Goal: Task Accomplishment & Management: Complete application form

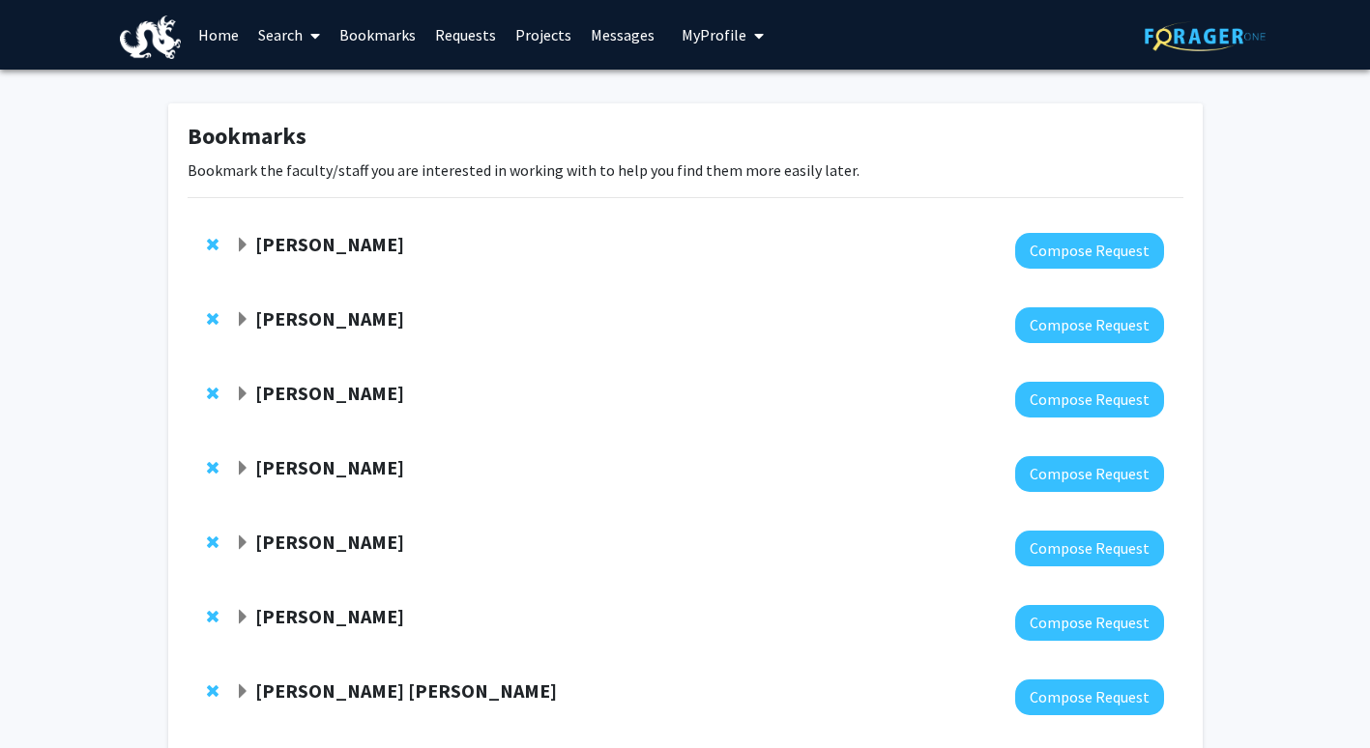
drag, startPoint x: 393, startPoint y: 250, endPoint x: 319, endPoint y: 245, distance: 74.7
click at [319, 245] on div "[PERSON_NAME]" at bounding box center [444, 245] width 418 height 24
click at [319, 245] on strong "[PERSON_NAME]" at bounding box center [329, 244] width 149 height 24
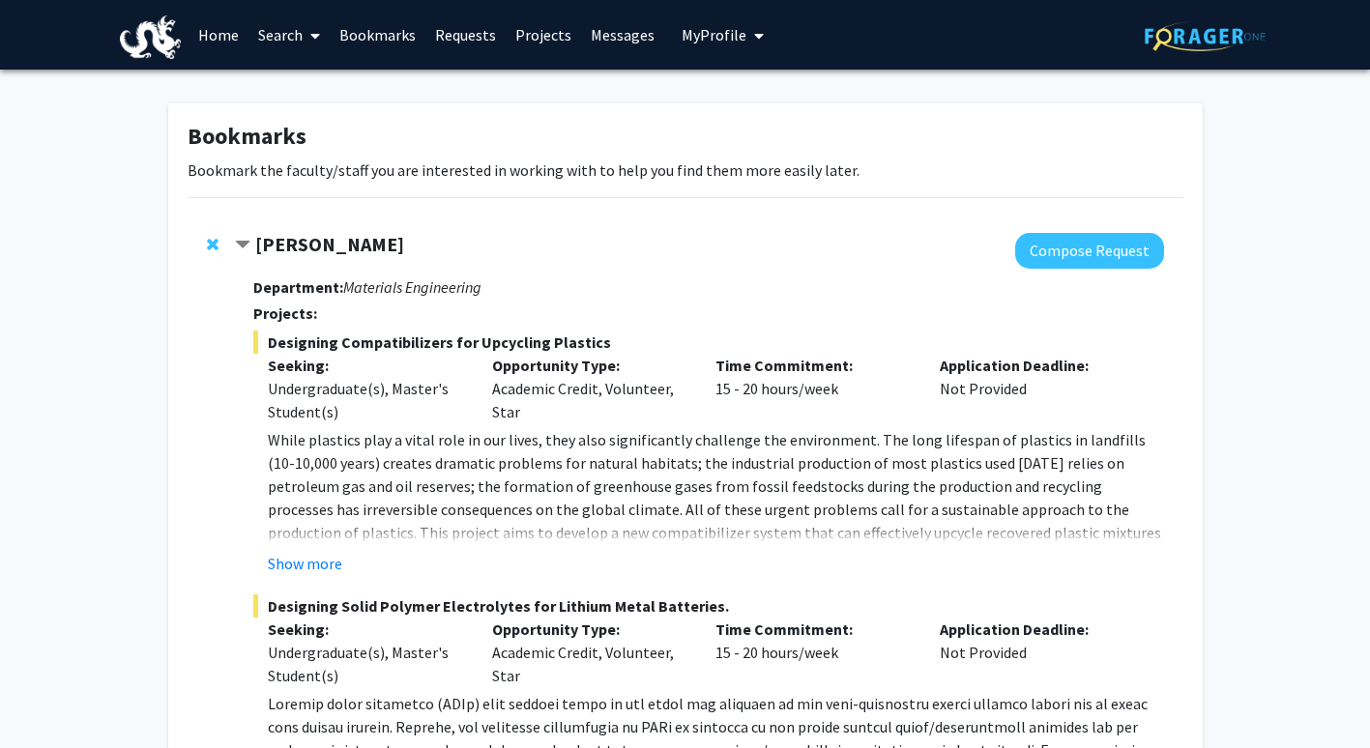
click at [312, 366] on p "Seeking:" at bounding box center [365, 365] width 195 height 23
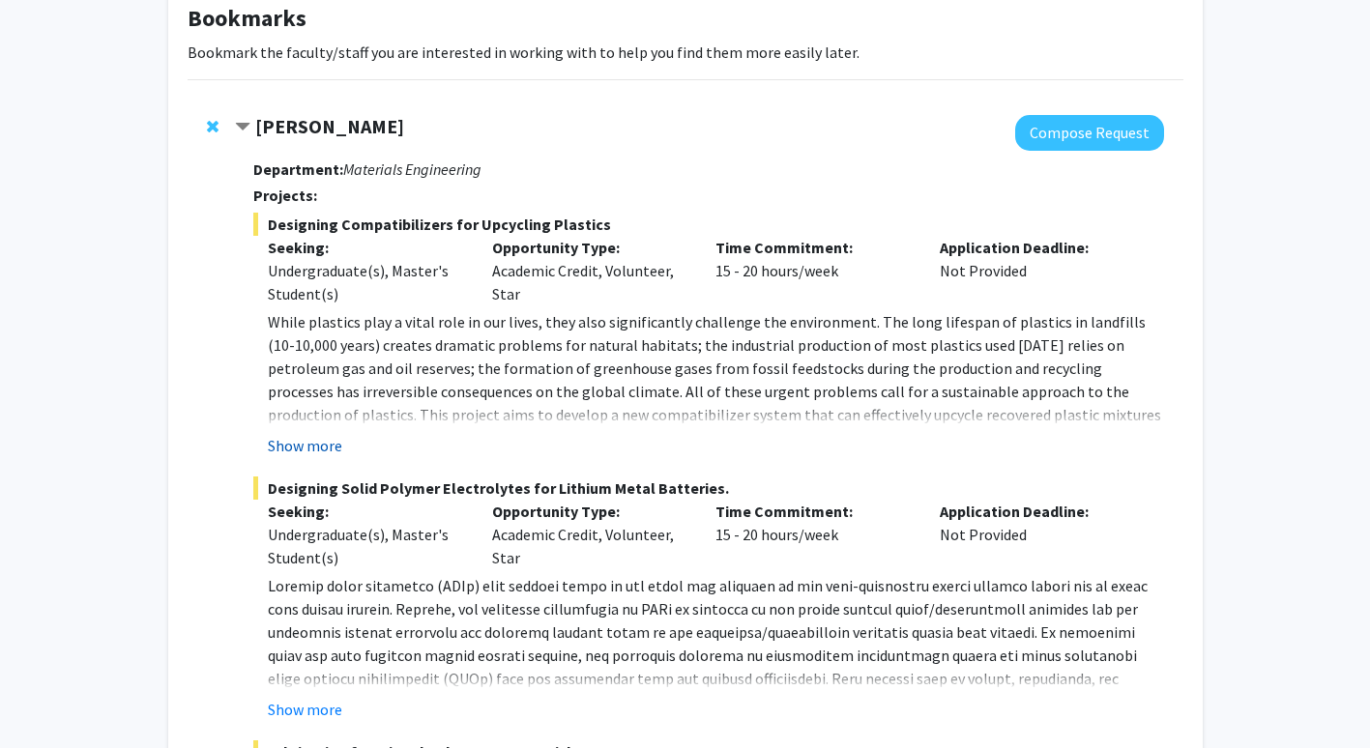
scroll to position [119, 0]
click at [283, 123] on strong "[PERSON_NAME]" at bounding box center [329, 125] width 149 height 24
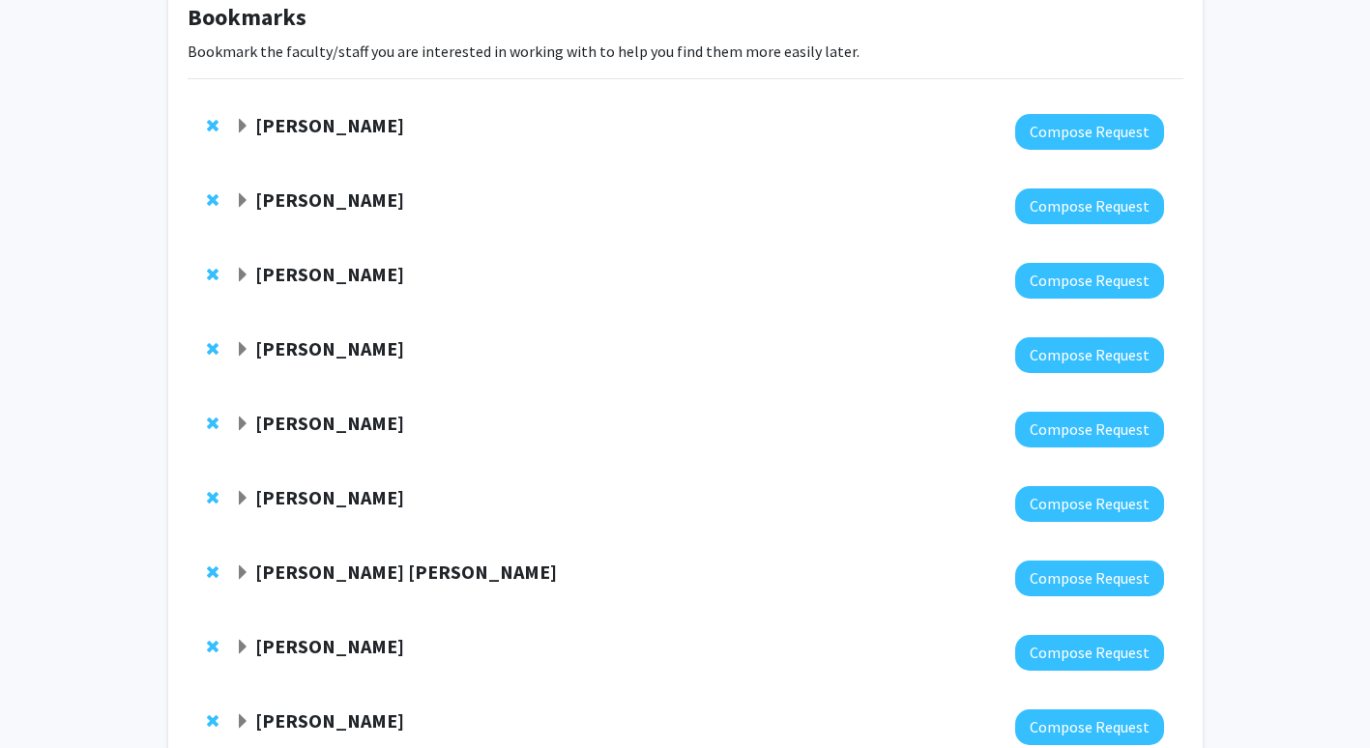
click at [288, 194] on strong "[PERSON_NAME]" at bounding box center [329, 200] width 149 height 24
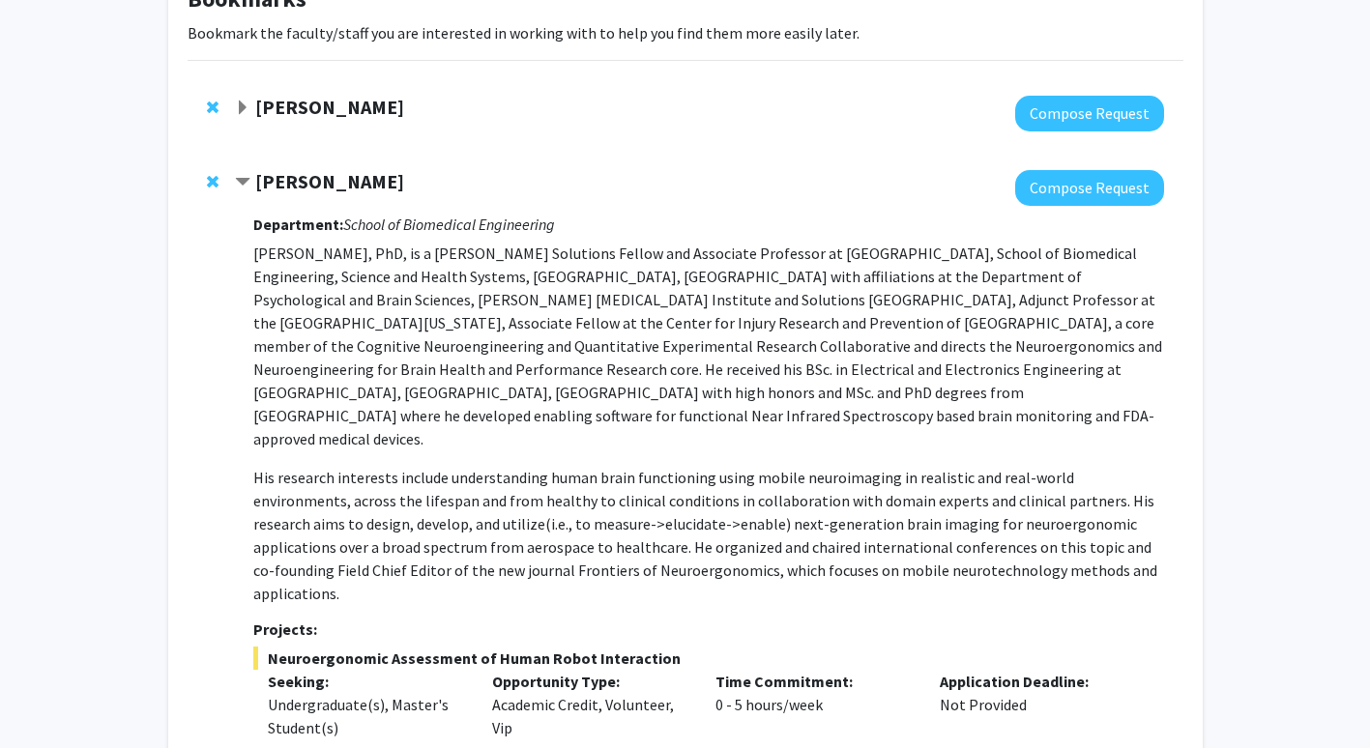
scroll to position [136, 0]
click at [319, 180] on strong "[PERSON_NAME]" at bounding box center [329, 182] width 149 height 24
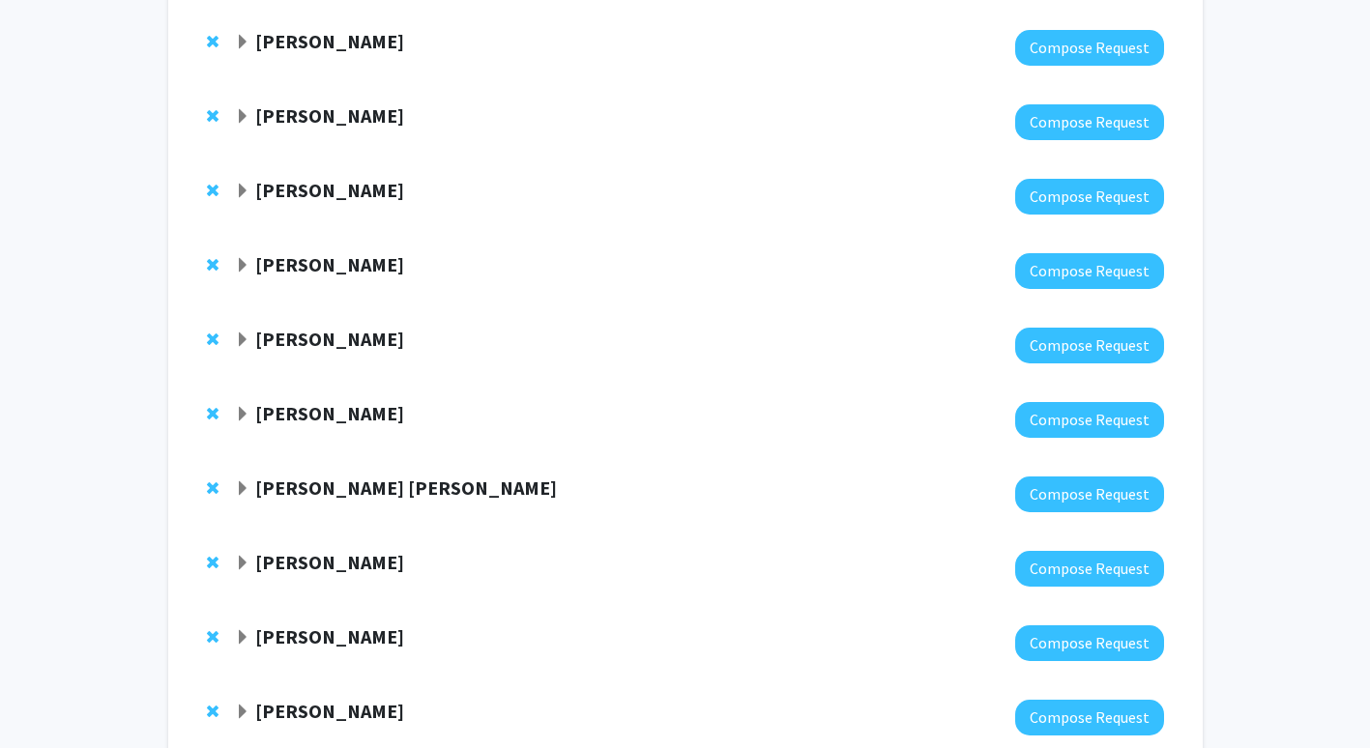
scroll to position [204, 0]
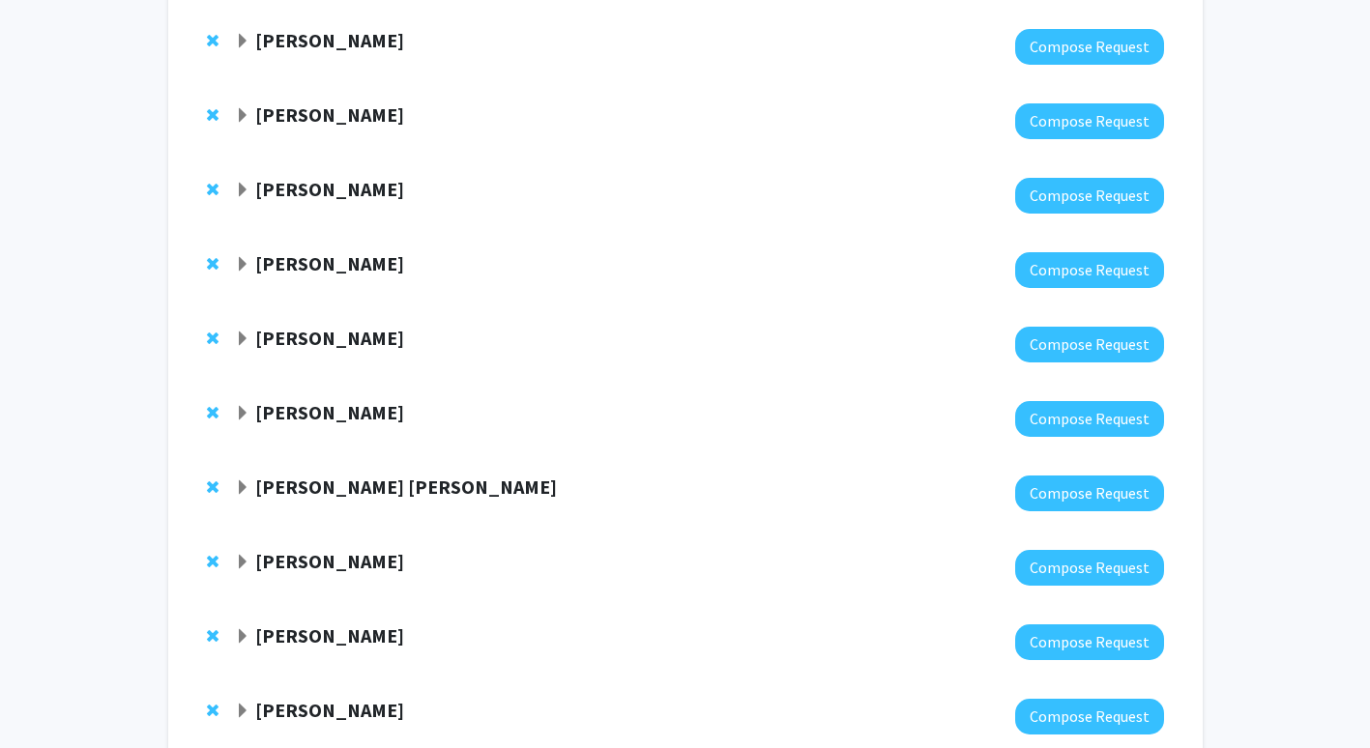
click at [323, 189] on strong "[PERSON_NAME]" at bounding box center [329, 189] width 149 height 24
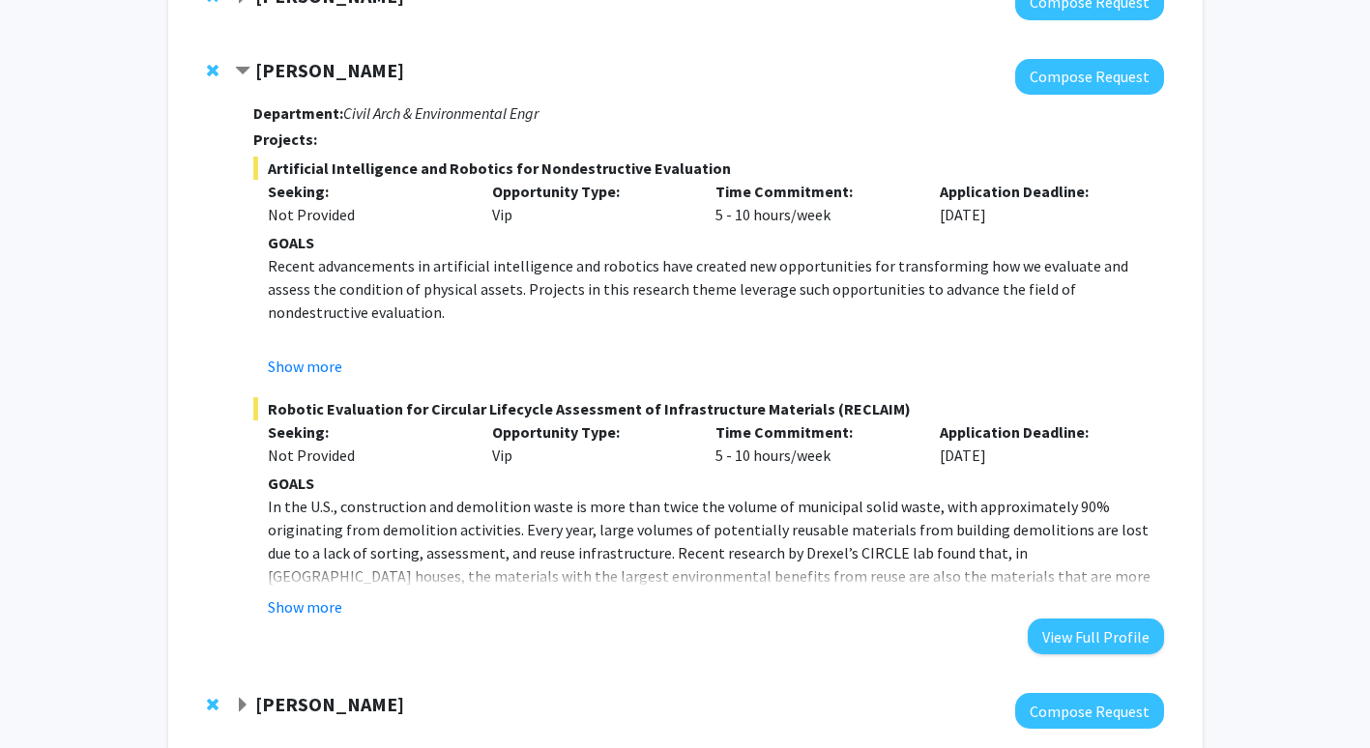
scroll to position [324, 0]
click at [336, 597] on button "Show more" at bounding box center [305, 606] width 74 height 23
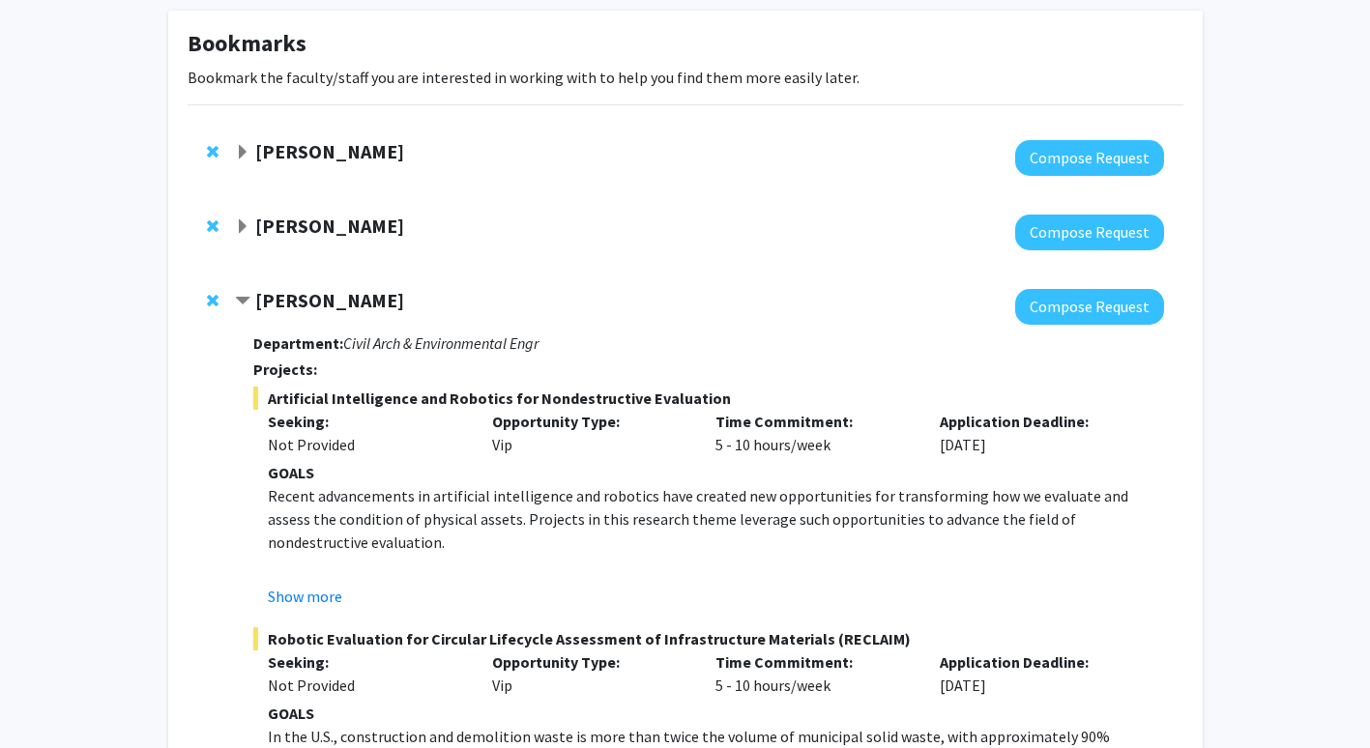
scroll to position [88, 0]
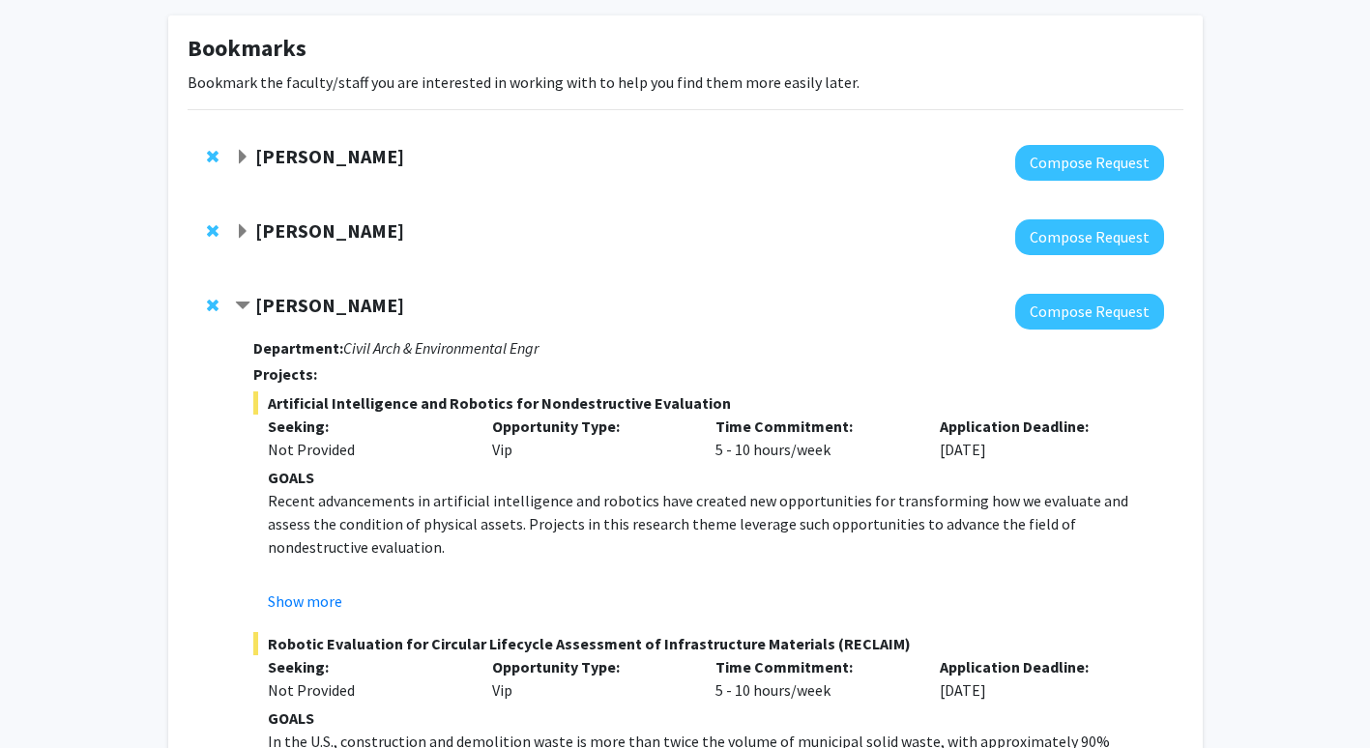
click at [404, 307] on strong "[PERSON_NAME]" at bounding box center [329, 305] width 149 height 24
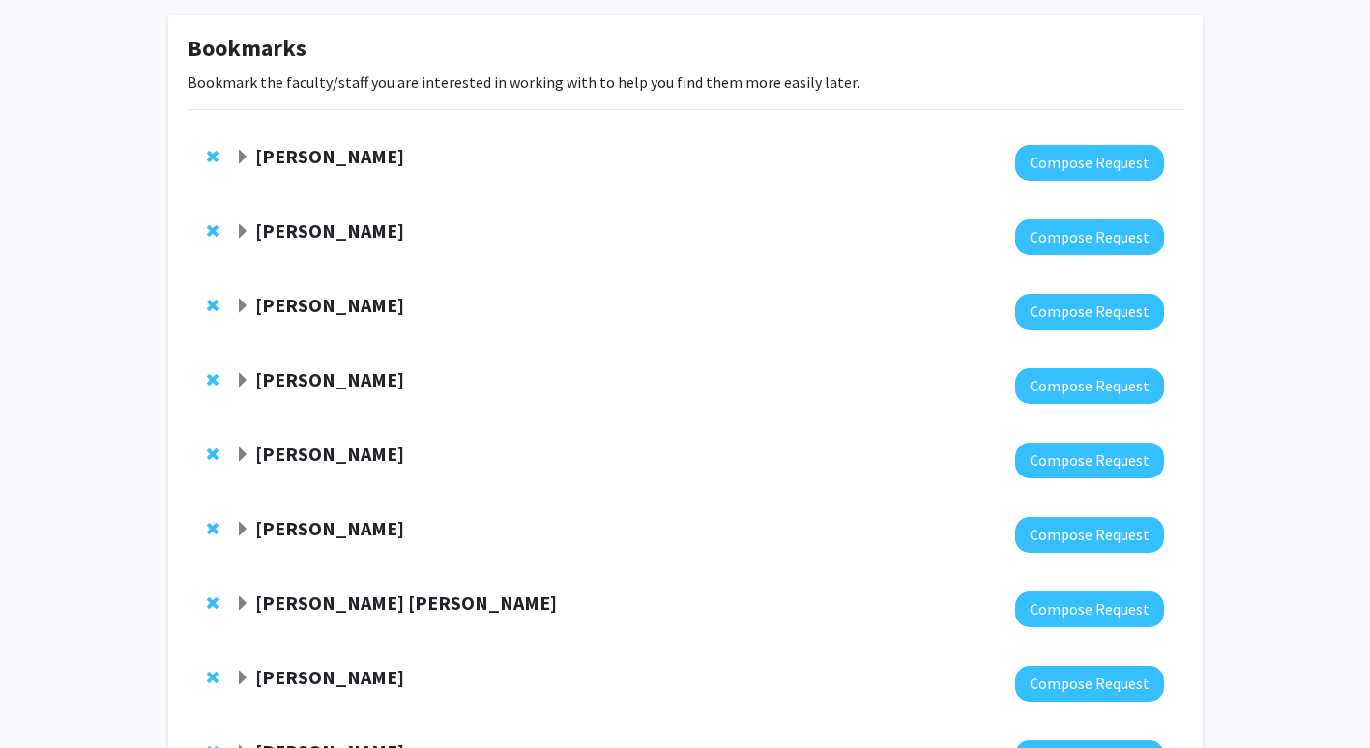
click at [349, 384] on div "[PERSON_NAME]" at bounding box center [444, 380] width 418 height 24
click at [313, 385] on strong "[PERSON_NAME]" at bounding box center [329, 379] width 149 height 24
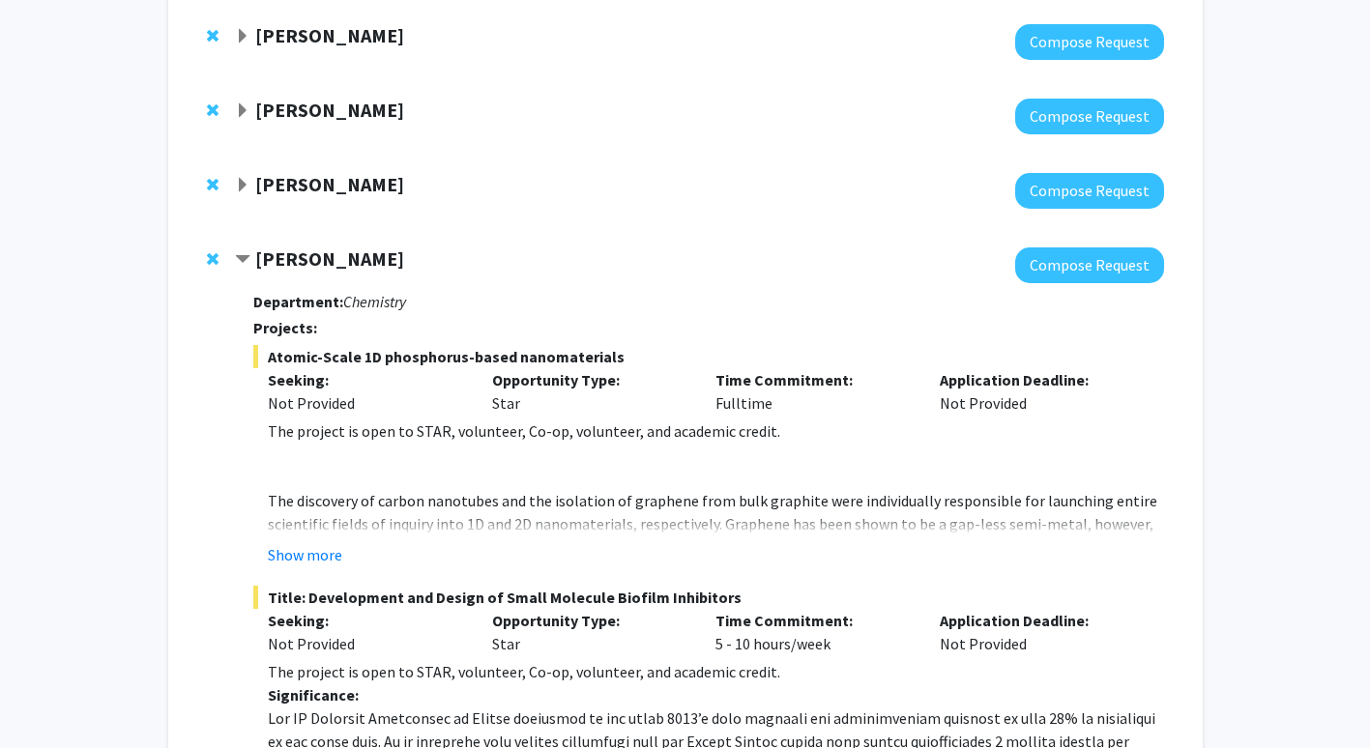
scroll to position [210, 0]
click at [301, 542] on button "Show more" at bounding box center [305, 553] width 74 height 23
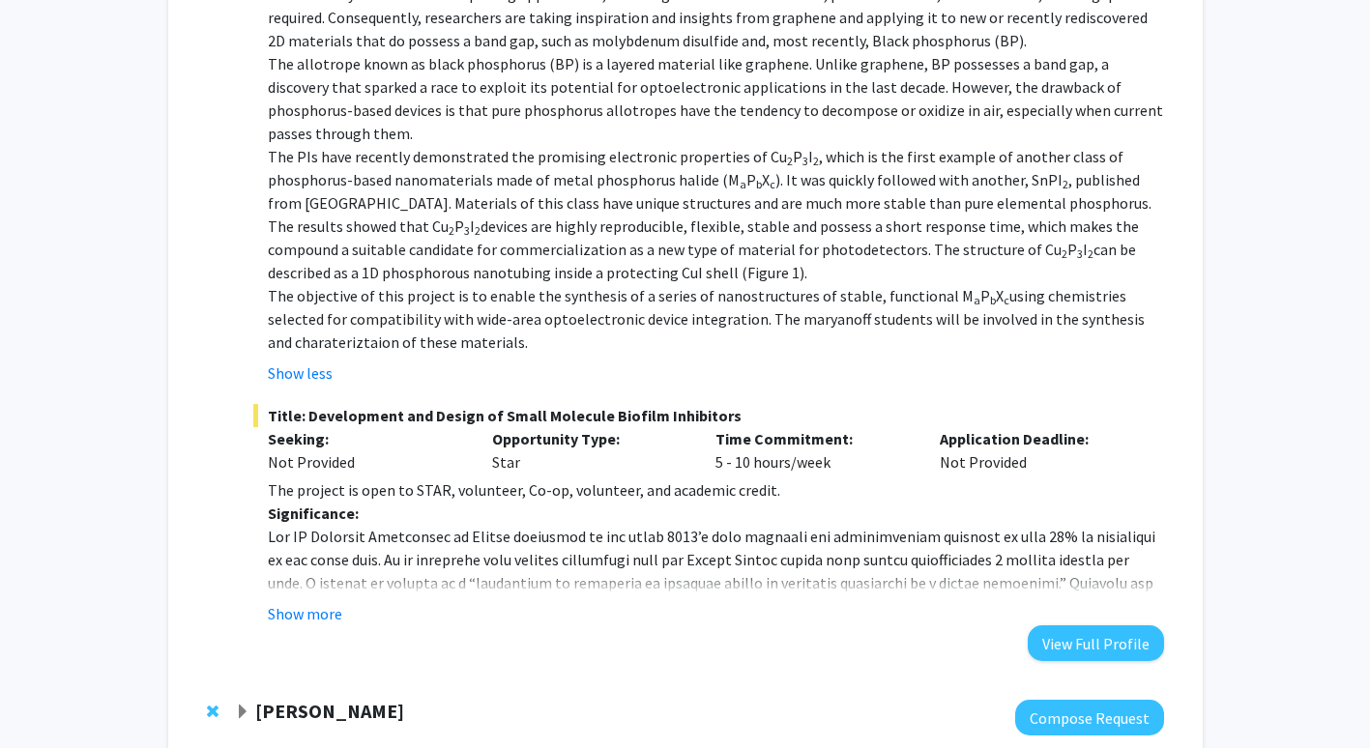
scroll to position [837, 0]
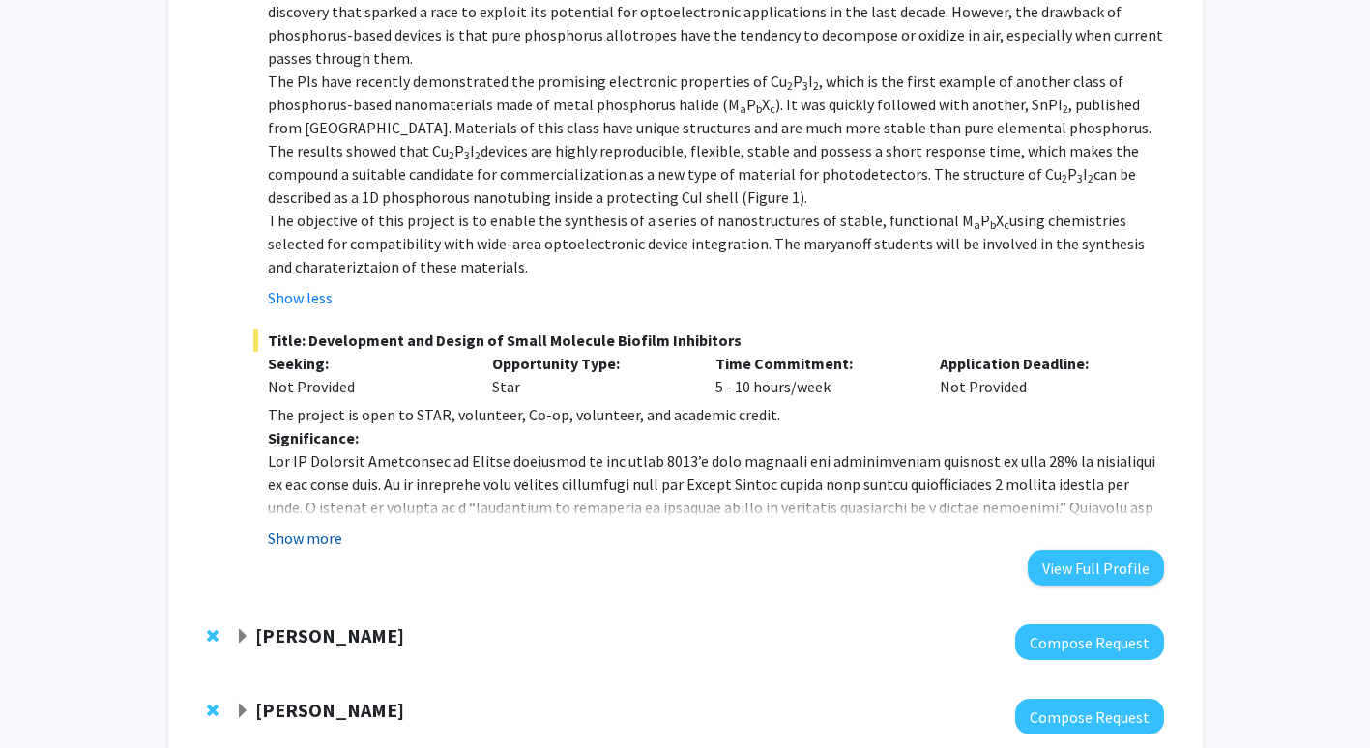
click at [327, 528] on button "Show more" at bounding box center [305, 538] width 74 height 23
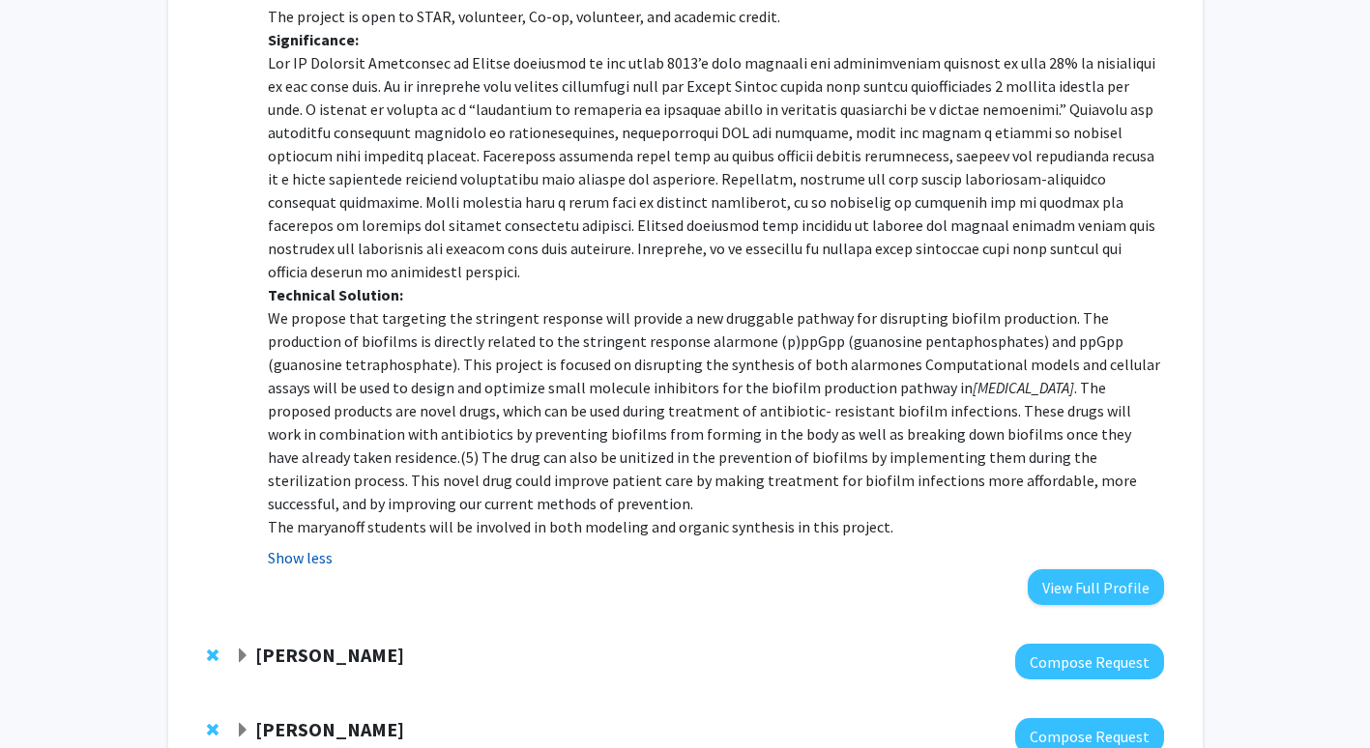
scroll to position [1236, 0]
drag, startPoint x: 327, startPoint y: 528, endPoint x: 250, endPoint y: 513, distance: 77.7
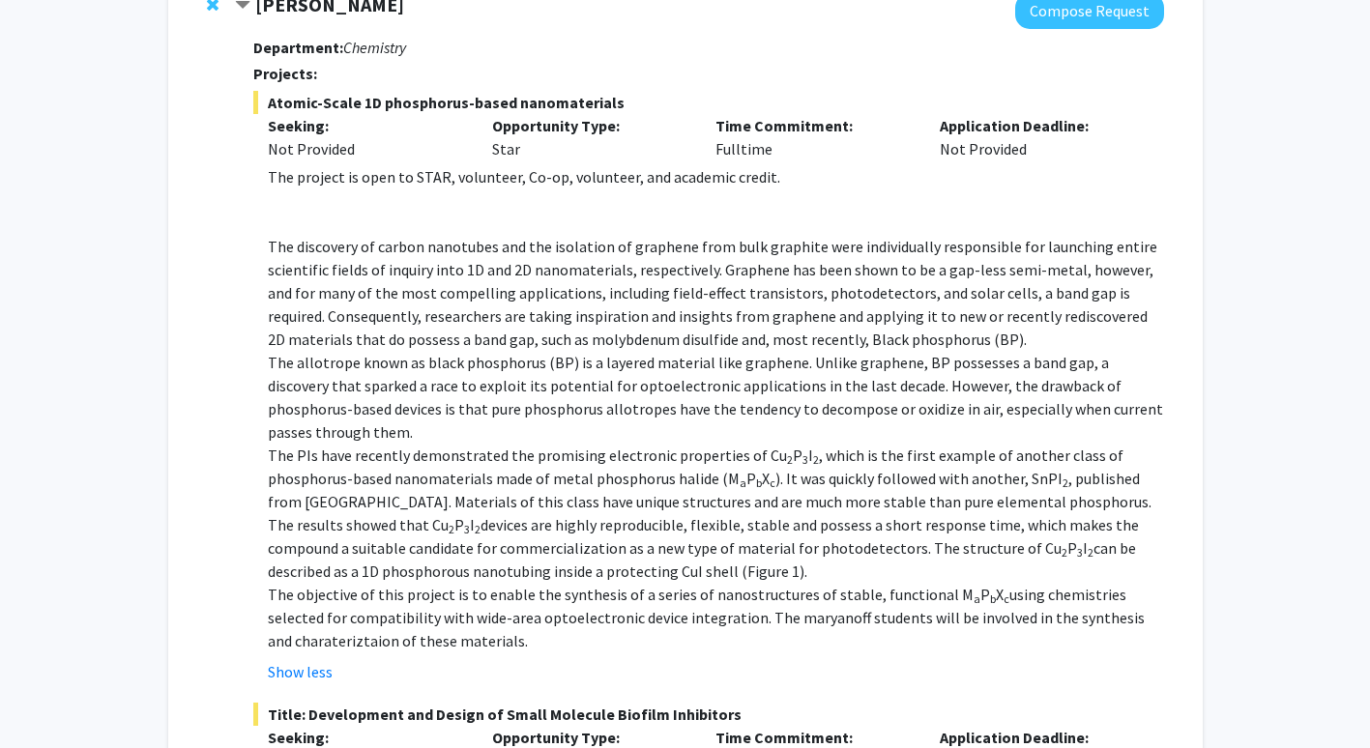
scroll to position [464, 0]
click at [629, 293] on p "The discovery of carbon nanotubes and the isolation of graphene from bulk graph…" at bounding box center [715, 292] width 895 height 116
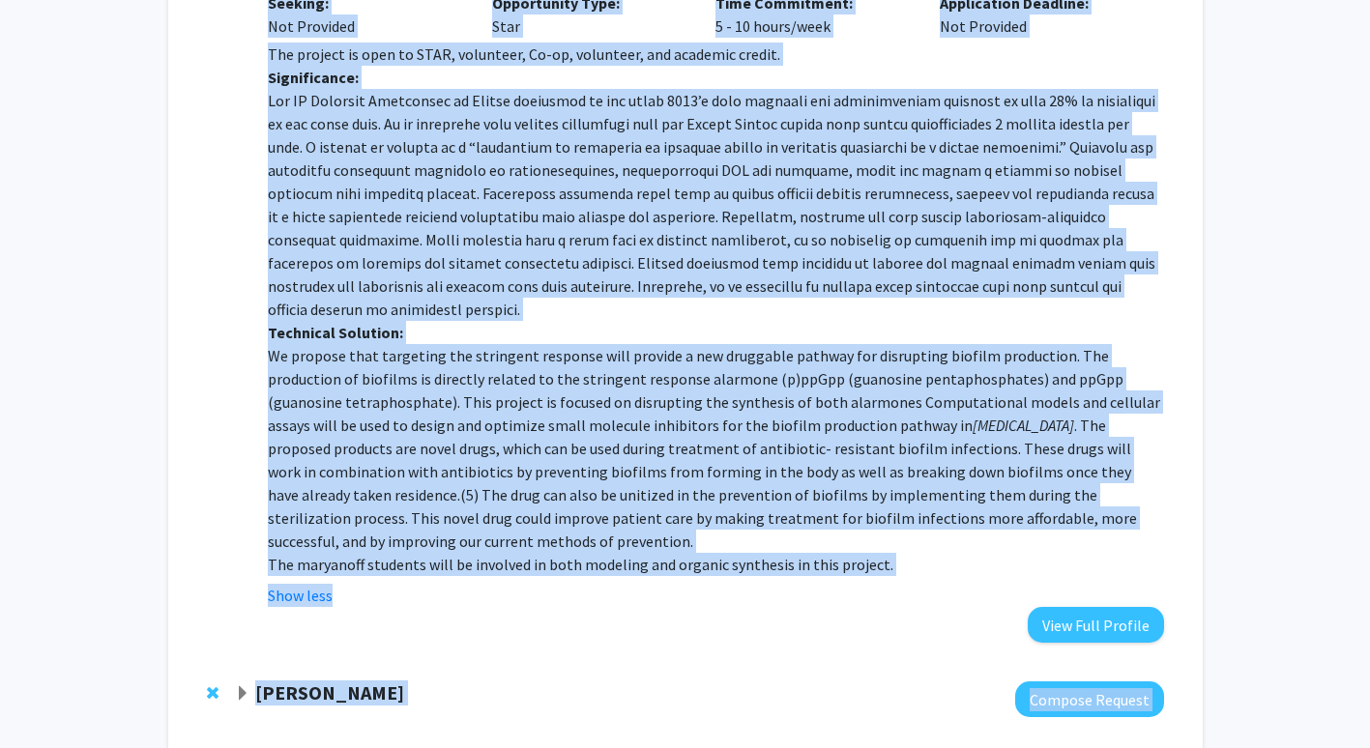
scroll to position [1232, 0]
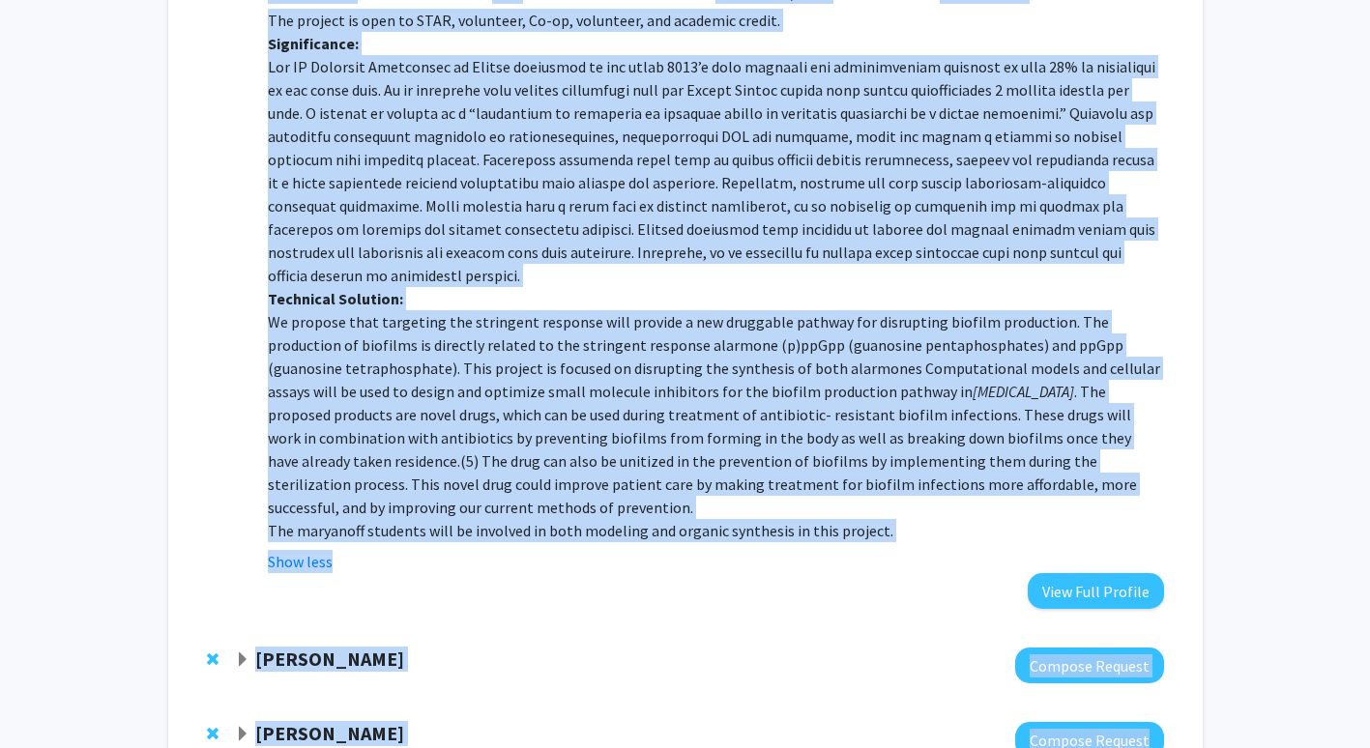
drag, startPoint x: 255, startPoint y: 124, endPoint x: 915, endPoint y: 473, distance: 746.8
drag, startPoint x: 915, startPoint y: 473, endPoint x: 810, endPoint y: 428, distance: 114.4
copy div "Loremipsum: Dolorsita Consecte: Adipis-Elits 8D eiusmodtem-incid utlaboreetdol …"
click at [488, 318] on p "We propose that targeting the stringent response will provide a new druggable p…" at bounding box center [715, 414] width 895 height 209
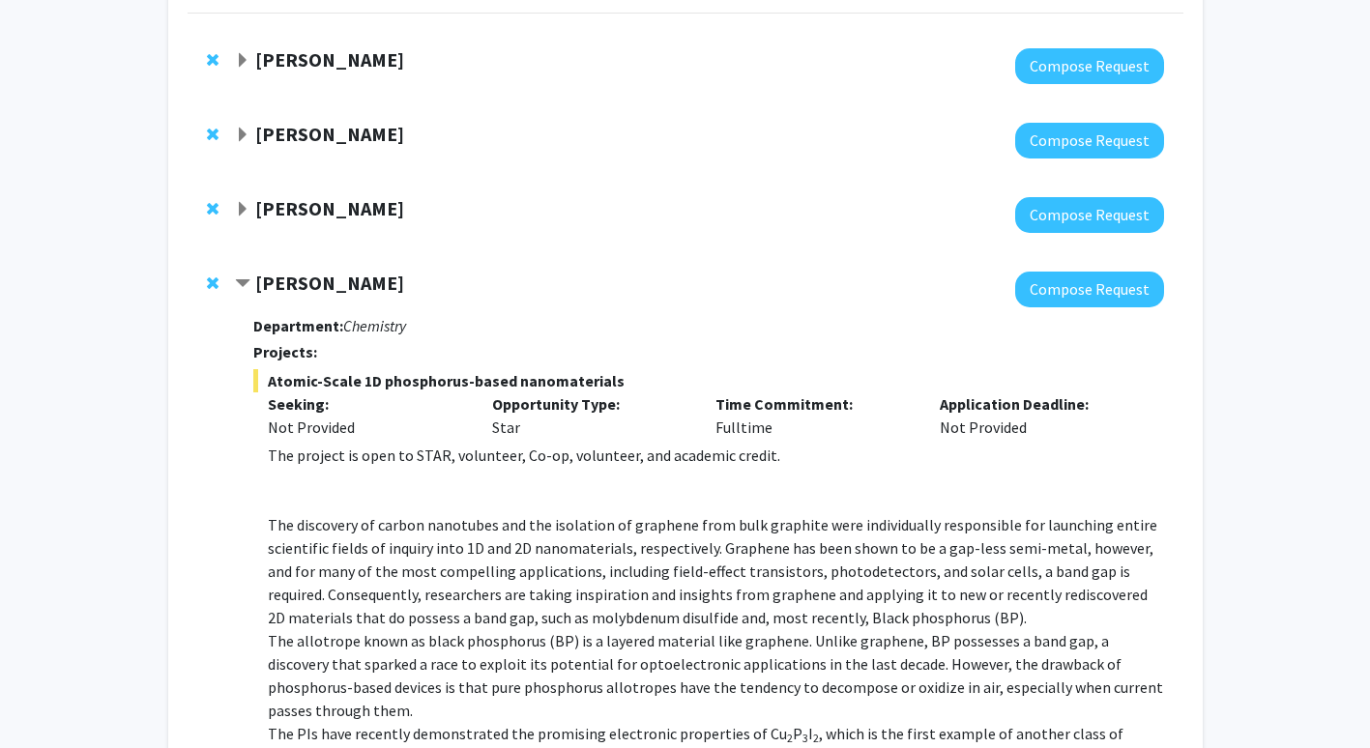
scroll to position [184, 0]
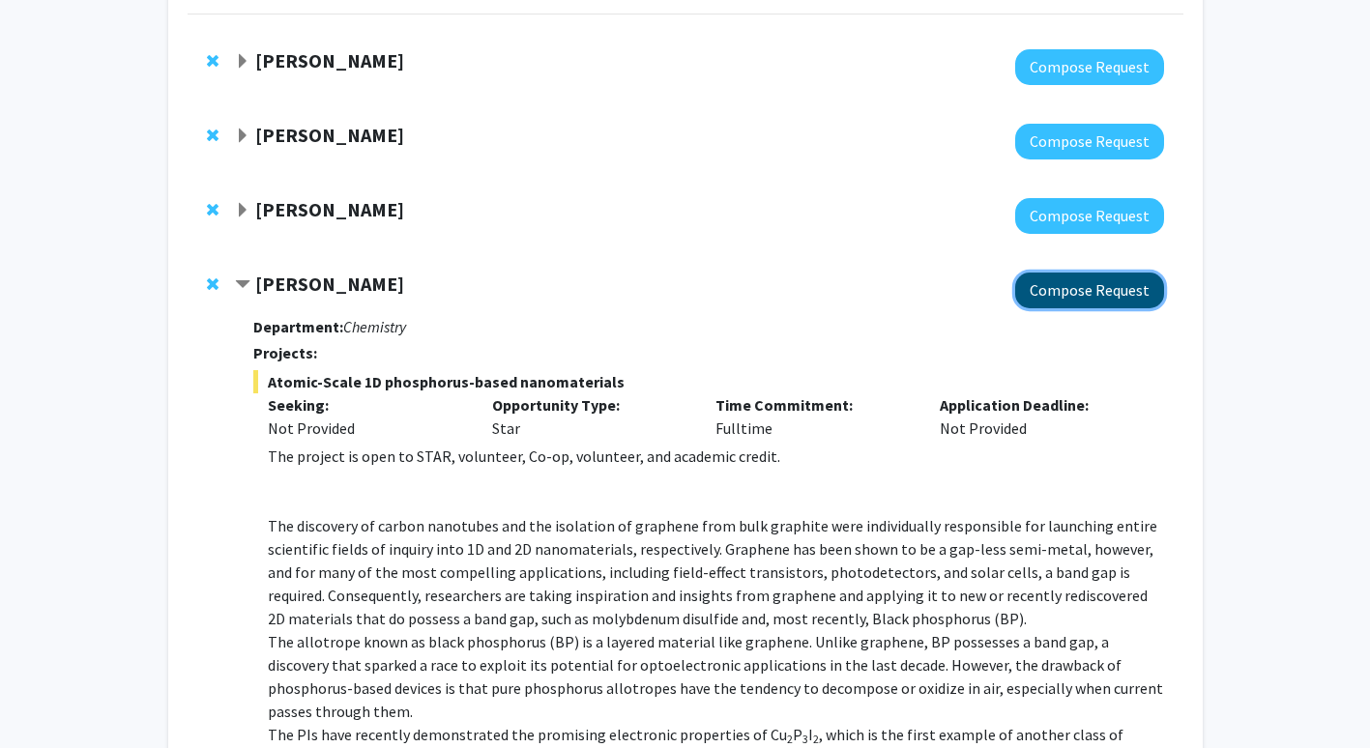
click at [1055, 291] on button "Compose Request" at bounding box center [1089, 291] width 149 height 36
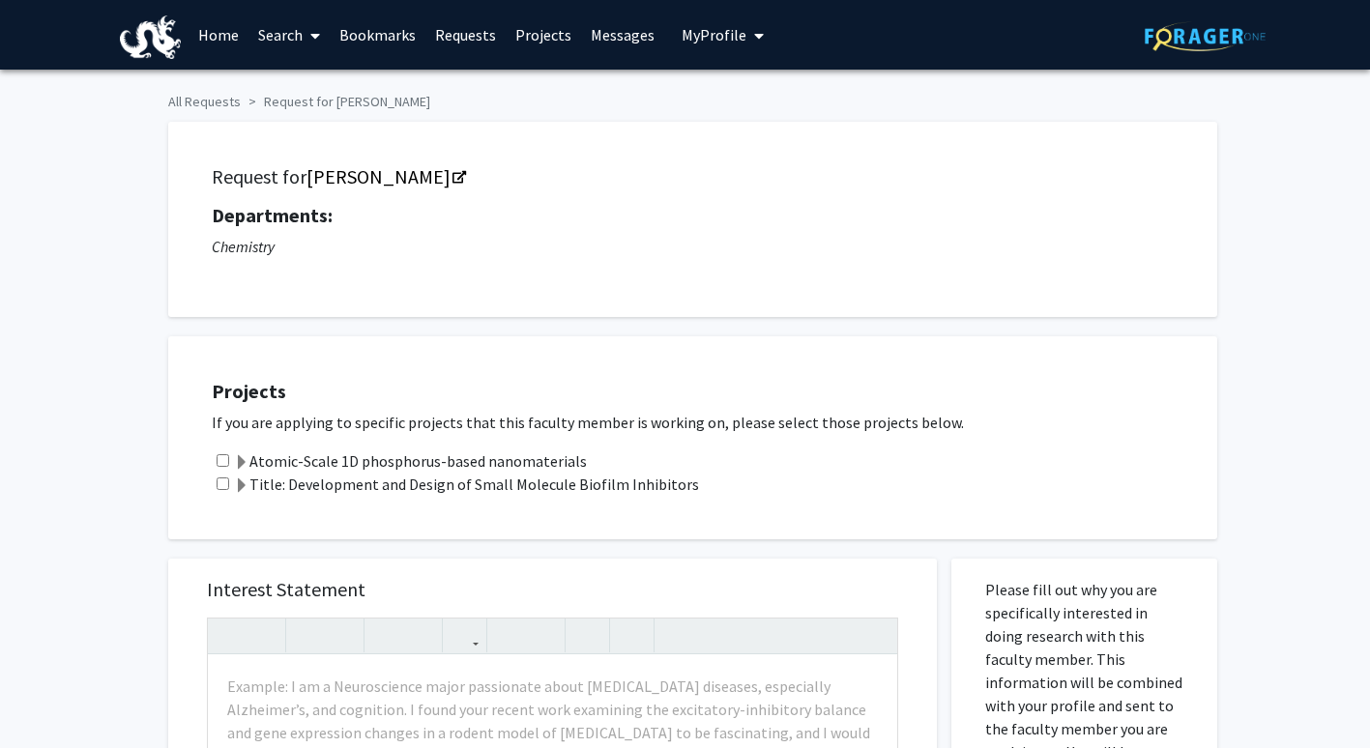
click at [224, 458] on input "checkbox" at bounding box center [223, 460] width 13 height 13
checkbox input "true"
click at [220, 479] on input "checkbox" at bounding box center [223, 484] width 13 height 13
checkbox input "true"
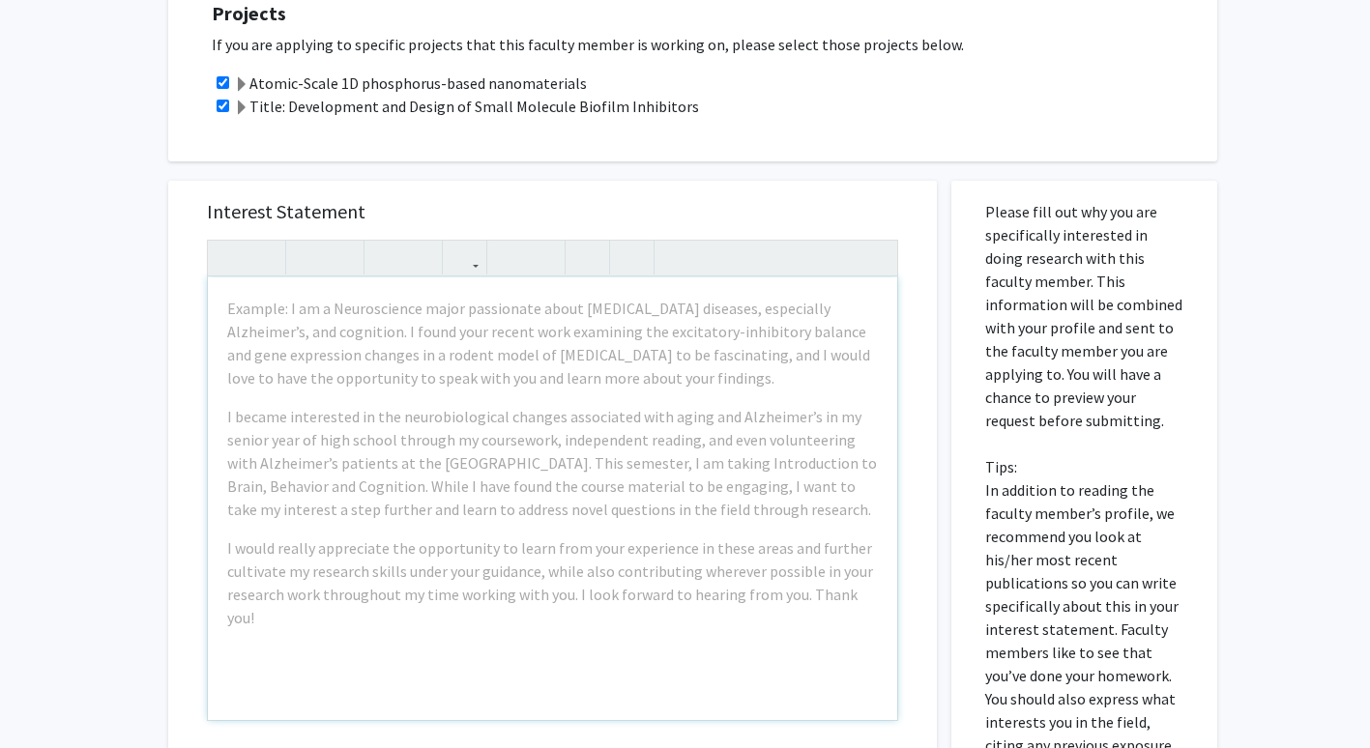
scroll to position [379, 0]
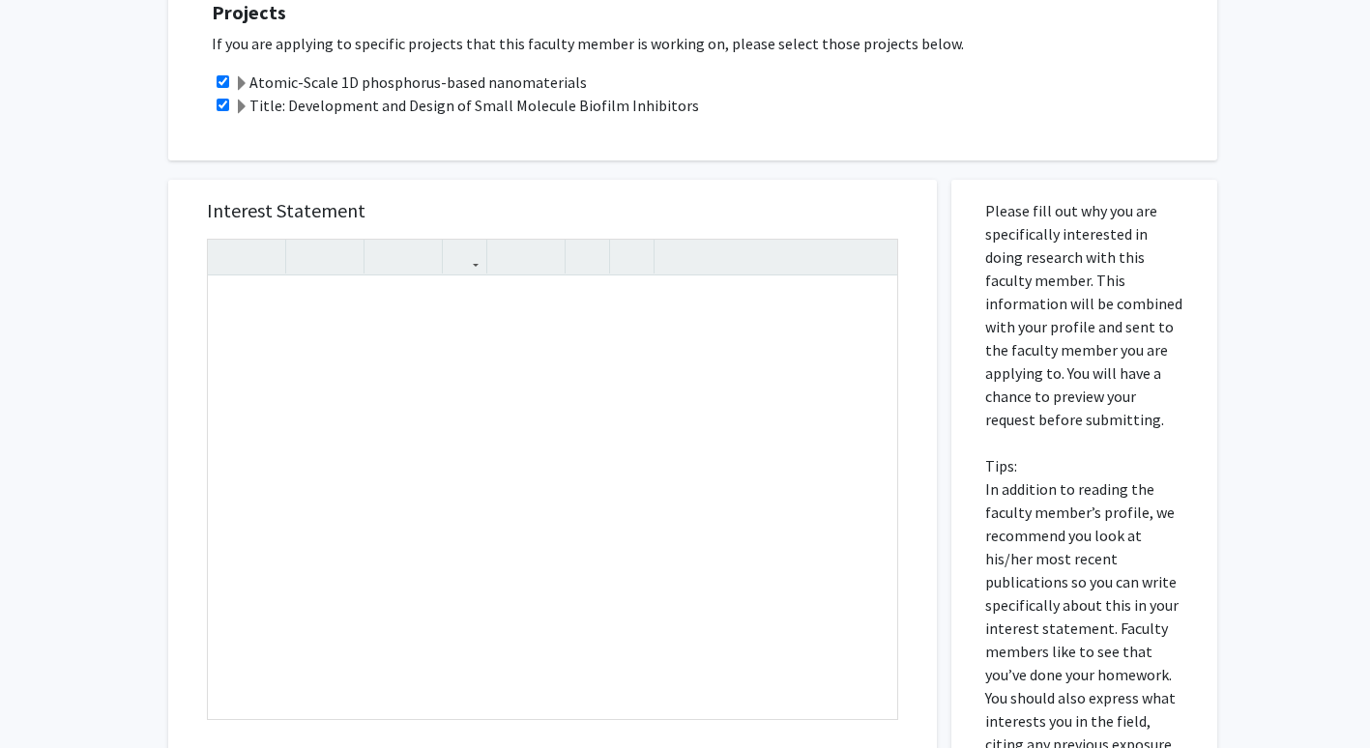
click at [509, 219] on h5 "Interest Statement" at bounding box center [552, 210] width 691 height 23
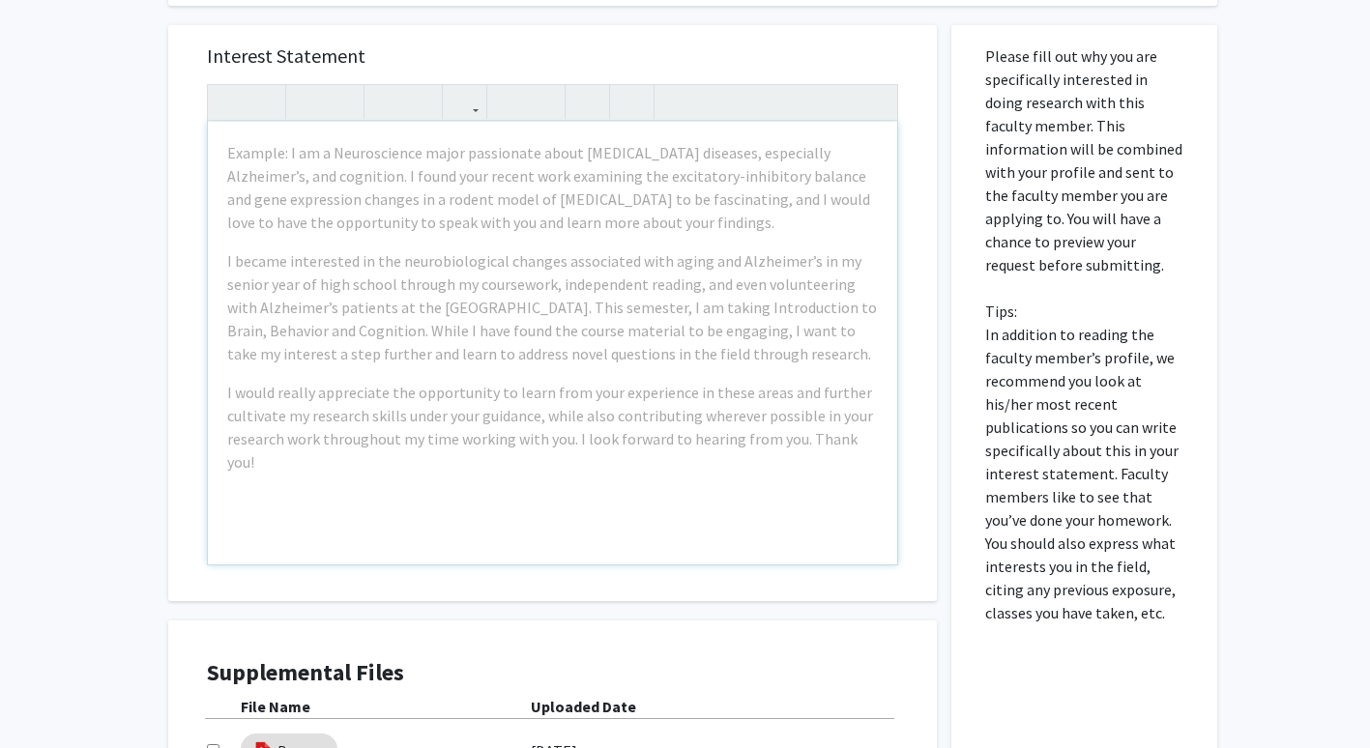
scroll to position [524, 0]
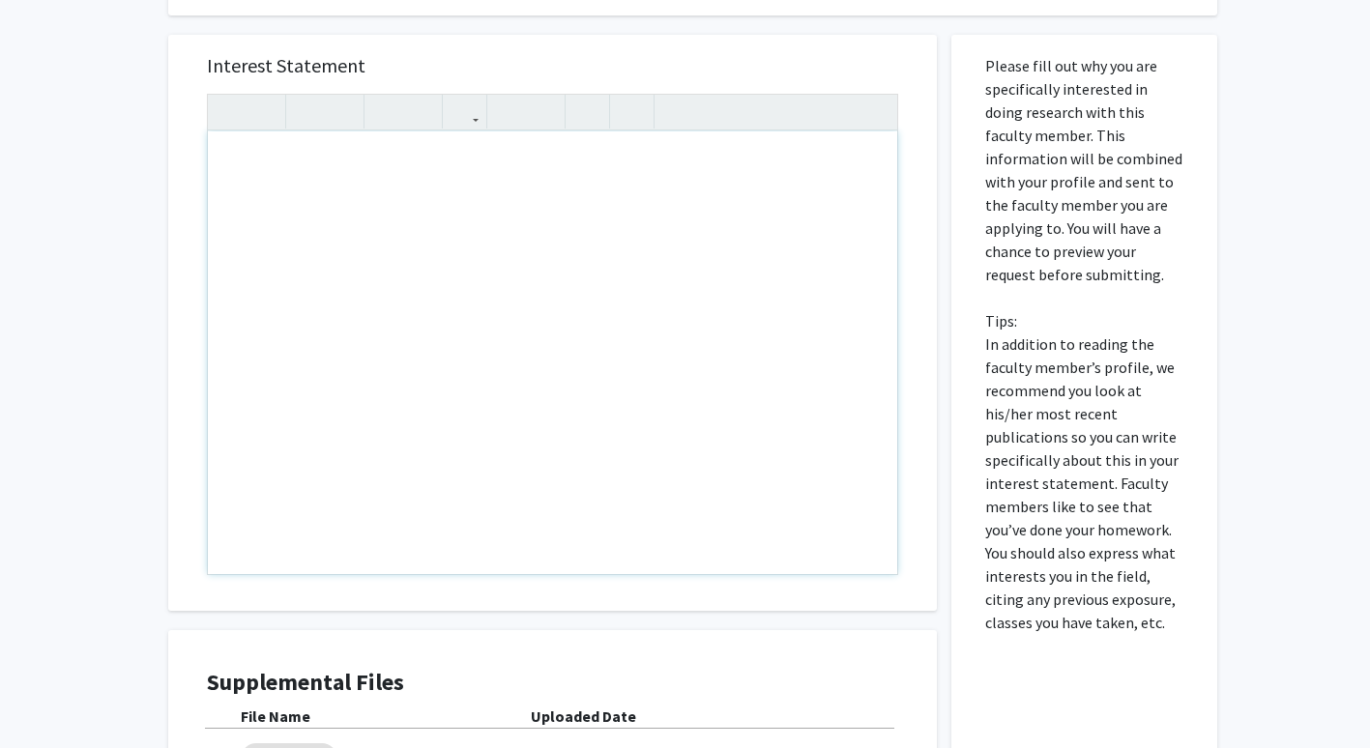
paste div "Note to users with screen readers: Please press Alt+0 or Option+0 to deactivate…"
type textarea "<p>My name is Drishya Manda, and I’m an undergraduate chemical engineering majo…"
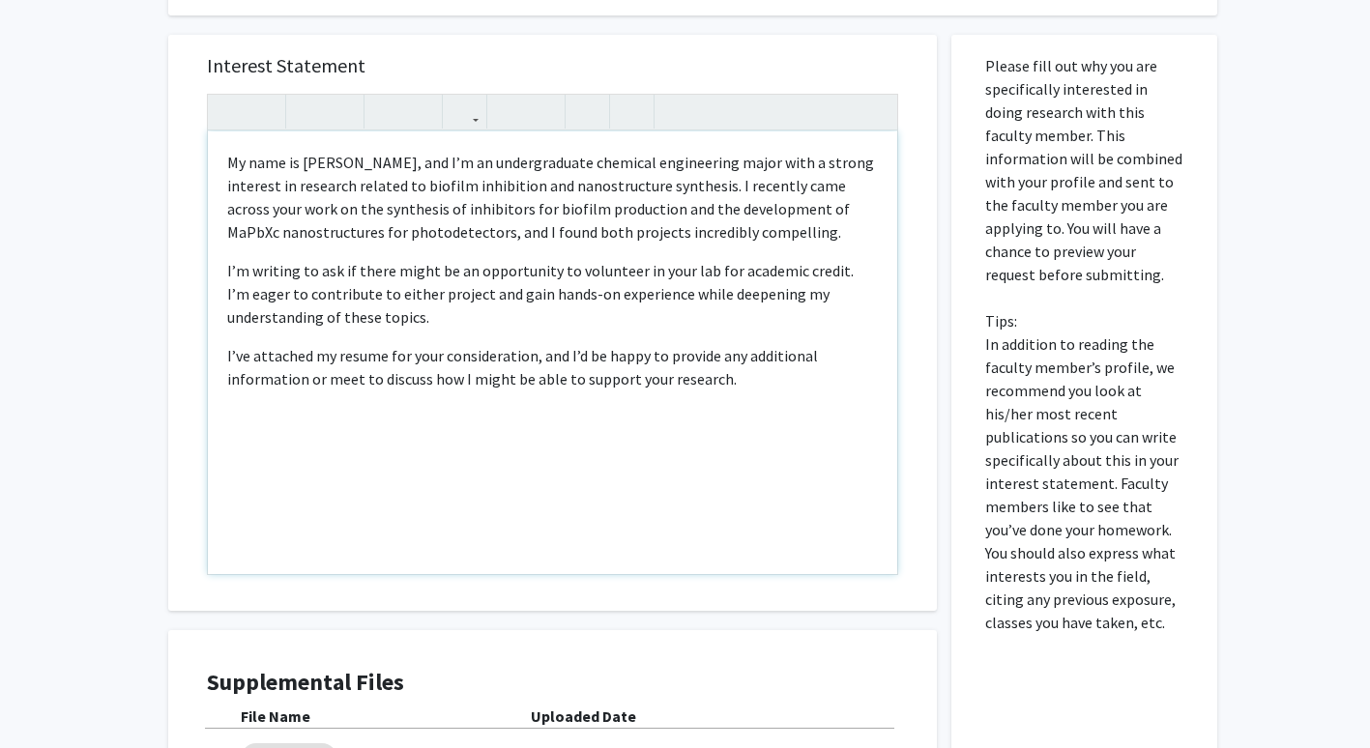
click at [220, 163] on div "My name is Drishya Manda, and I’m an undergraduate chemical engineering major w…" at bounding box center [552, 352] width 689 height 443
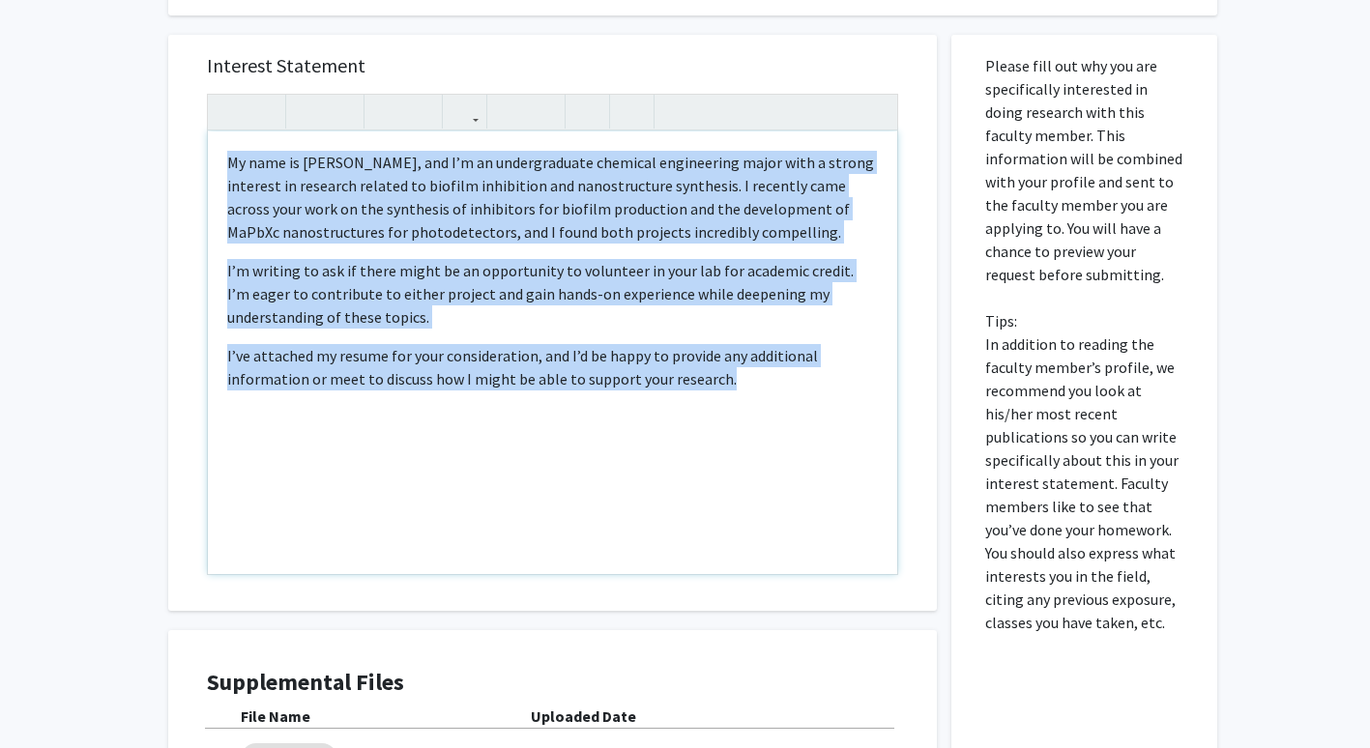
drag, startPoint x: 220, startPoint y: 163, endPoint x: 854, endPoint y: 391, distance: 672.7
click at [854, 391] on div "My name is Drishya Manda, and I’m an undergraduate chemical engineering major w…" at bounding box center [552, 352] width 689 height 443
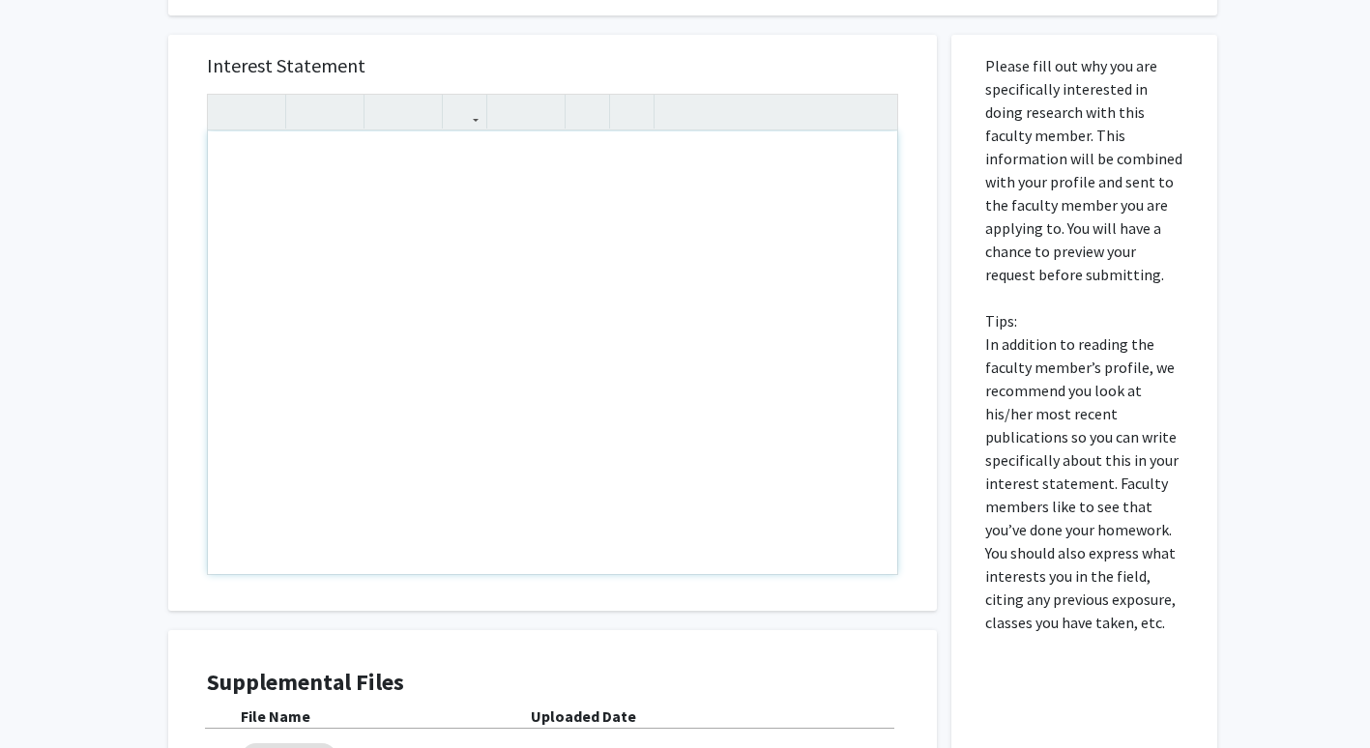
type textarea "<p>Hello, </p><p>My name is Drishya Manda, and I’m an undergraduate chemical en…"
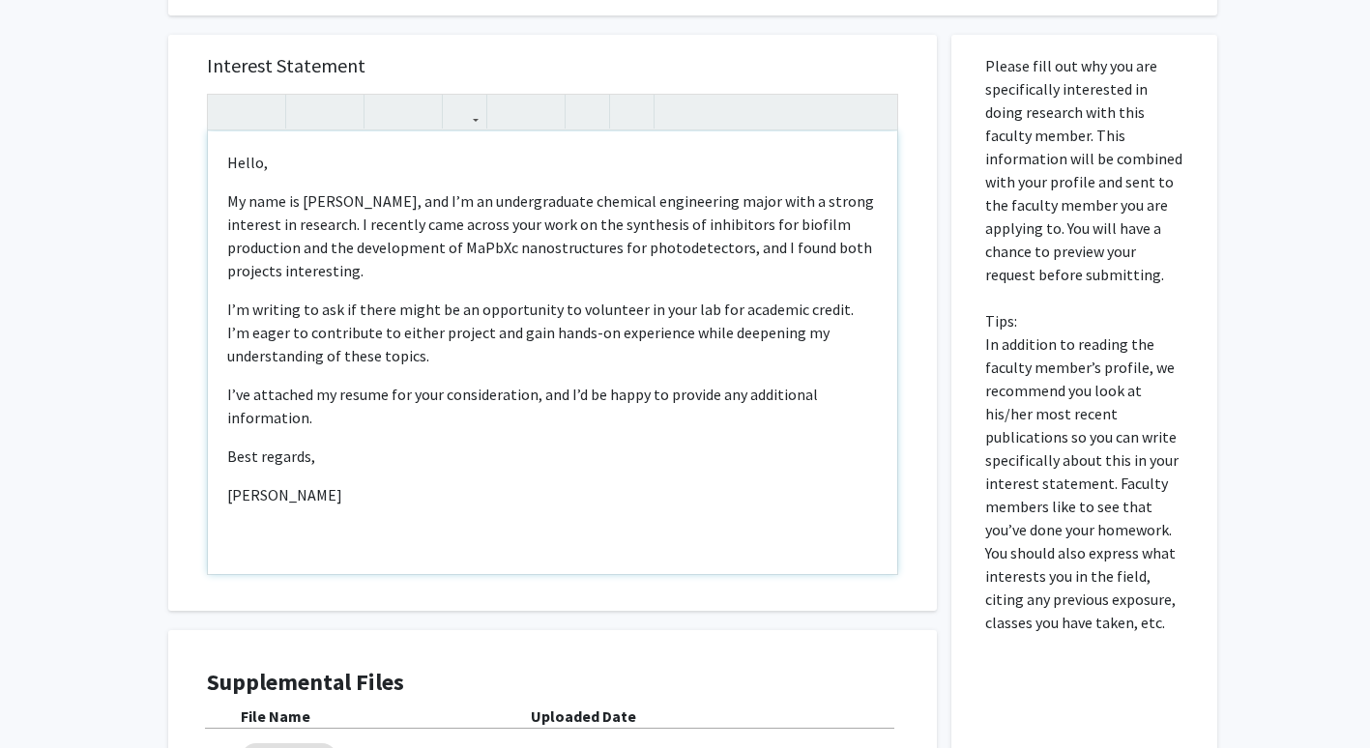
click at [247, 190] on p "My name is Drishya Manda, and I’m an undergraduate chemical engineering major w…" at bounding box center [552, 235] width 651 height 93
click at [244, 185] on div "Hello, My name is Drishya Manda, and I’m an undergraduate chemical engineering…" at bounding box center [552, 352] width 689 height 443
click at [290, 465] on p "Best regards," at bounding box center [552, 456] width 651 height 23
click at [339, 469] on div "Hello, My name is Drishya Manda, and I’m an undergraduate chemical engineering…" at bounding box center [552, 352] width 689 height 443
click at [337, 245] on p "My name is Drishya Manda, and I’m an undergraduate chemical engineering major w…" at bounding box center [552, 235] width 651 height 93
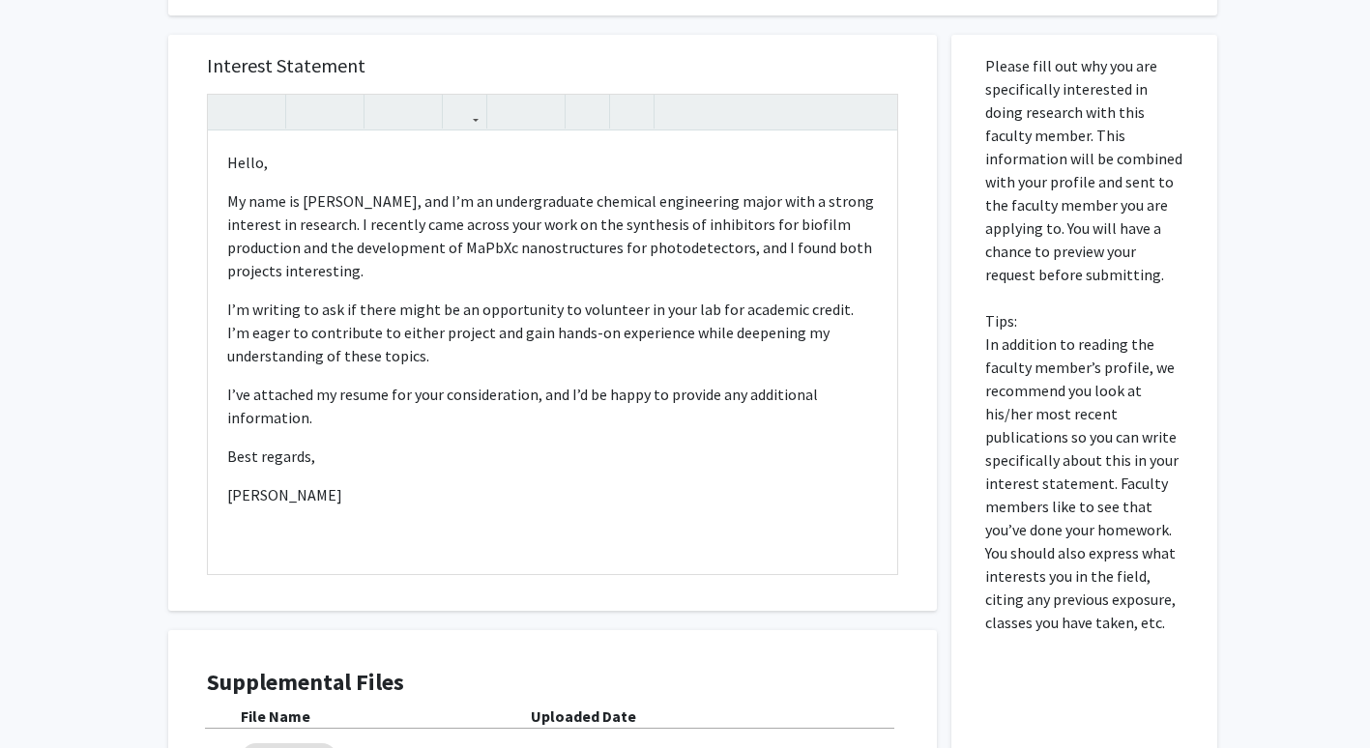
click at [37, 401] on div "All Requests Request for Haifeng Ji Request for Haifeng Ji Departments: Chemist…" at bounding box center [685, 255] width 1370 height 1419
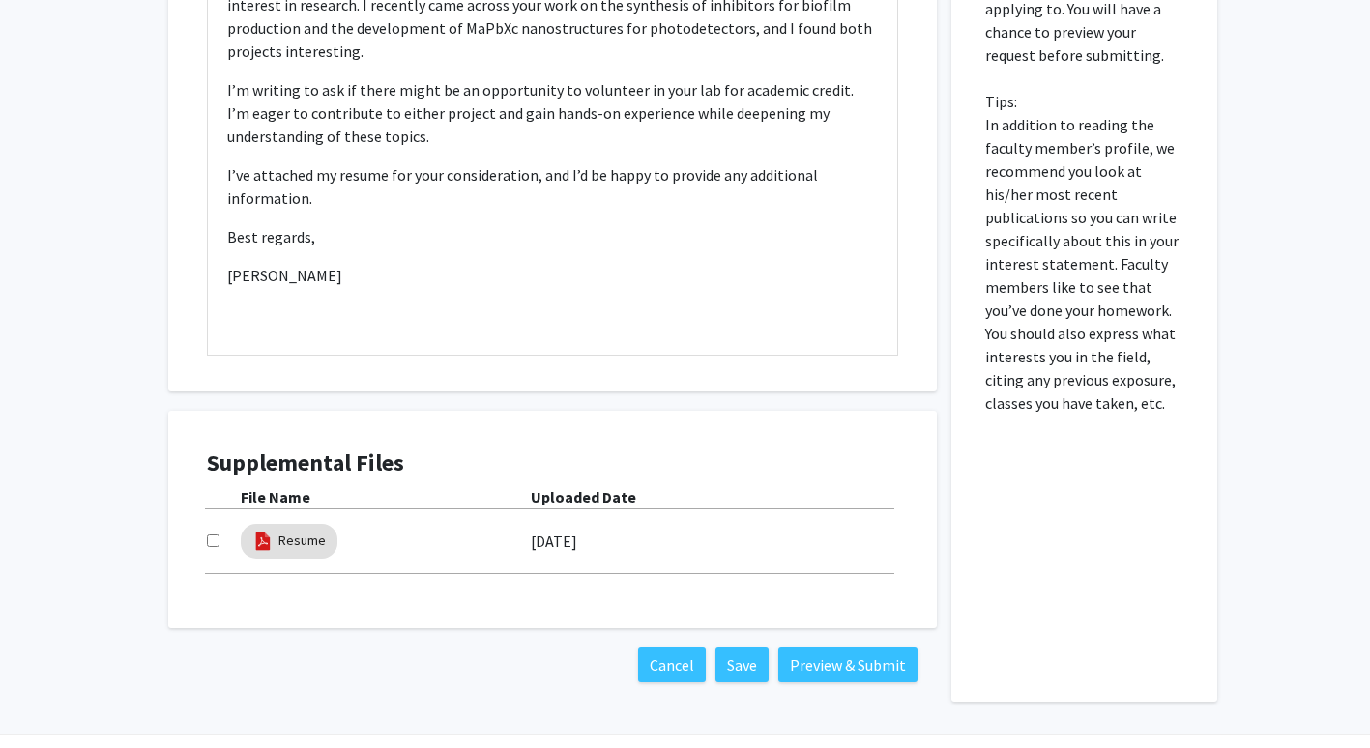
scroll to position [754, 0]
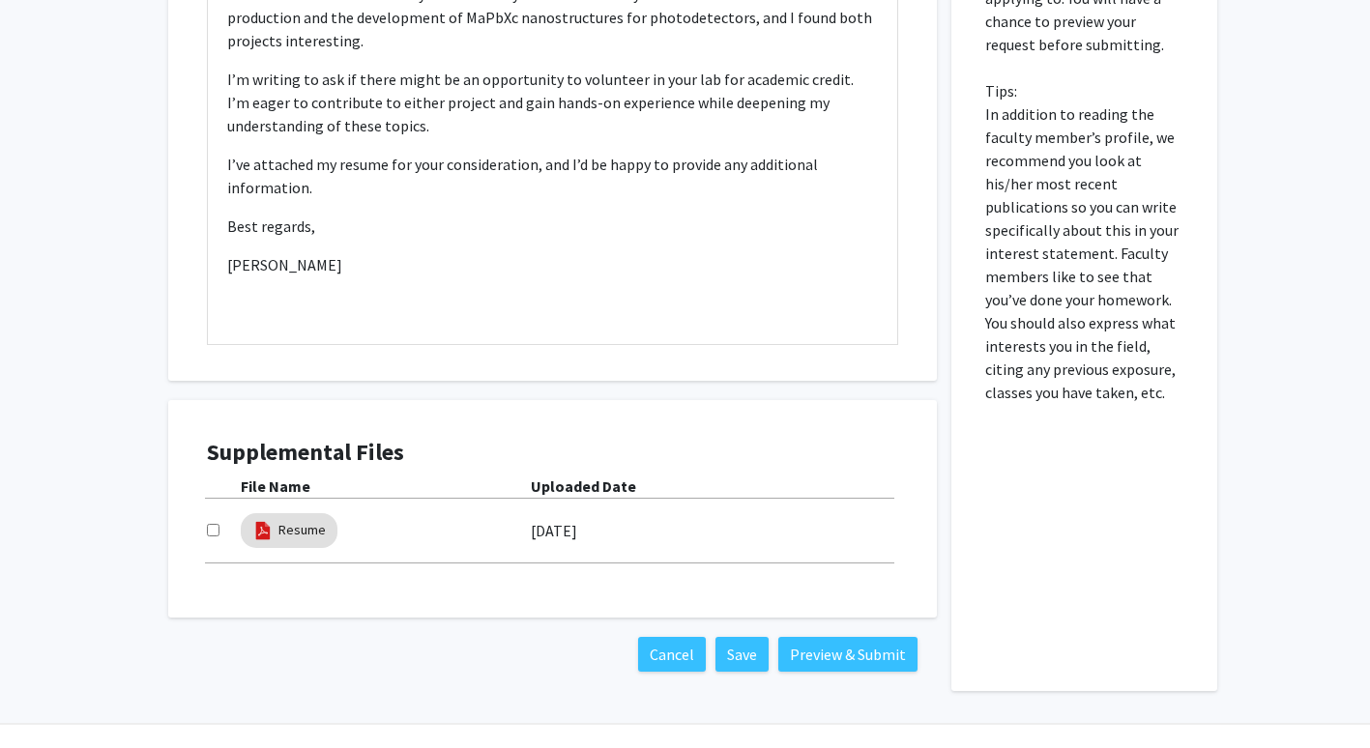
click at [211, 531] on input "checkbox" at bounding box center [213, 530] width 13 height 13
checkbox input "true"
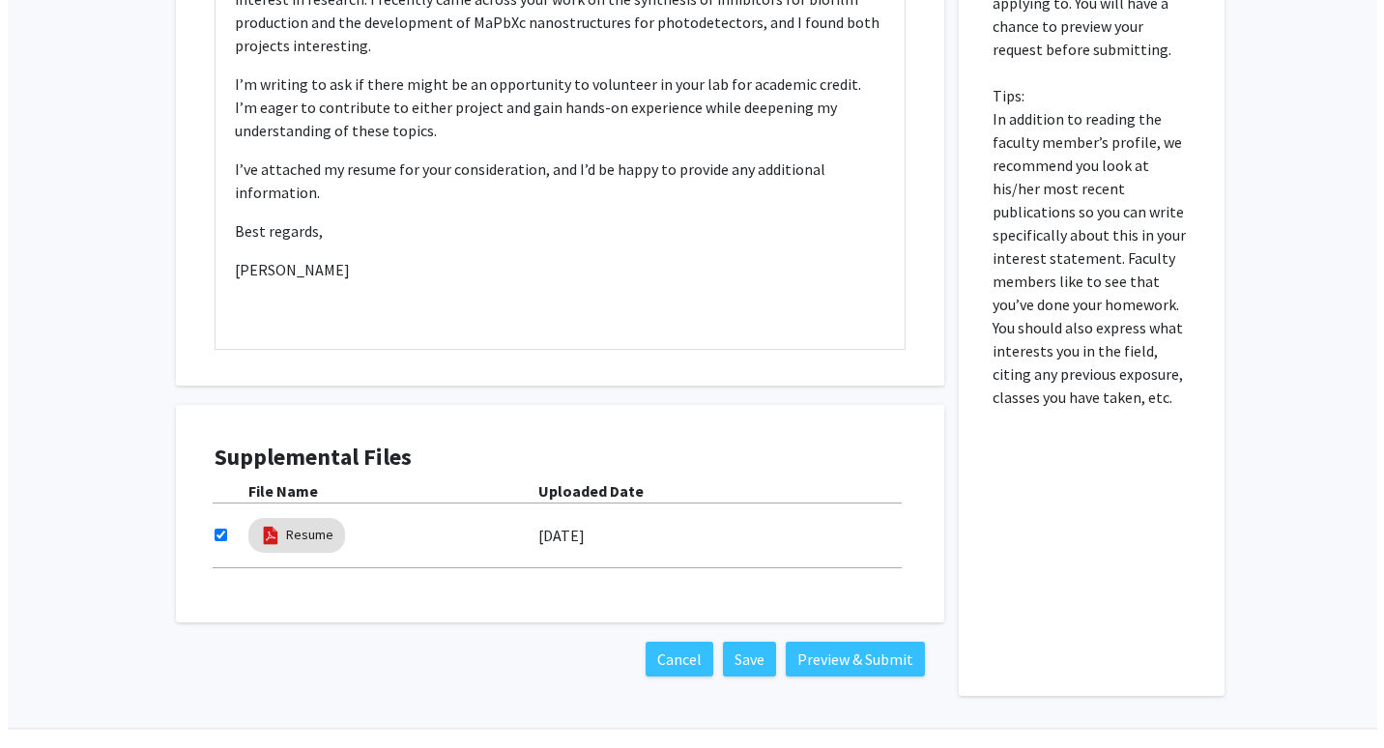
scroll to position [750, 0]
click at [740, 655] on button "Save" at bounding box center [741, 658] width 53 height 35
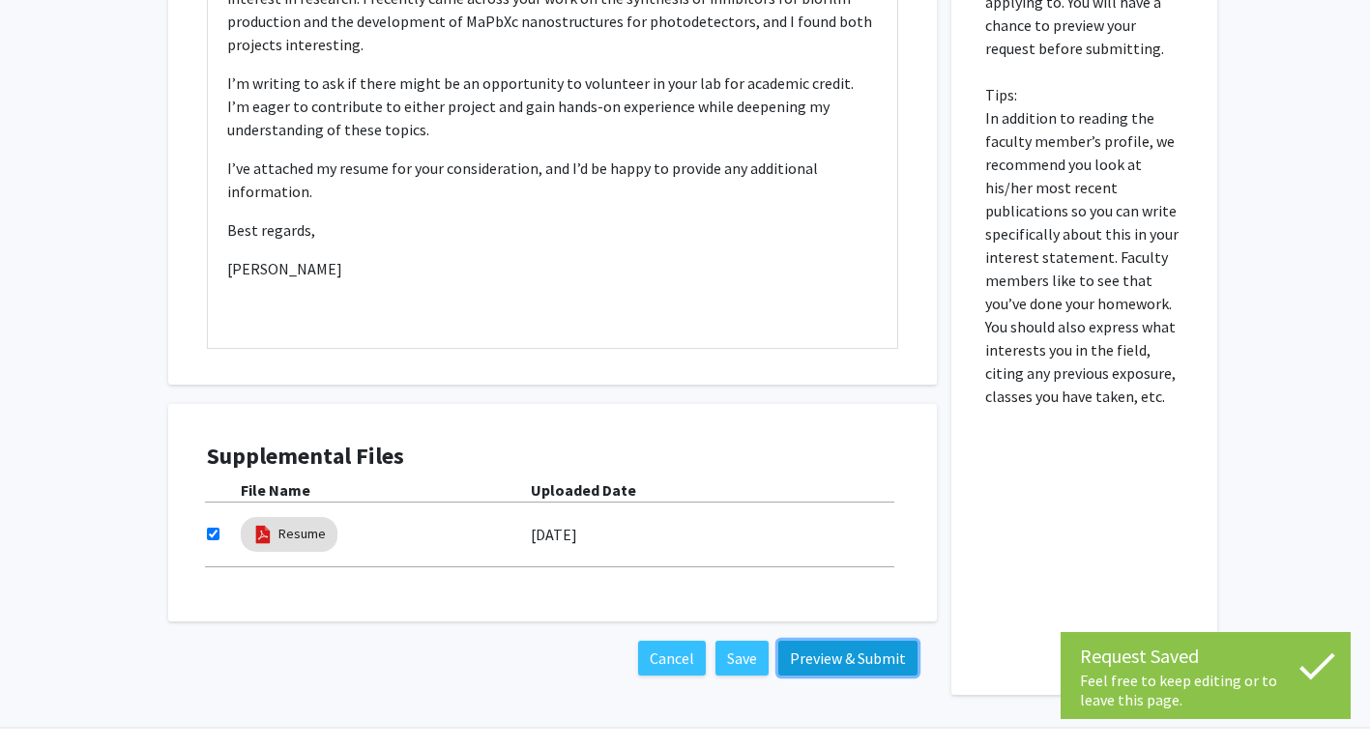
click at [805, 664] on button "Preview & Submit" at bounding box center [847, 658] width 139 height 35
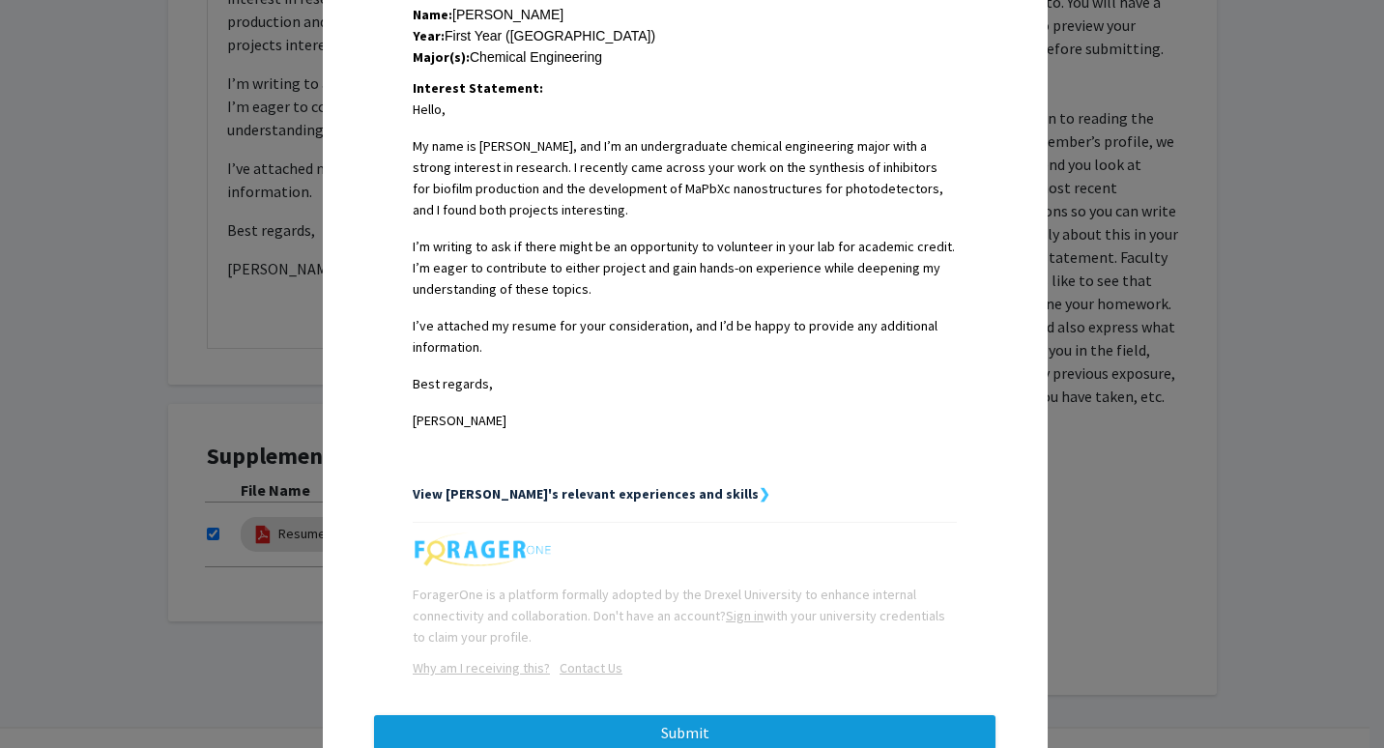
scroll to position [503, 0]
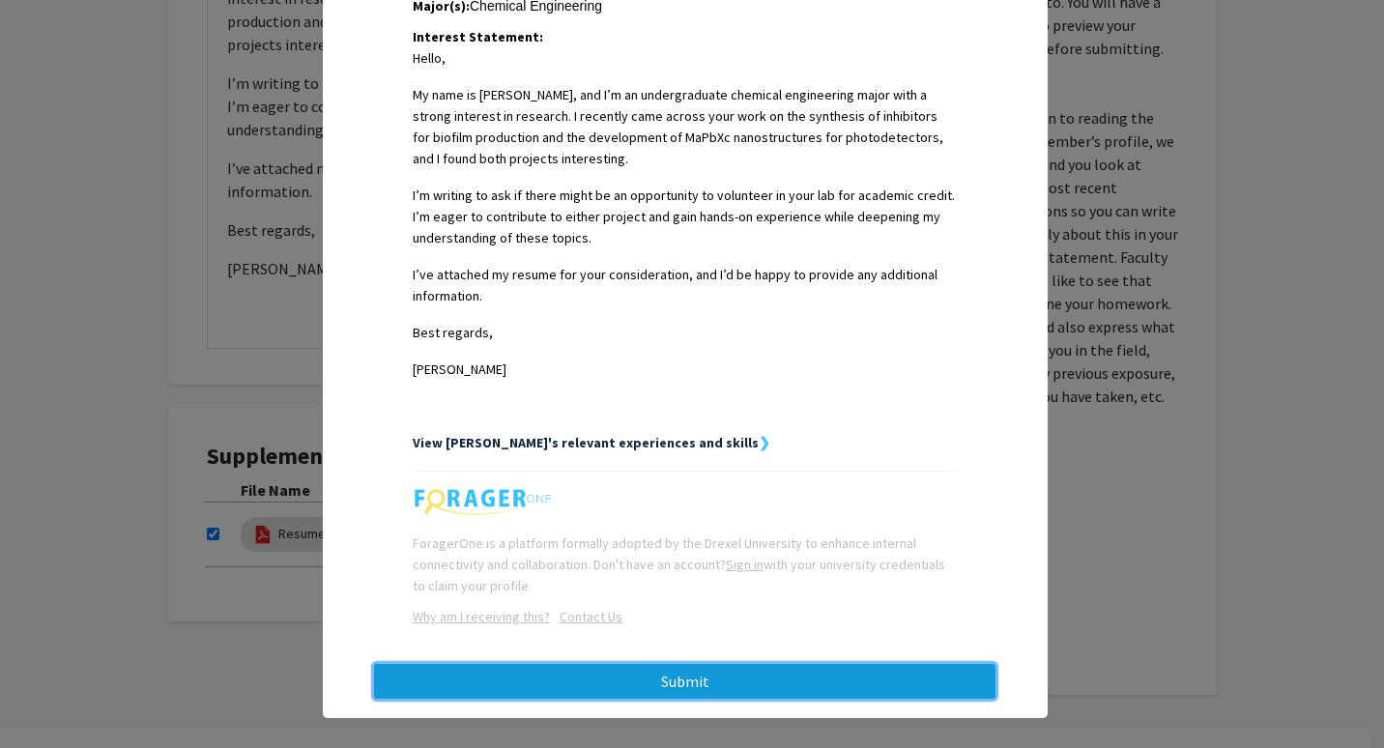
click at [770, 664] on button "Submit" at bounding box center [685, 681] width 622 height 35
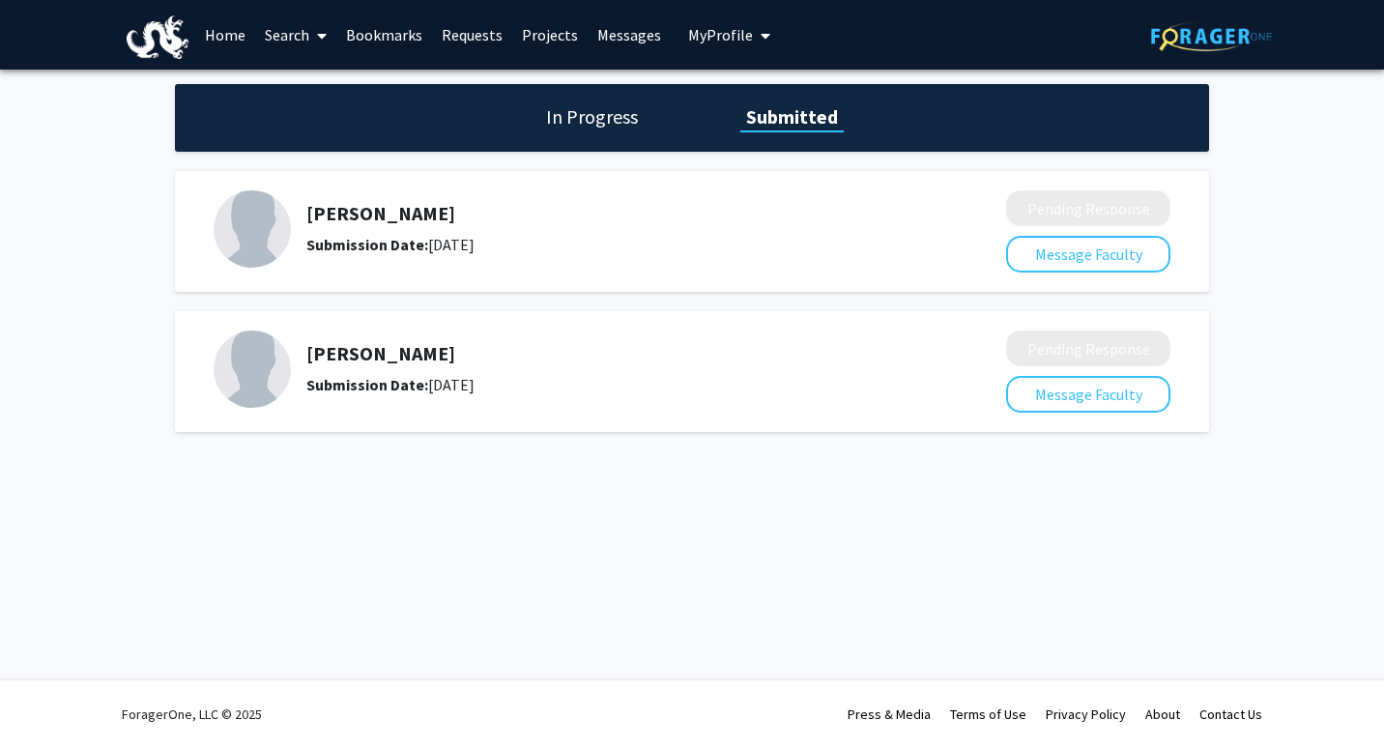
click at [571, 116] on h1 "In Progress" at bounding box center [591, 116] width 103 height 27
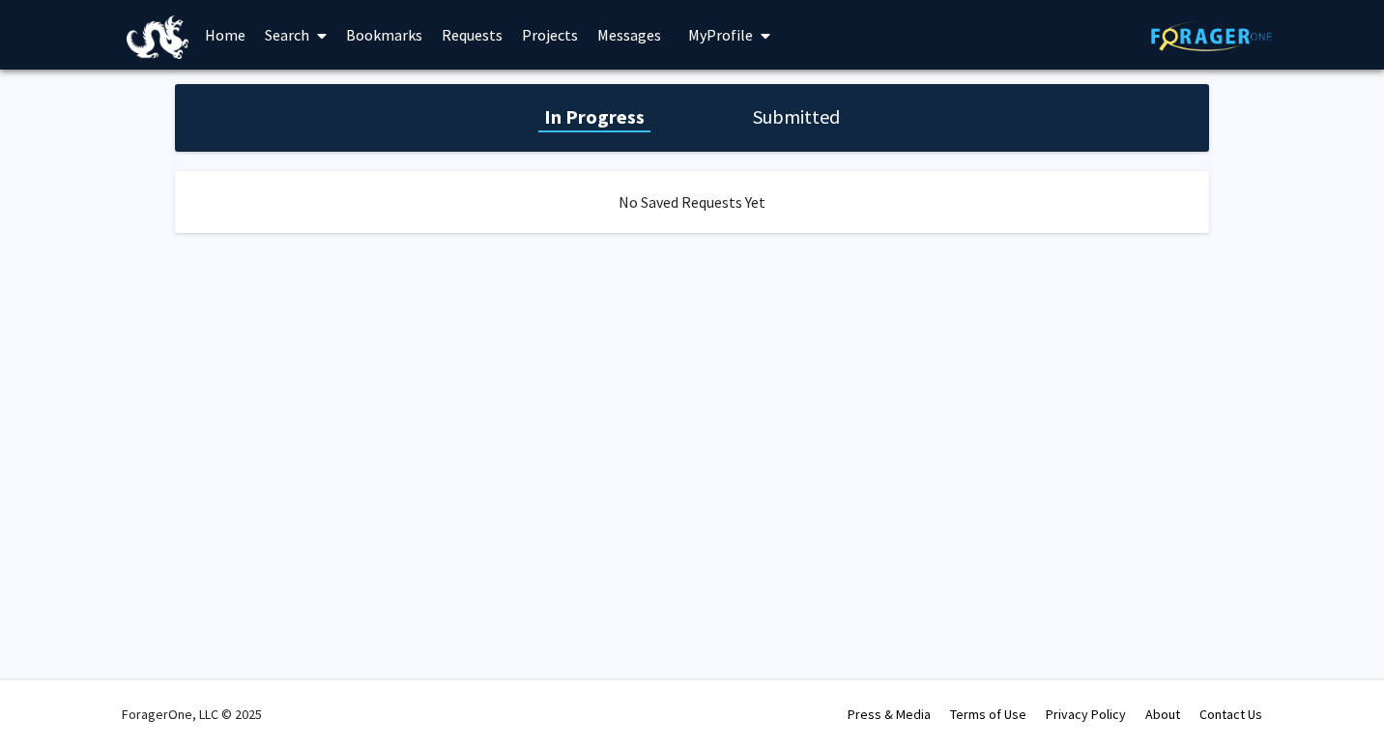
click at [768, 127] on h1 "Submitted" at bounding box center [796, 116] width 99 height 27
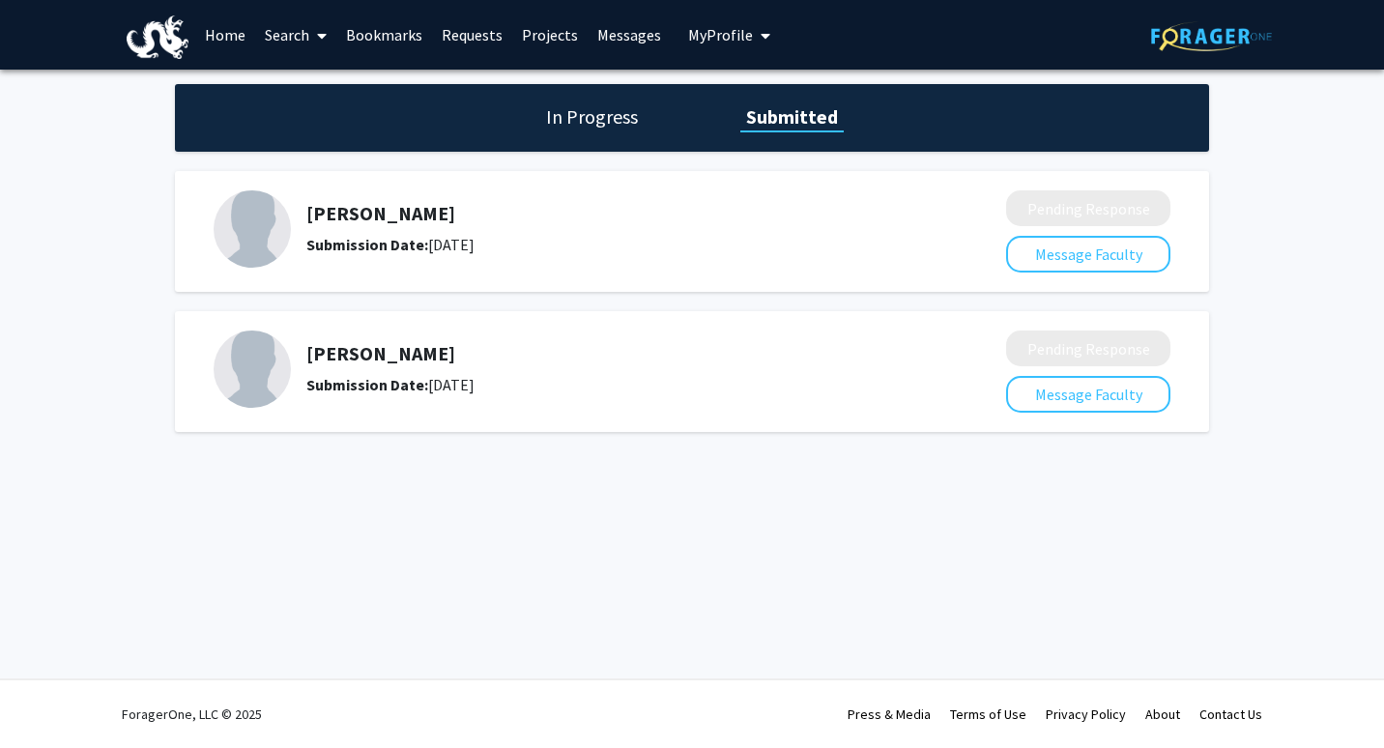
click at [403, 20] on link "Bookmarks" at bounding box center [384, 35] width 96 height 68
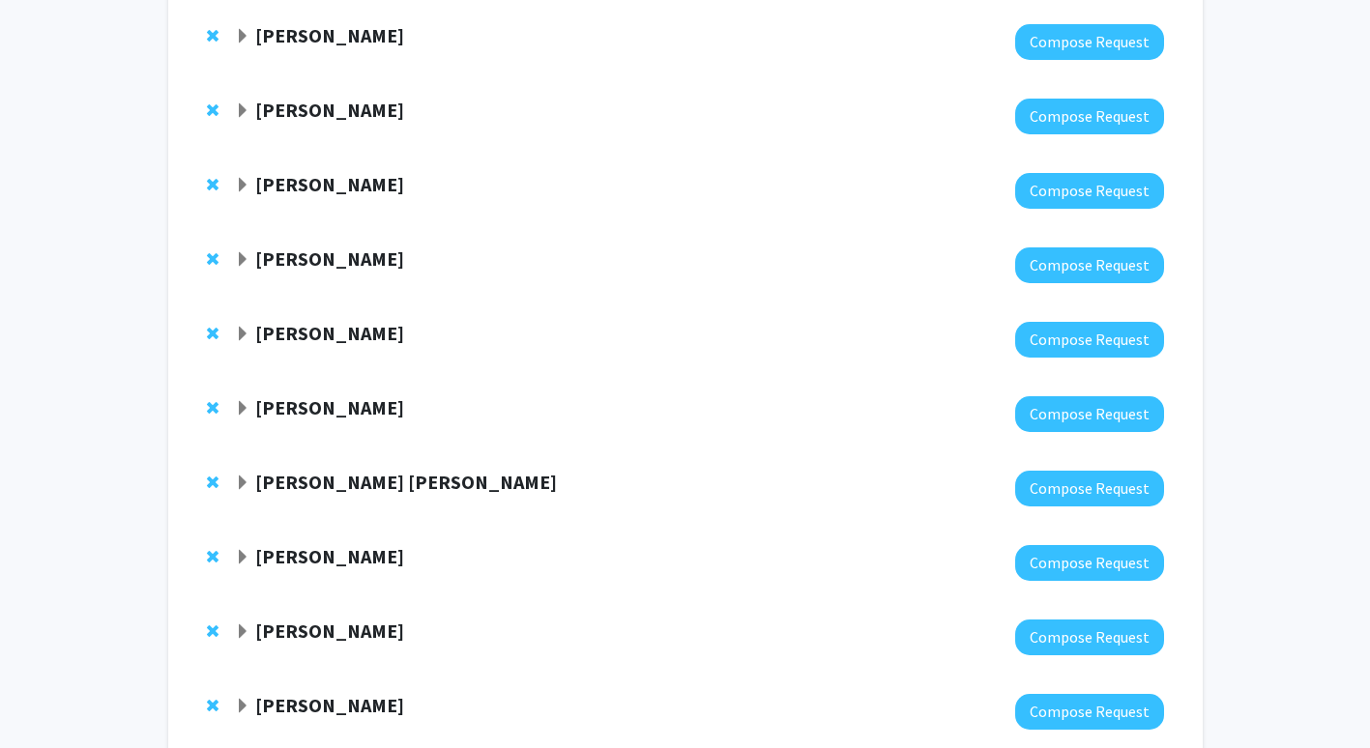
scroll to position [212, 0]
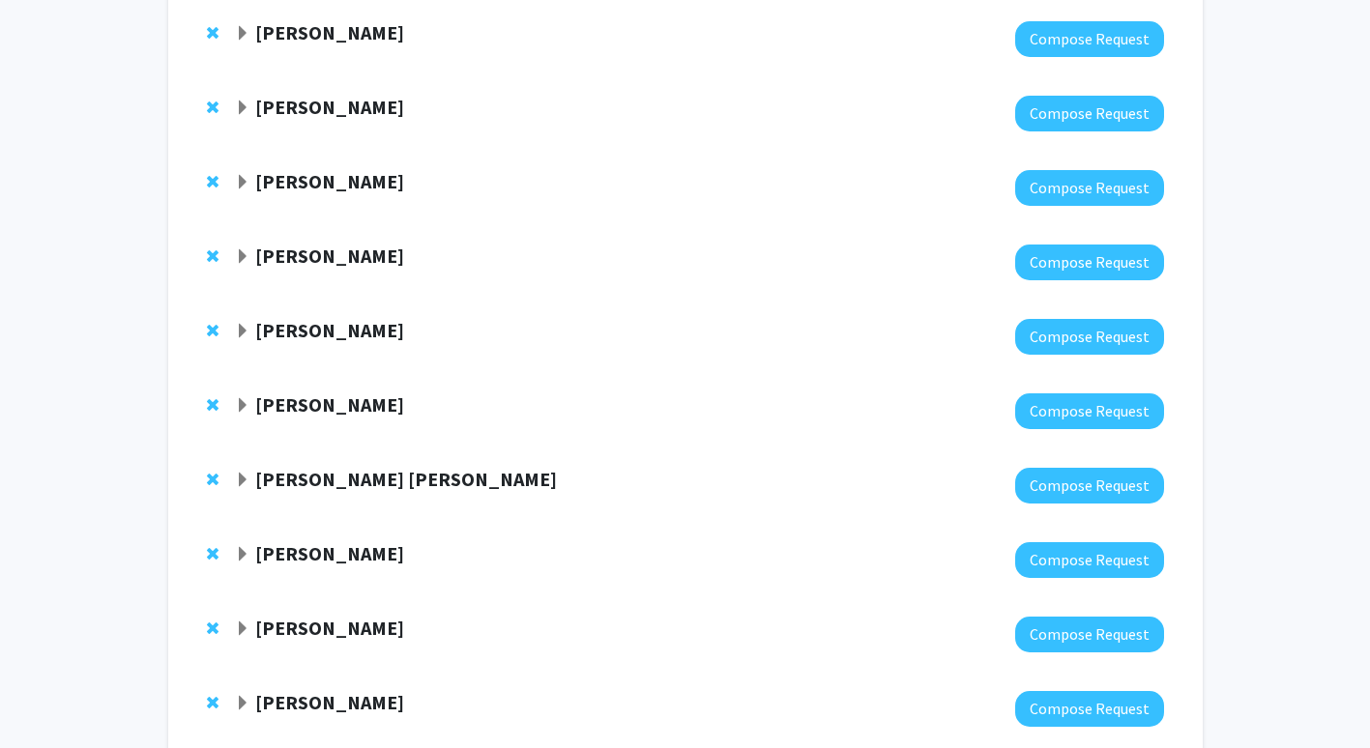
click at [334, 255] on strong "[PERSON_NAME]" at bounding box center [329, 256] width 149 height 24
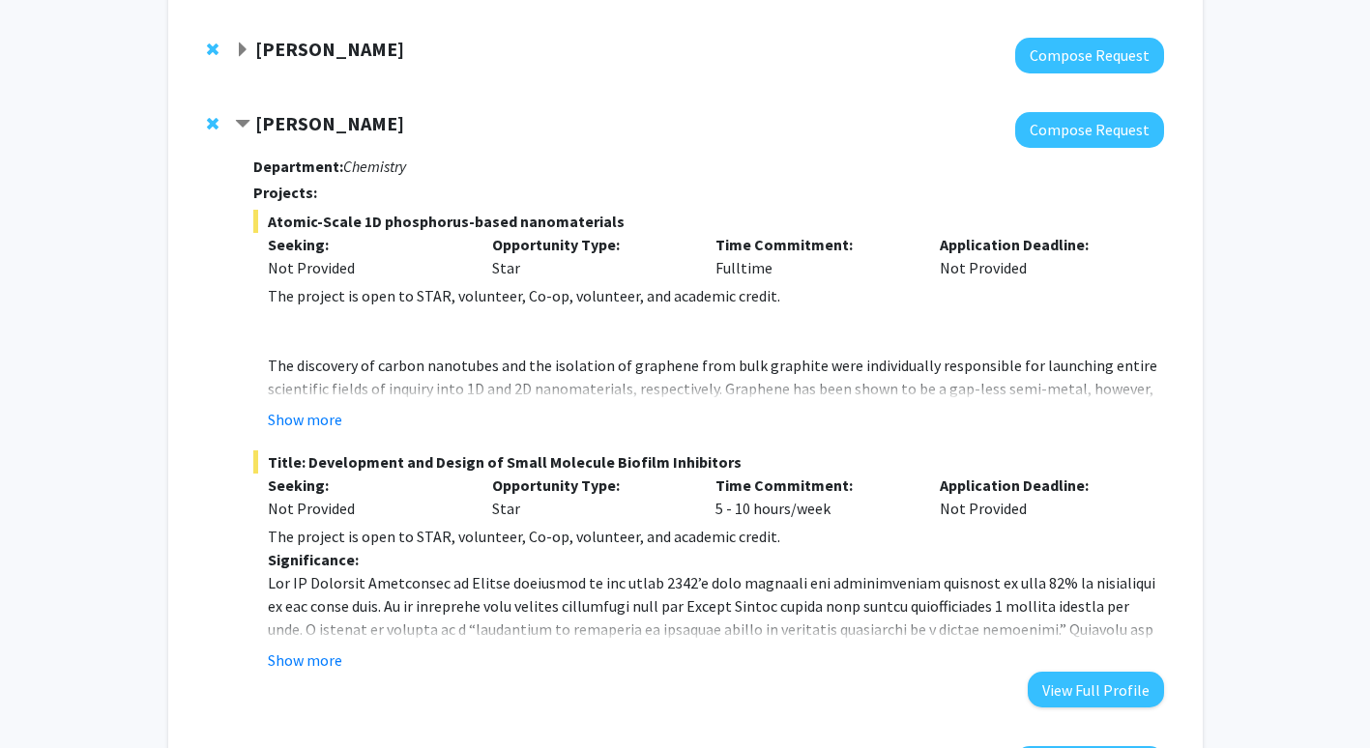
scroll to position [346, 0]
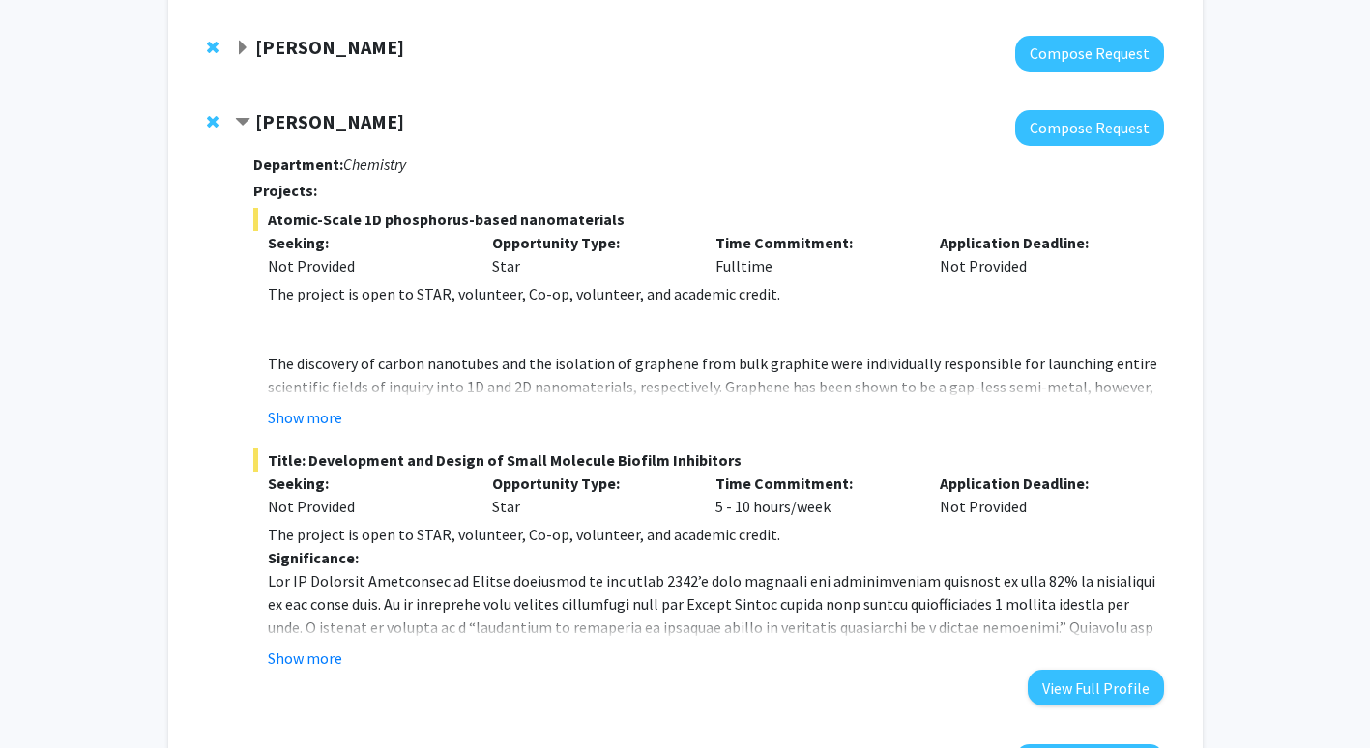
click at [301, 122] on strong "[PERSON_NAME]" at bounding box center [329, 121] width 149 height 24
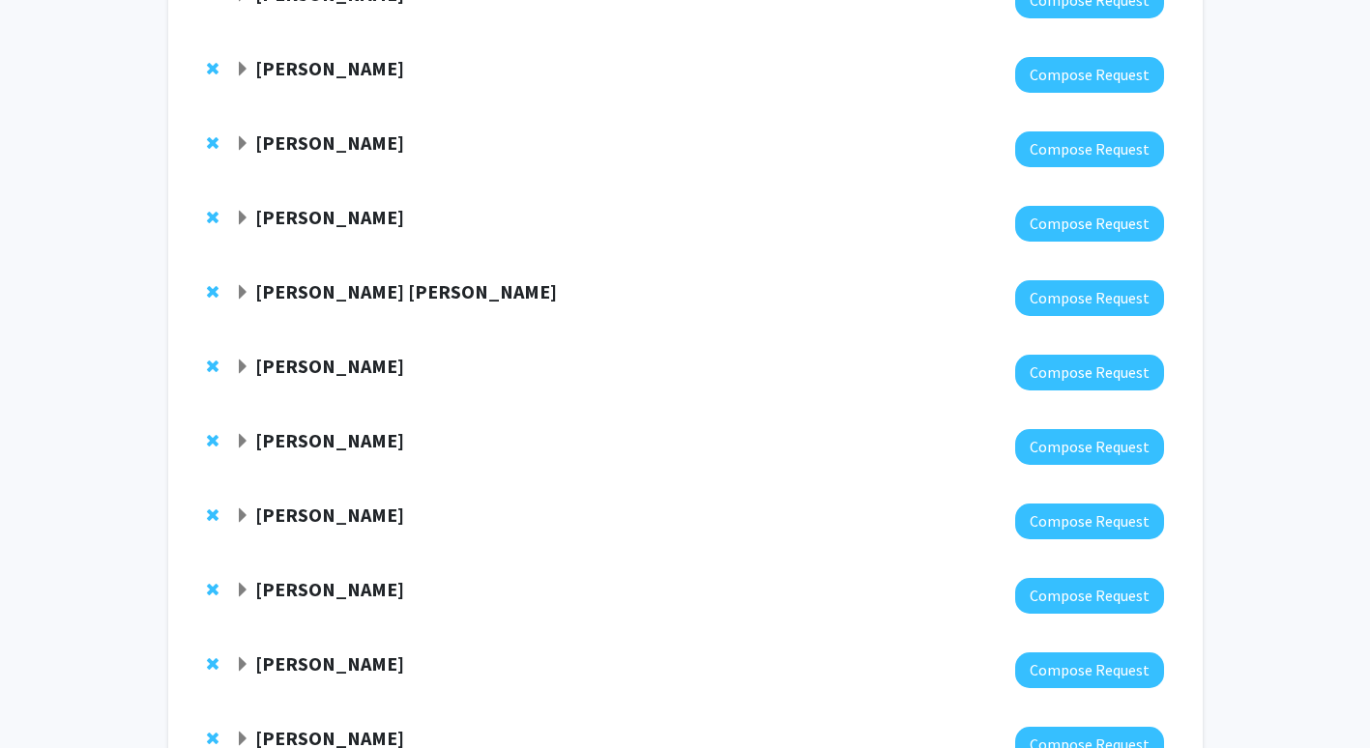
scroll to position [425, 0]
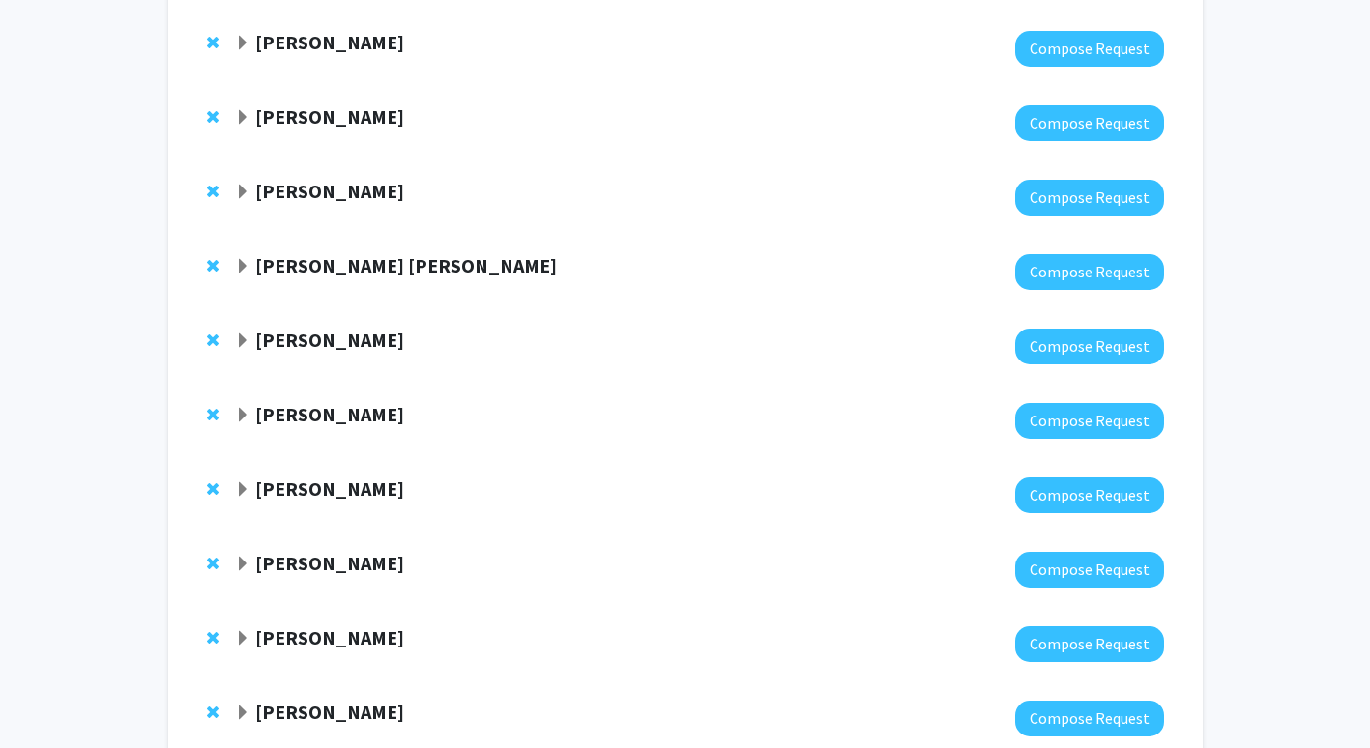
click at [301, 122] on strong "[PERSON_NAME]" at bounding box center [329, 116] width 149 height 24
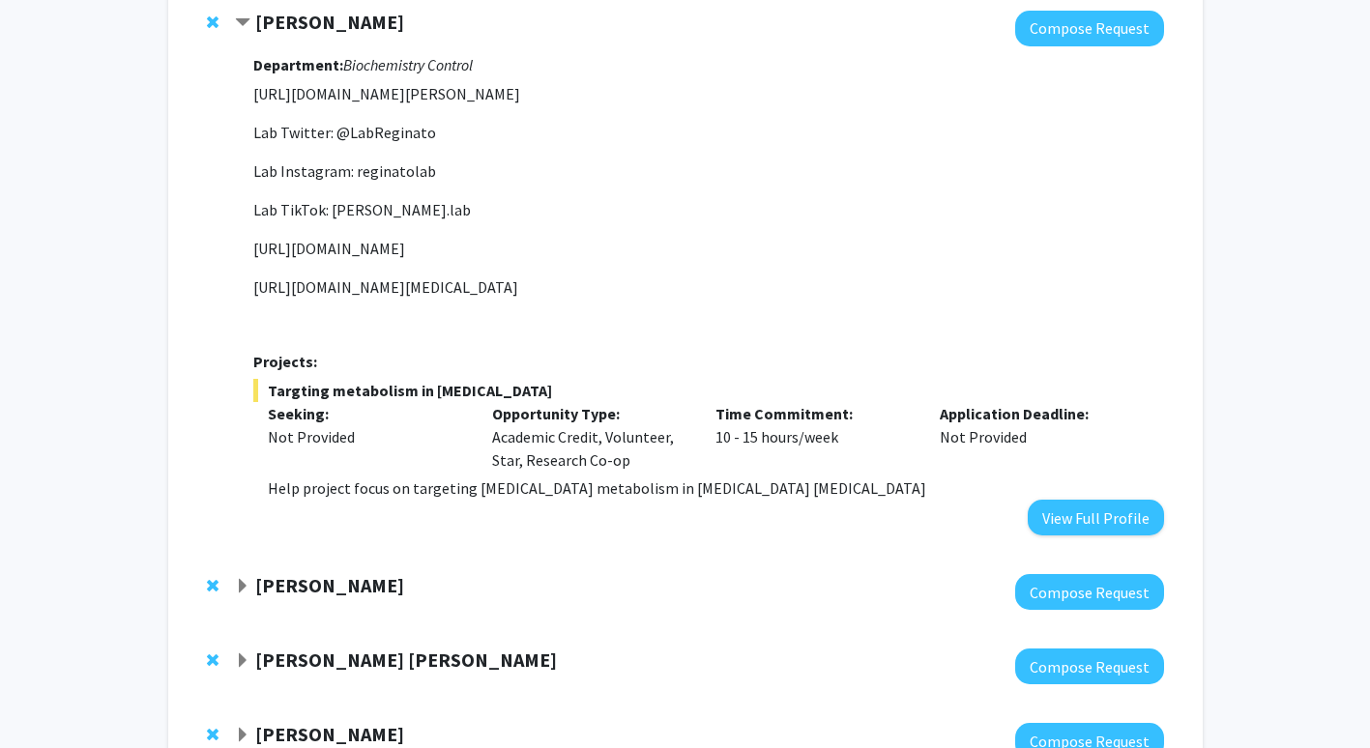
scroll to position [529, 0]
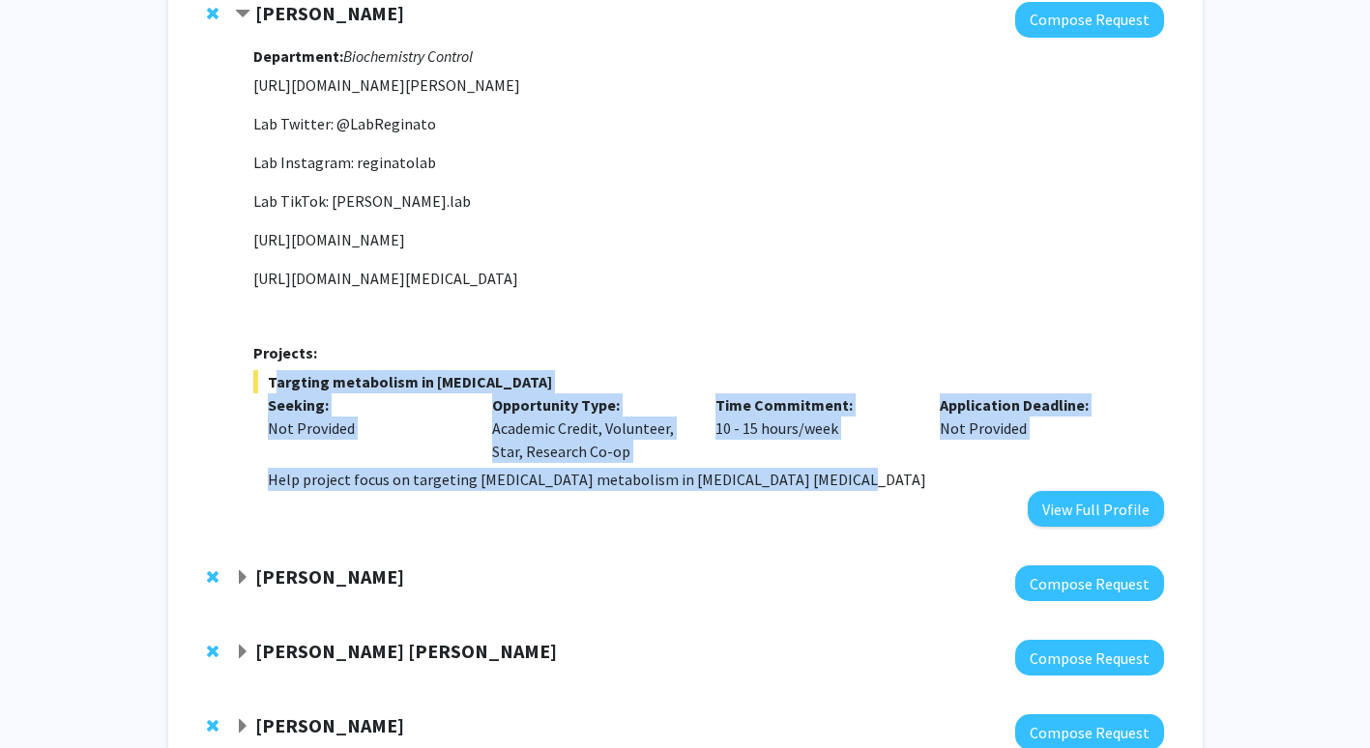
drag, startPoint x: 267, startPoint y: 403, endPoint x: 830, endPoint y: 512, distance: 574.1
click at [830, 491] on div "Targting metabolism in cancer Seeking: Not Provided Opportunity Type: Academic …" at bounding box center [708, 430] width 910 height 121
drag, startPoint x: 830, startPoint y: 512, endPoint x: 780, endPoint y: 423, distance: 102.2
copy div "Targting metabolism in cancer Seeking: Not Provided Opportunity Type: Academic …"
click at [737, 387] on div "Department: Biochemistry Control https://drexel.edu/medicine/faculty/profiles/m…" at bounding box center [708, 282] width 910 height 489
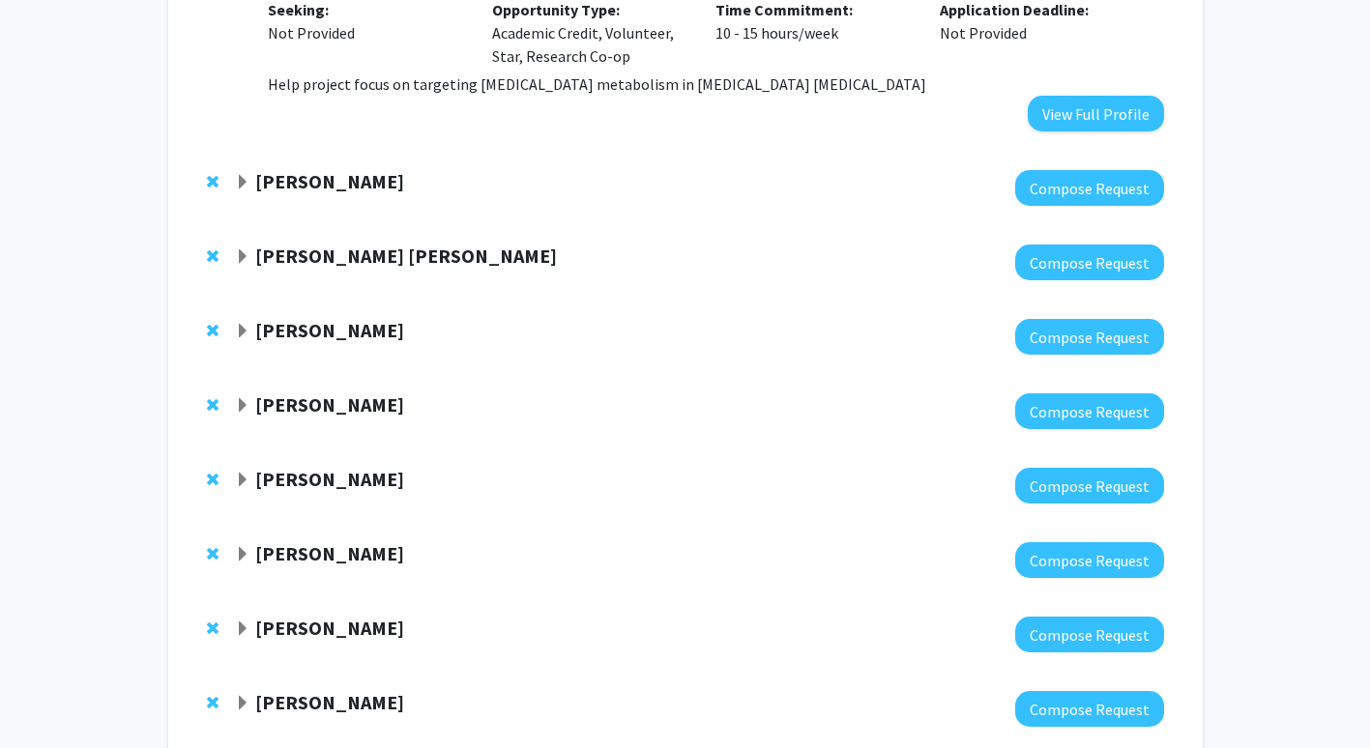
scroll to position [929, 0]
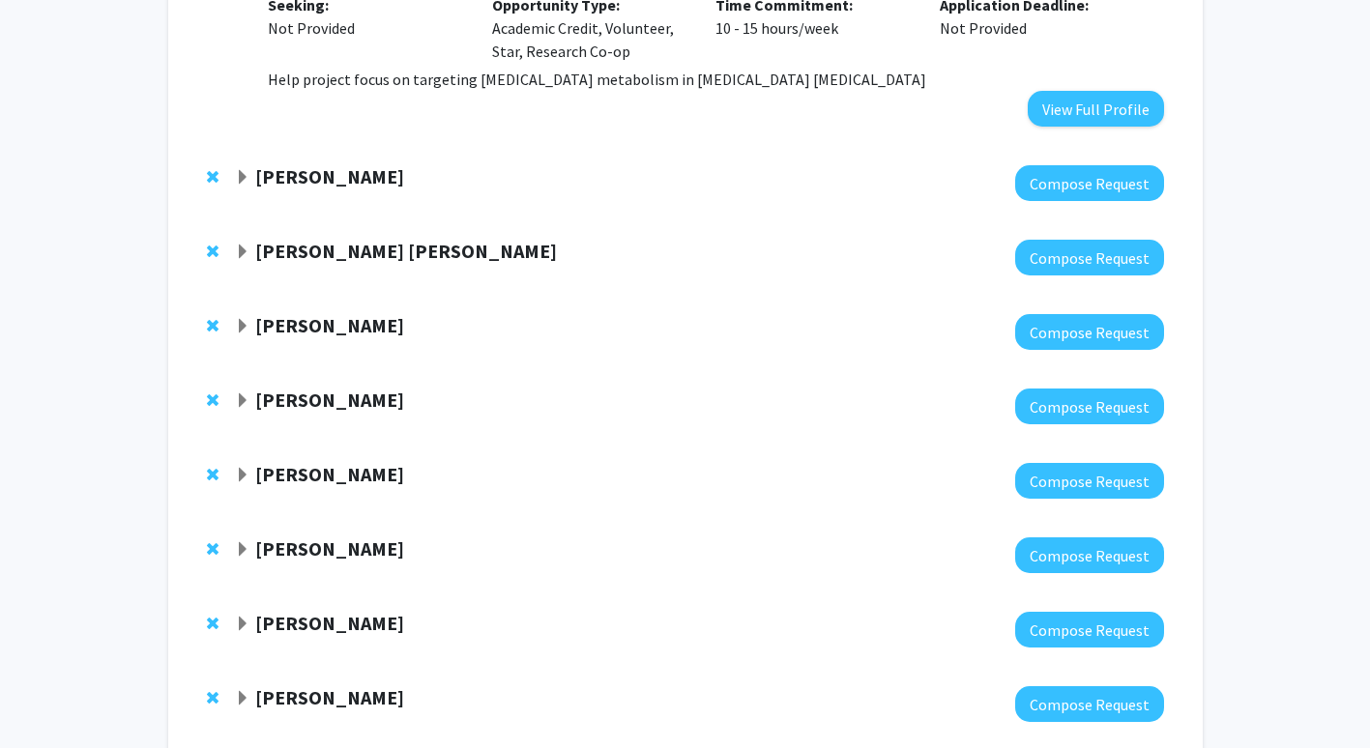
drag, startPoint x: 318, startPoint y: 259, endPoint x: 17, endPoint y: 286, distance: 301.9
click at [17, 286] on div "Bookmarks Bookmark the faculty/staff you are interested in working with to help…" at bounding box center [685, 121] width 1370 height 1961
click at [287, 263] on strong "[PERSON_NAME] [PERSON_NAME]" at bounding box center [406, 251] width 302 height 24
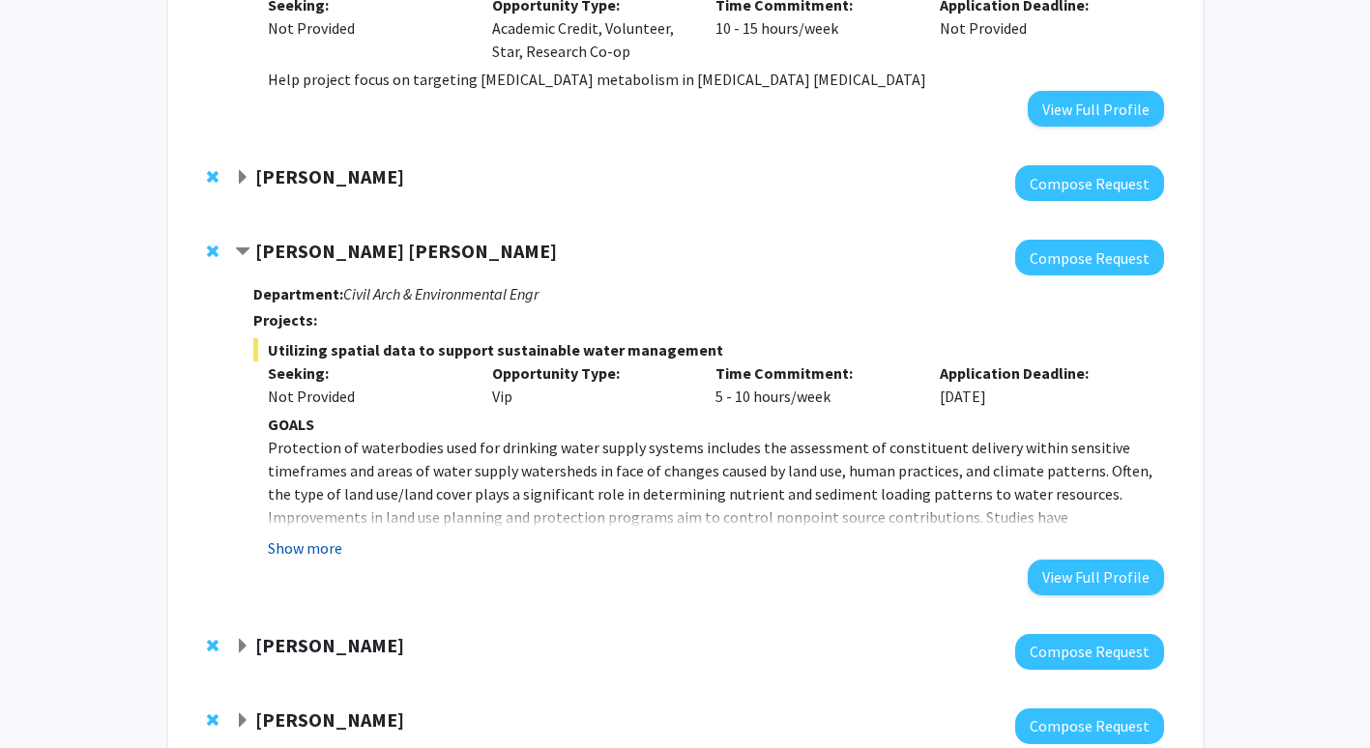
click at [318, 560] on button "Show more" at bounding box center [305, 548] width 74 height 23
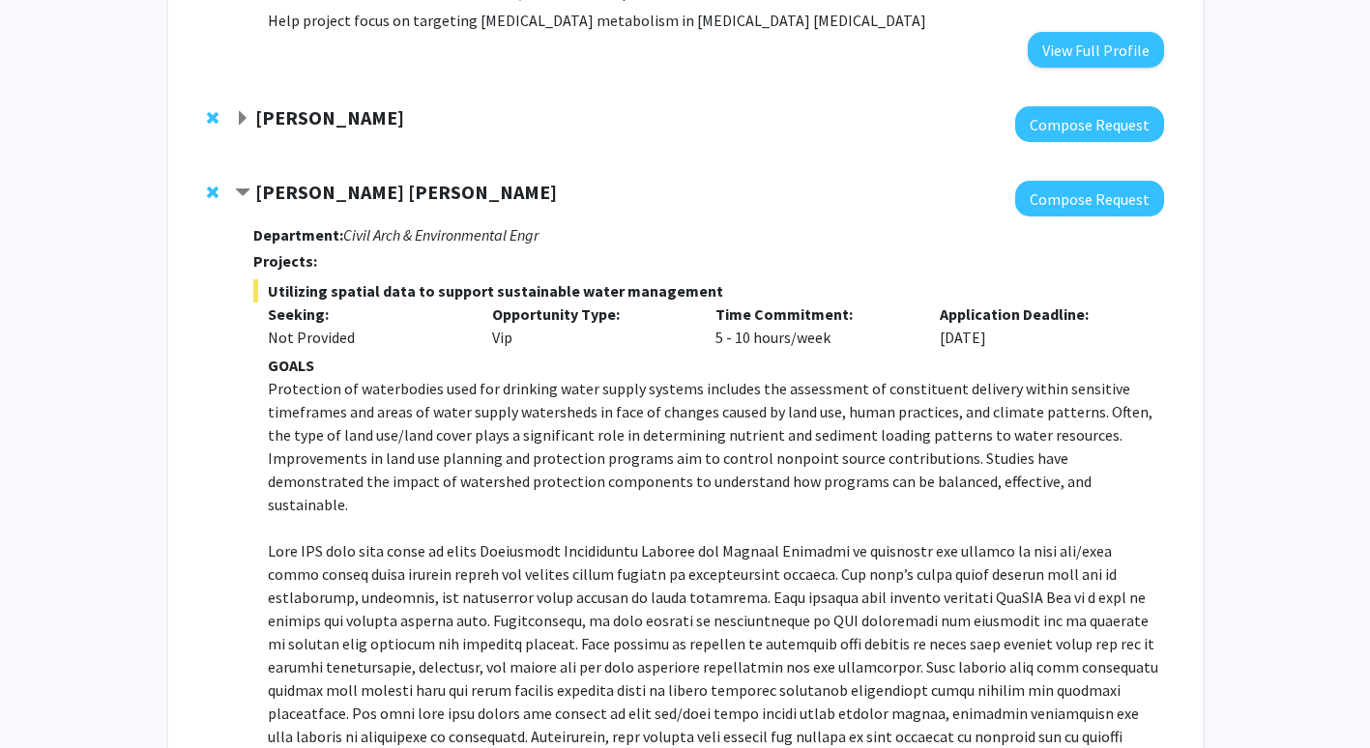
scroll to position [987, 0]
click at [387, 205] on strong "[PERSON_NAME] [PERSON_NAME]" at bounding box center [406, 193] width 302 height 24
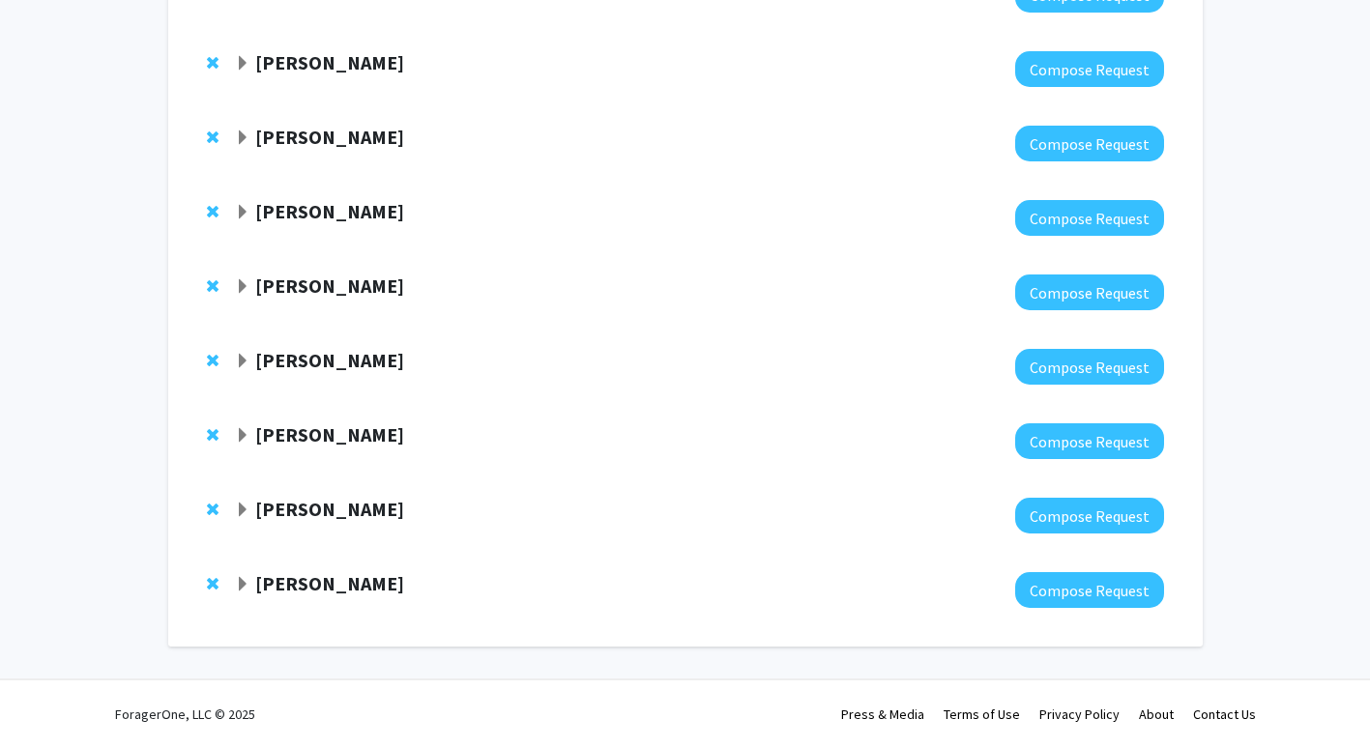
scroll to position [1364, 0]
click at [335, 589] on strong "[PERSON_NAME]" at bounding box center [329, 583] width 149 height 24
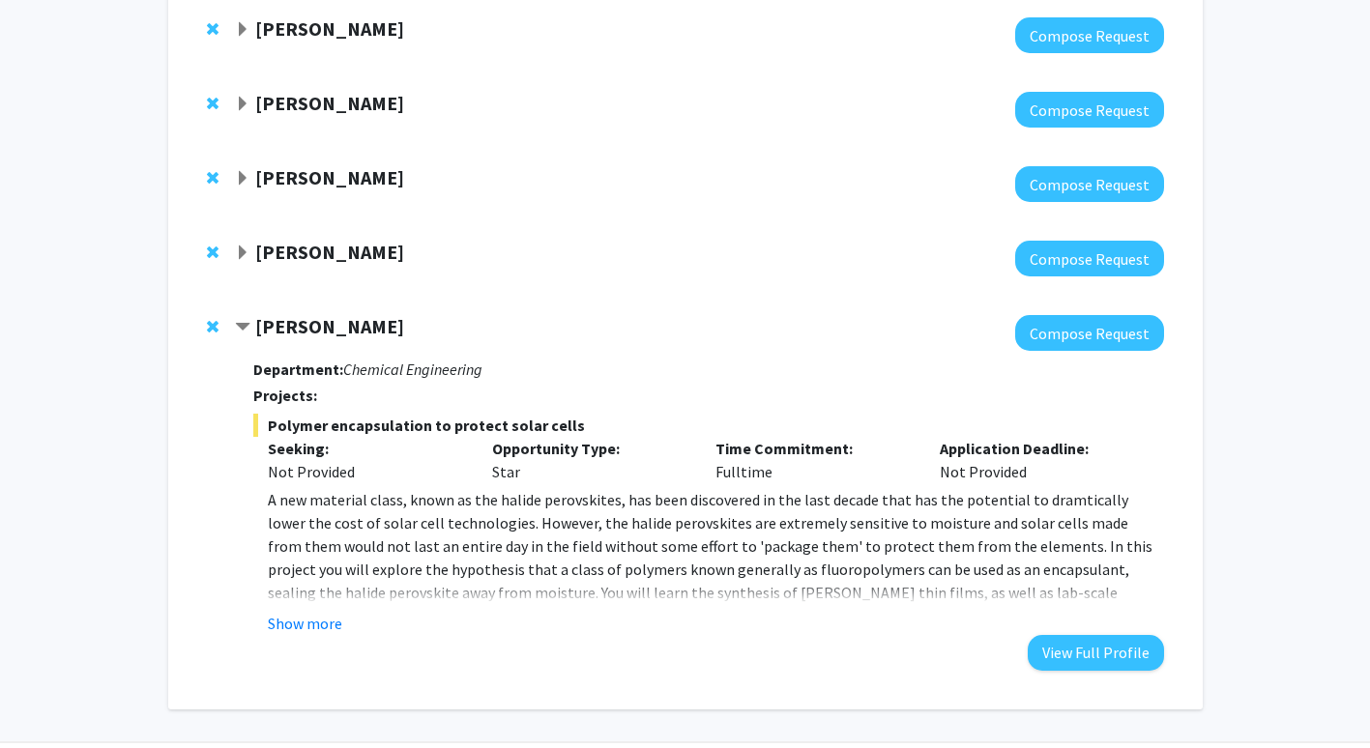
scroll to position [1604, 0]
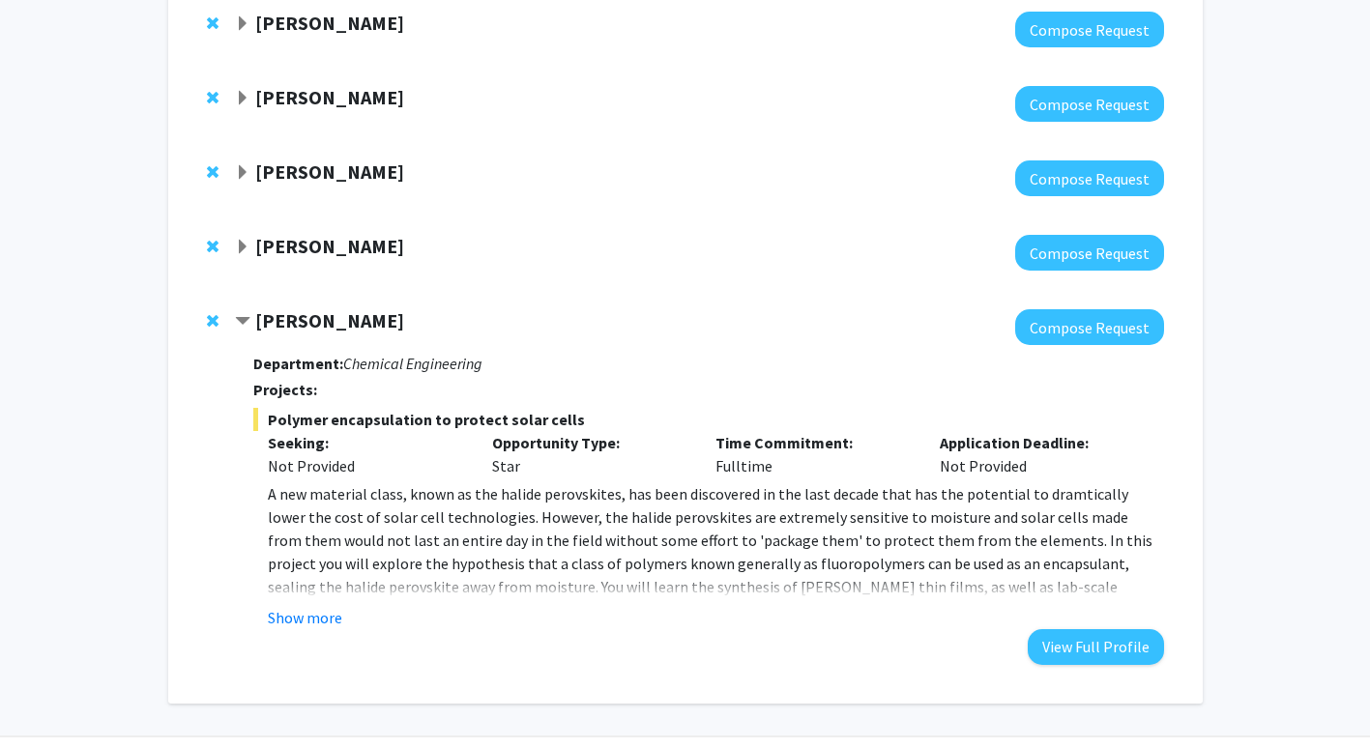
click at [321, 333] on strong "[PERSON_NAME]" at bounding box center [329, 320] width 149 height 24
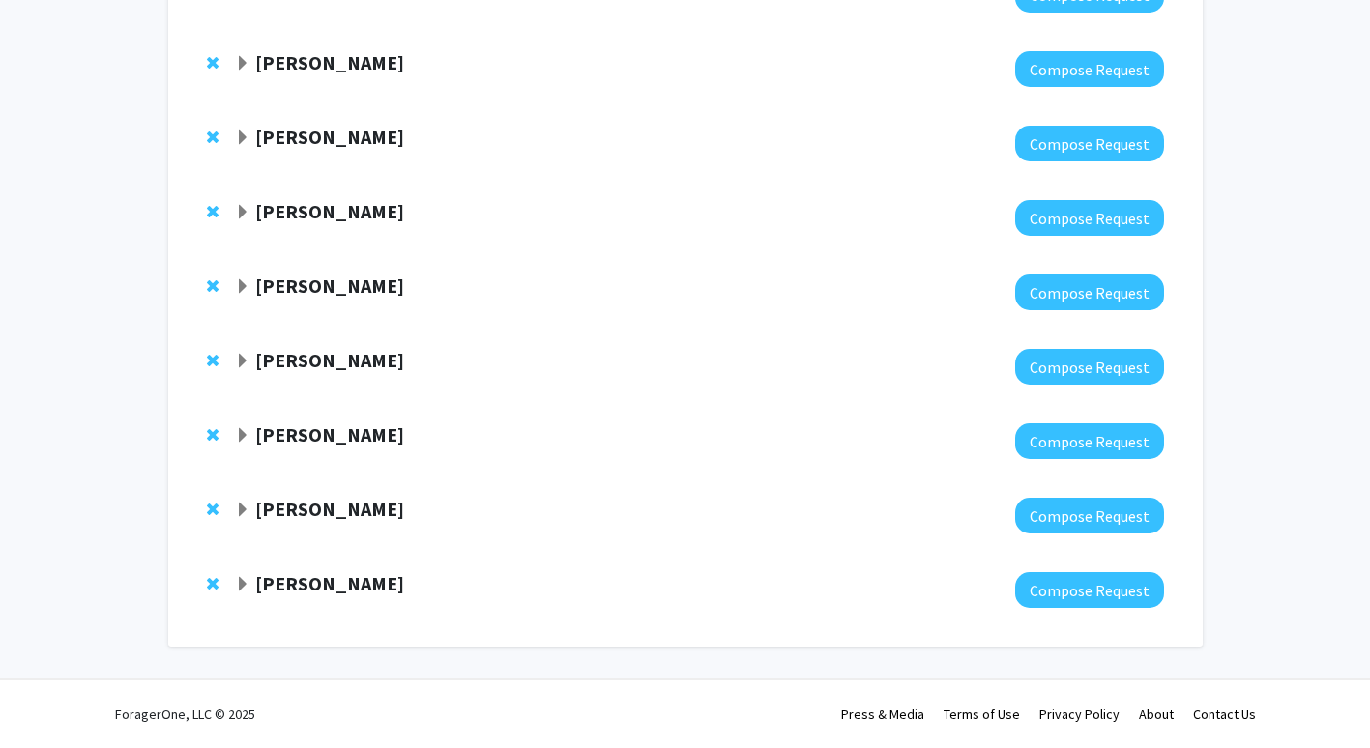
click at [301, 512] on strong "[PERSON_NAME]" at bounding box center [329, 509] width 149 height 24
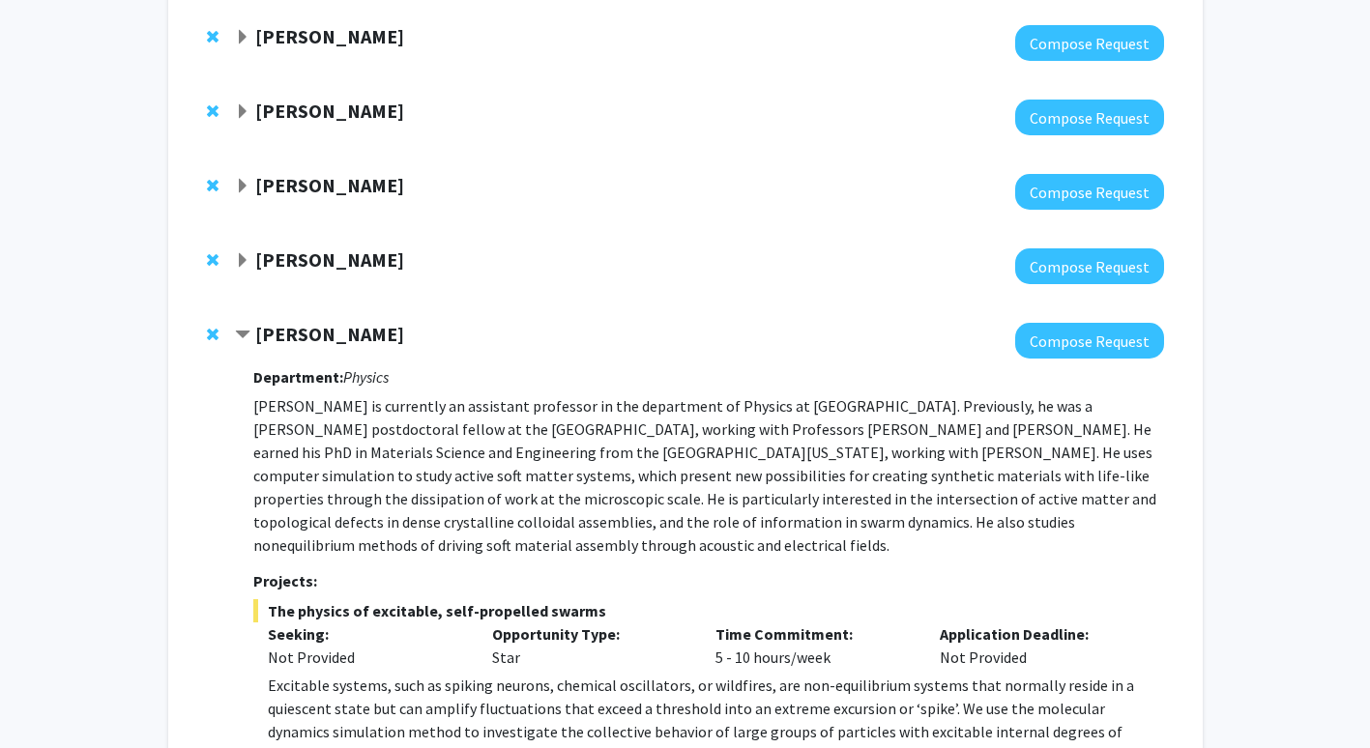
scroll to position [1515, 0]
click at [305, 347] on strong "[PERSON_NAME]" at bounding box center [329, 335] width 149 height 24
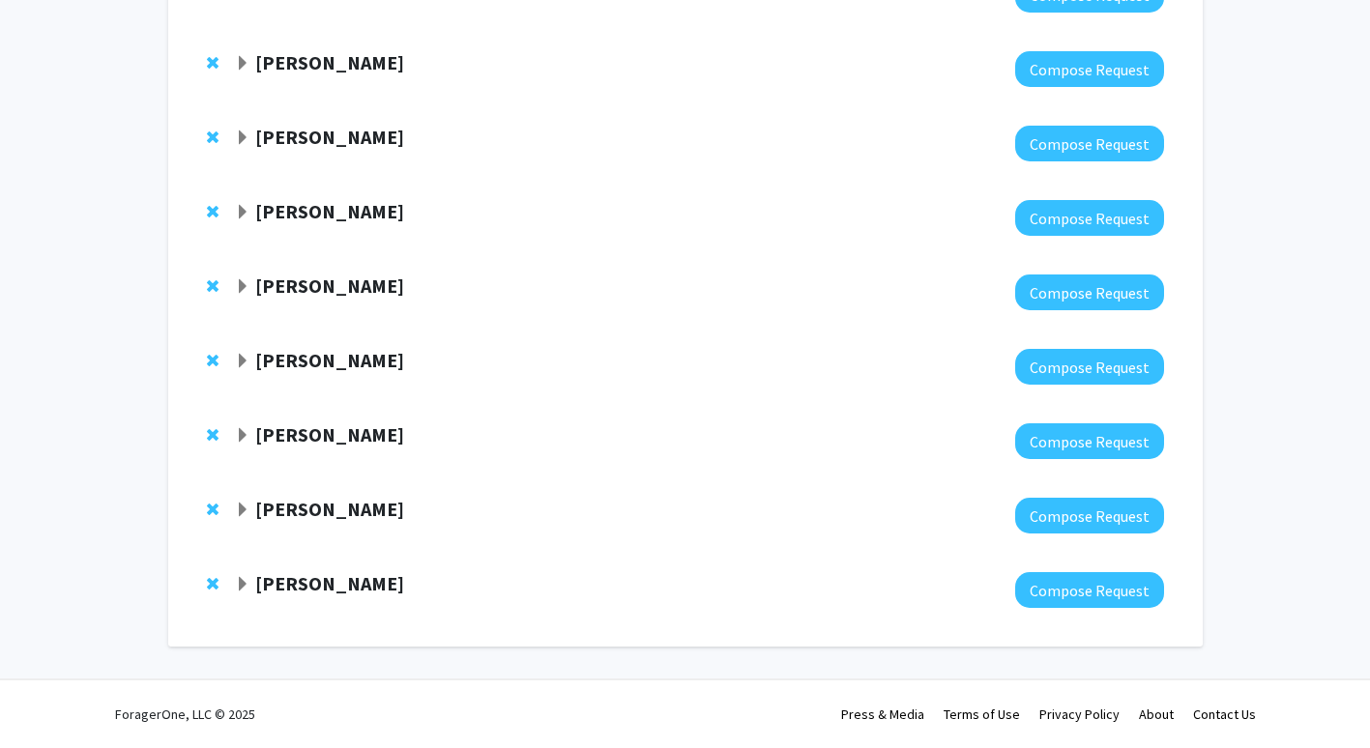
click at [316, 436] on strong "[PERSON_NAME]" at bounding box center [329, 434] width 149 height 24
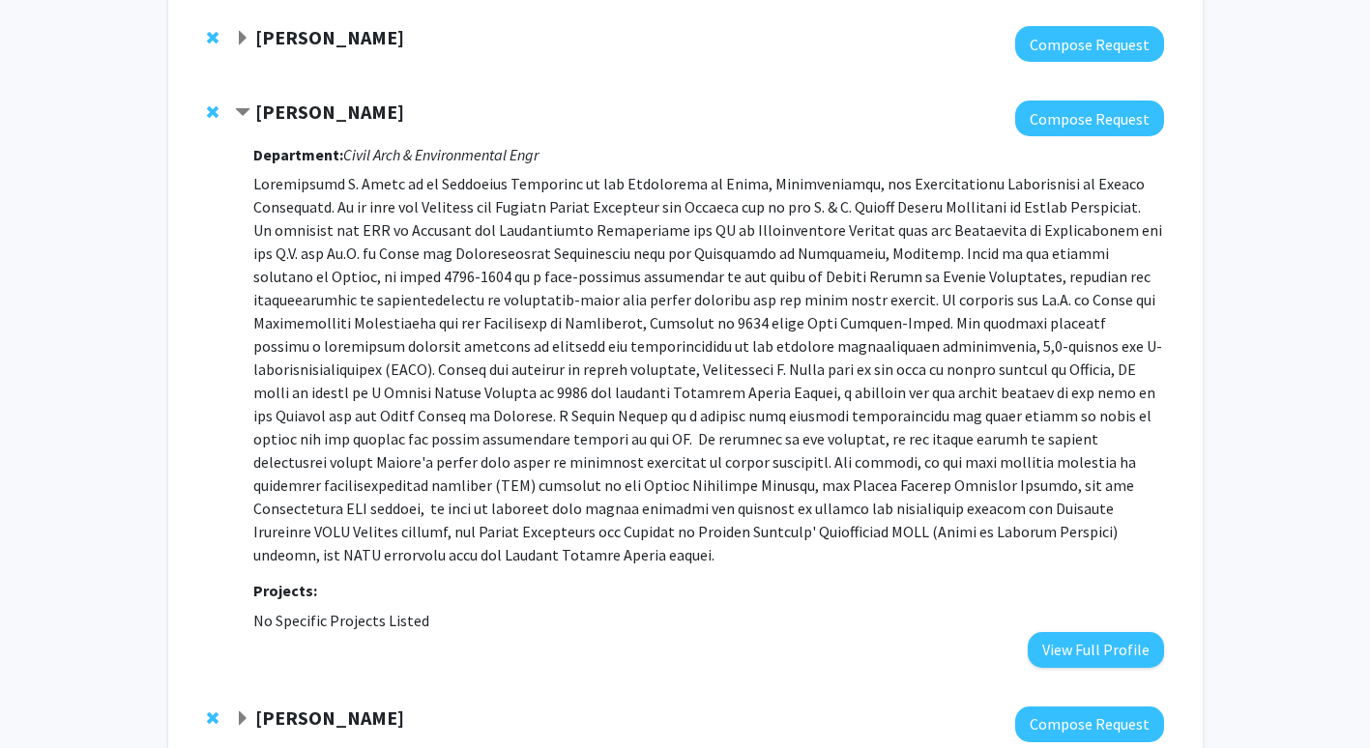
scroll to position [1670, 0]
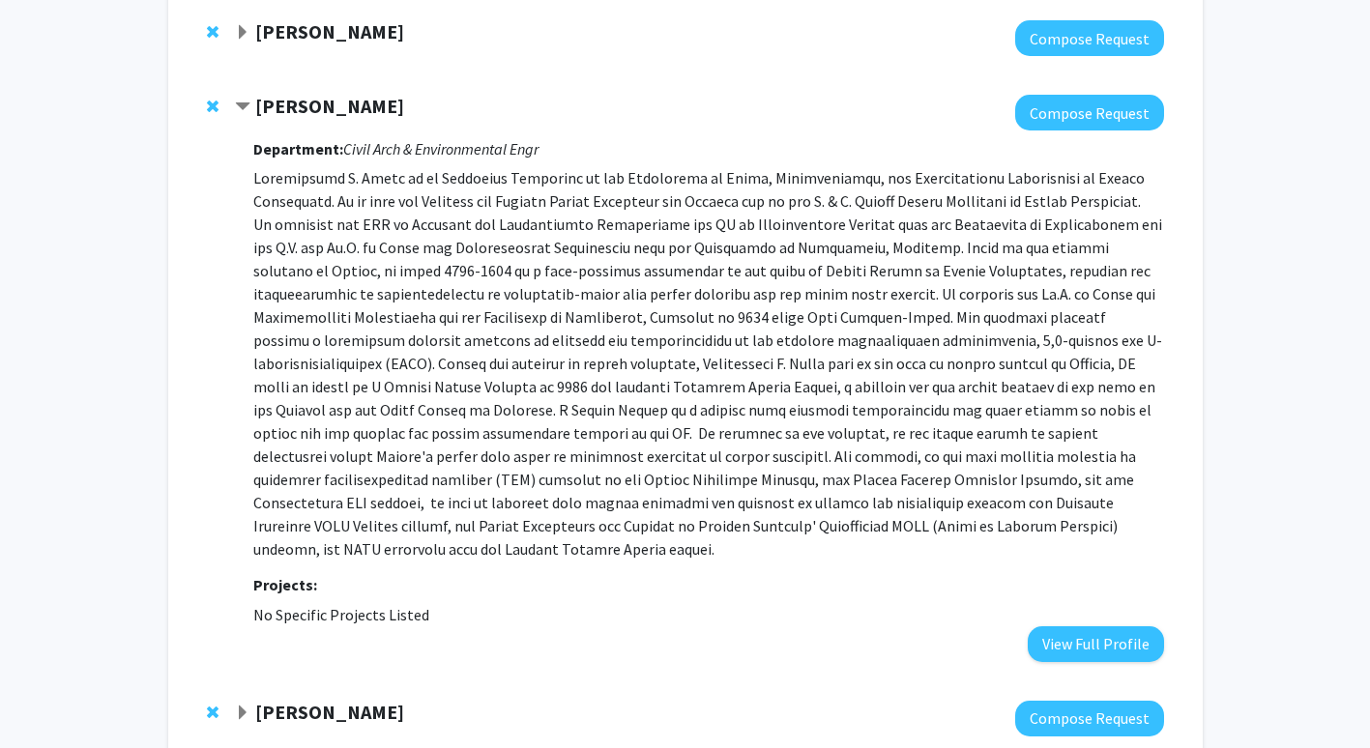
click at [215, 114] on span "Remove Christopher Sales from bookmarks" at bounding box center [213, 106] width 12 height 15
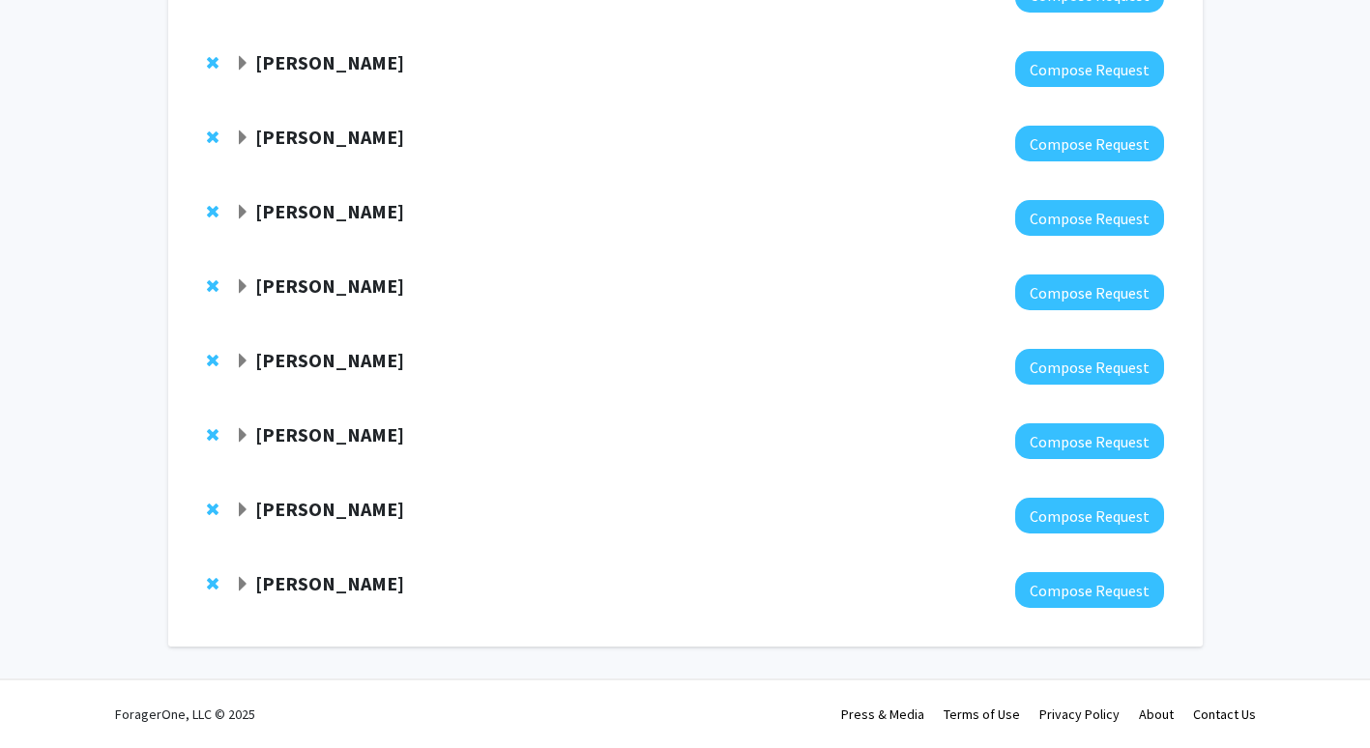
click at [306, 288] on strong "[PERSON_NAME]" at bounding box center [329, 286] width 149 height 24
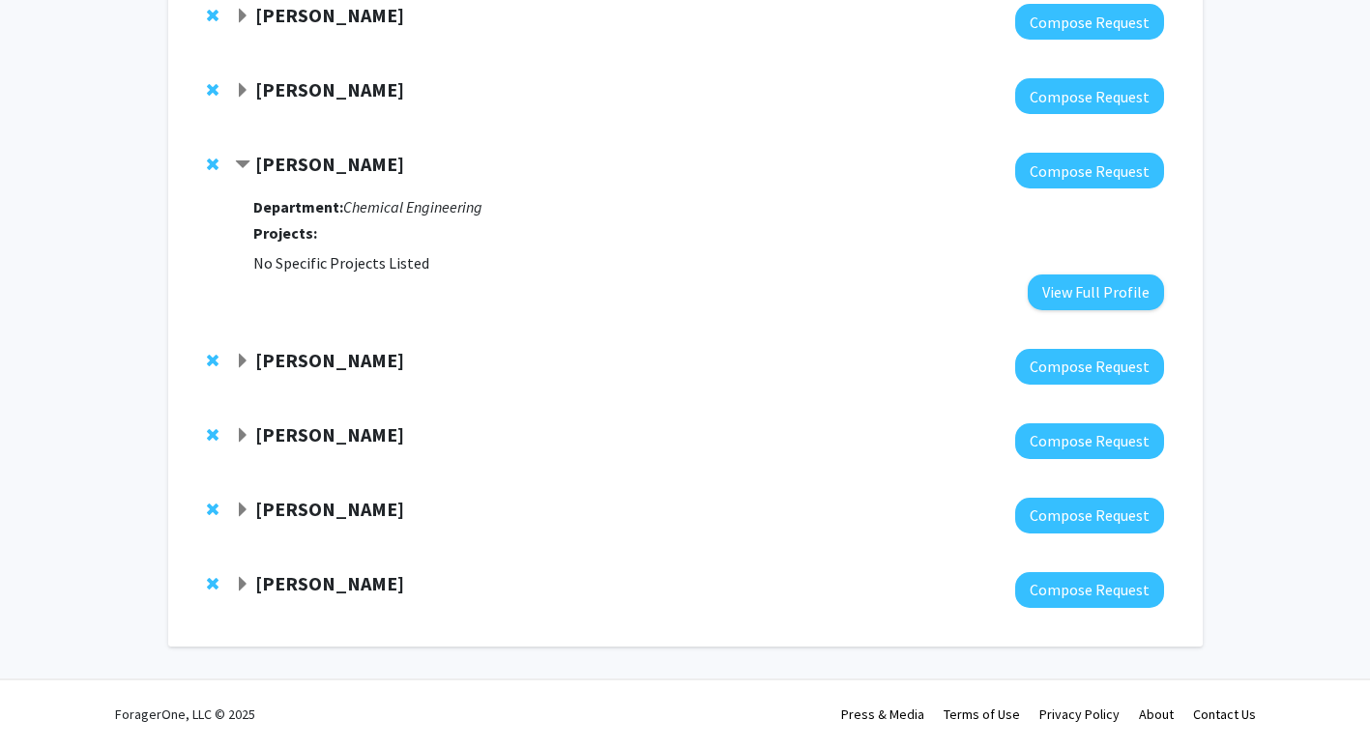
click at [211, 163] on span "Remove Matthew McDonald from bookmarks" at bounding box center [213, 164] width 12 height 15
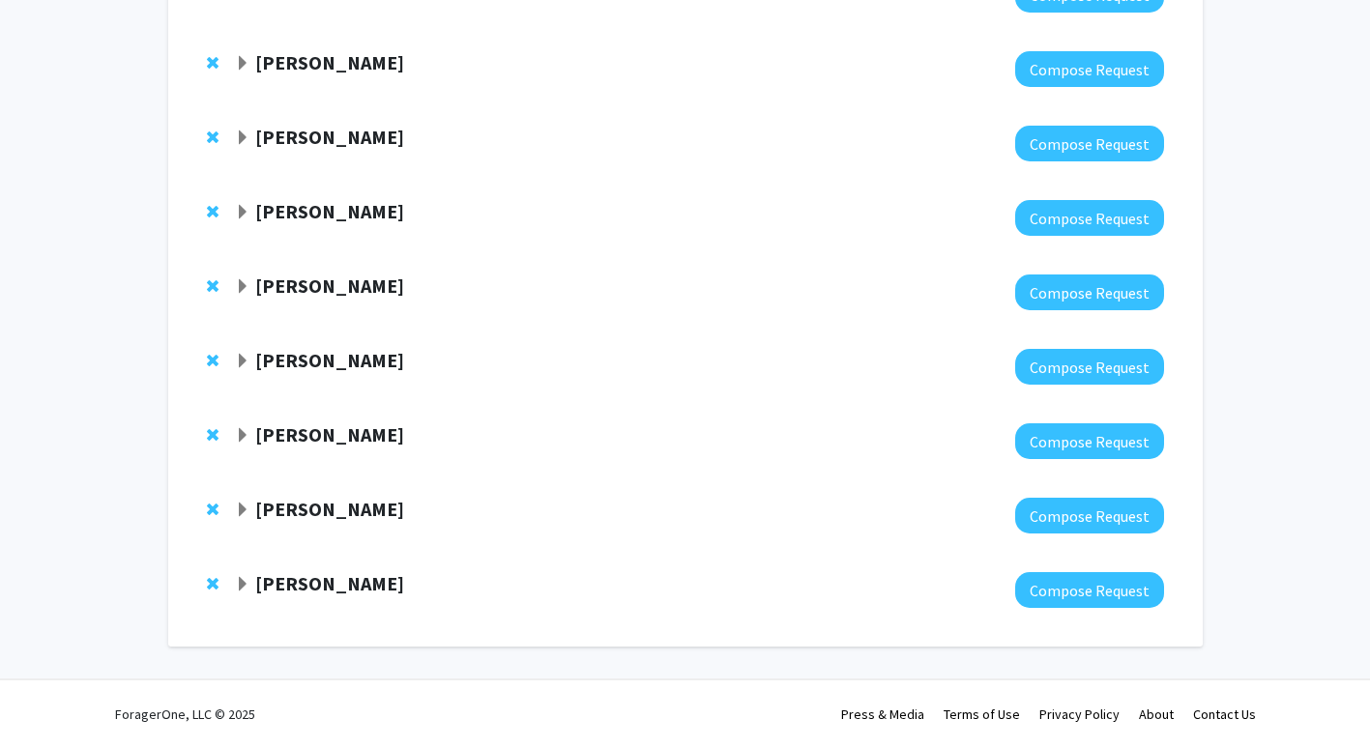
scroll to position [1215, 0]
click at [298, 212] on strong "[PERSON_NAME]" at bounding box center [329, 211] width 149 height 24
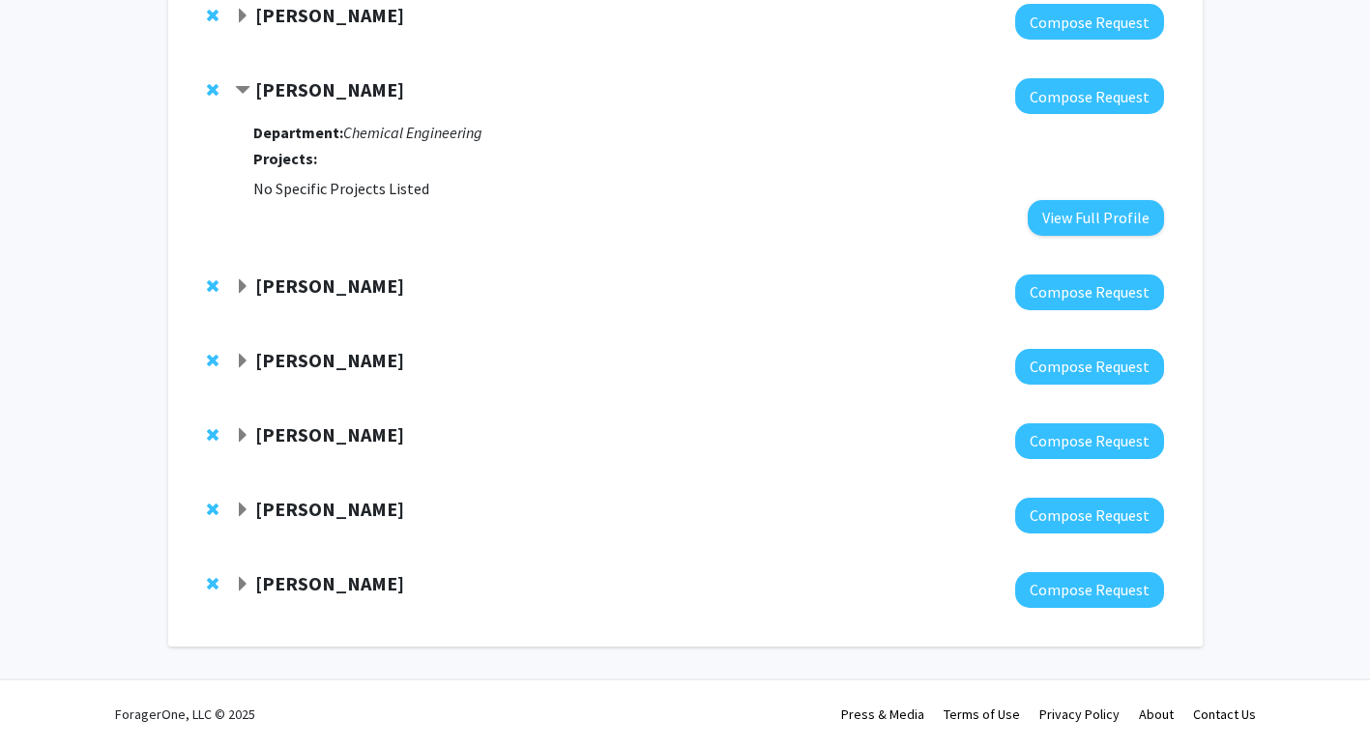
click at [215, 87] on span "Remove Maureen Tang from bookmarks" at bounding box center [213, 89] width 12 height 15
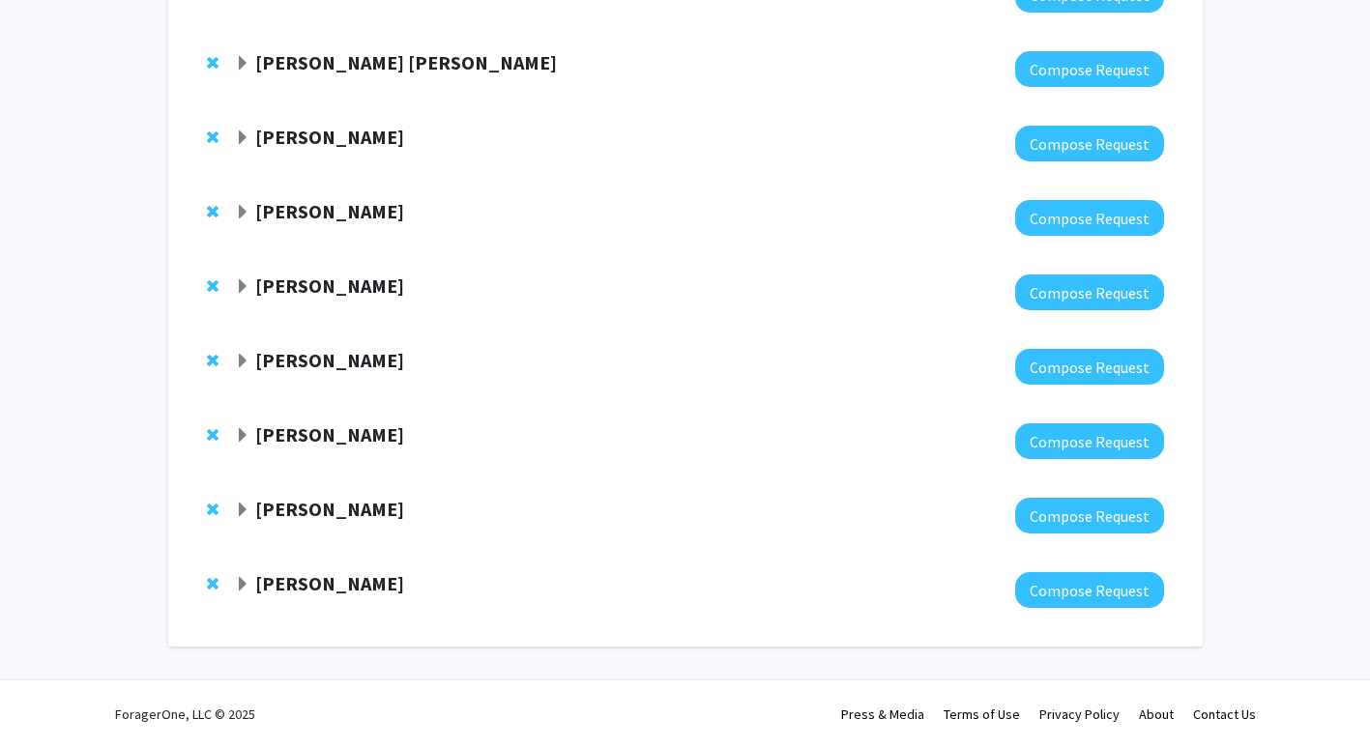
click at [304, 73] on strong "[PERSON_NAME] [PERSON_NAME]" at bounding box center [406, 62] width 302 height 24
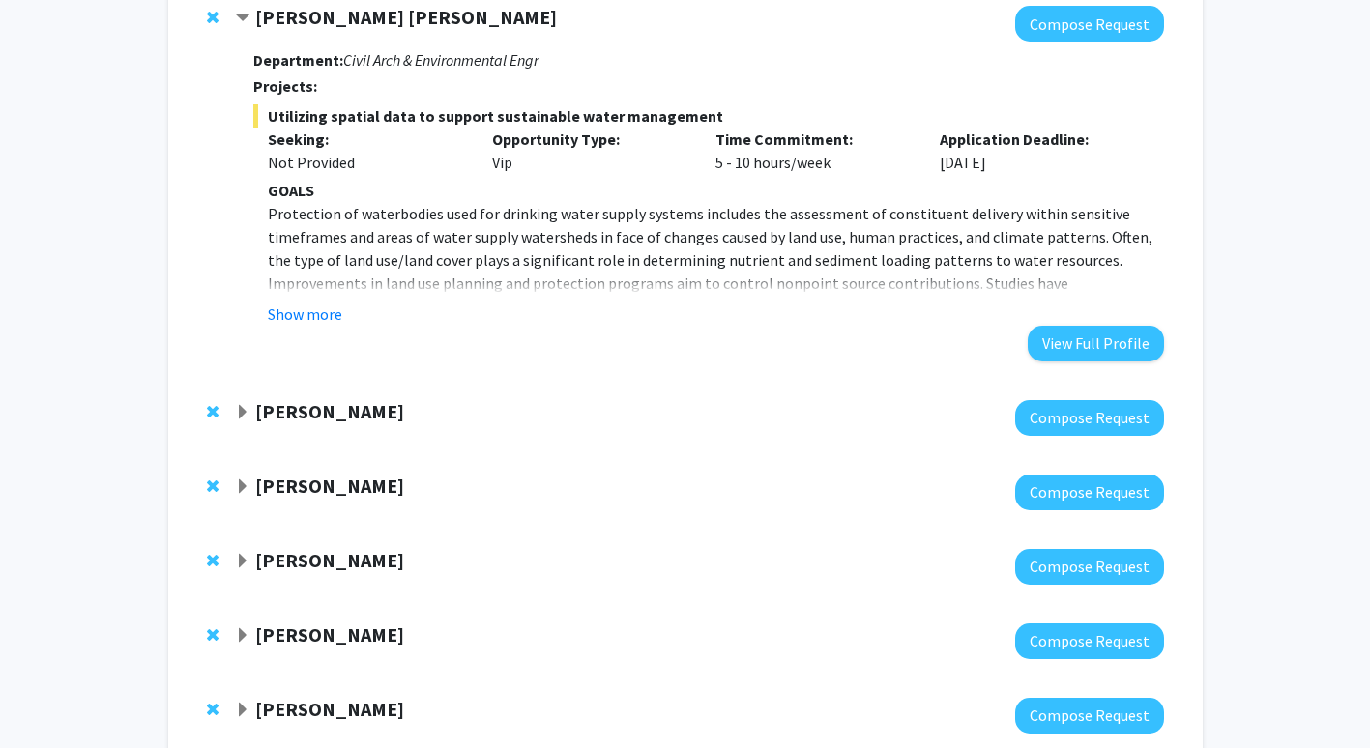
scroll to position [1119, 0]
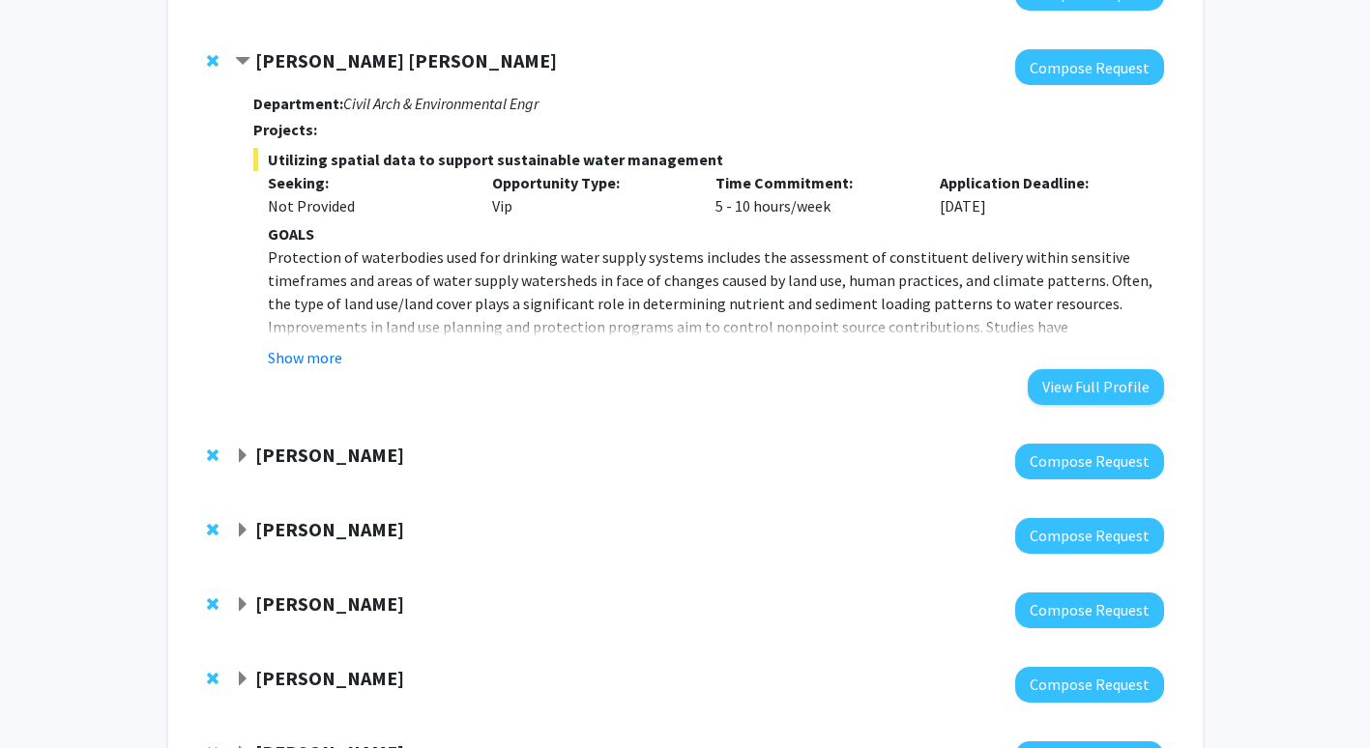
click at [318, 73] on strong "[PERSON_NAME] [PERSON_NAME]" at bounding box center [406, 60] width 302 height 24
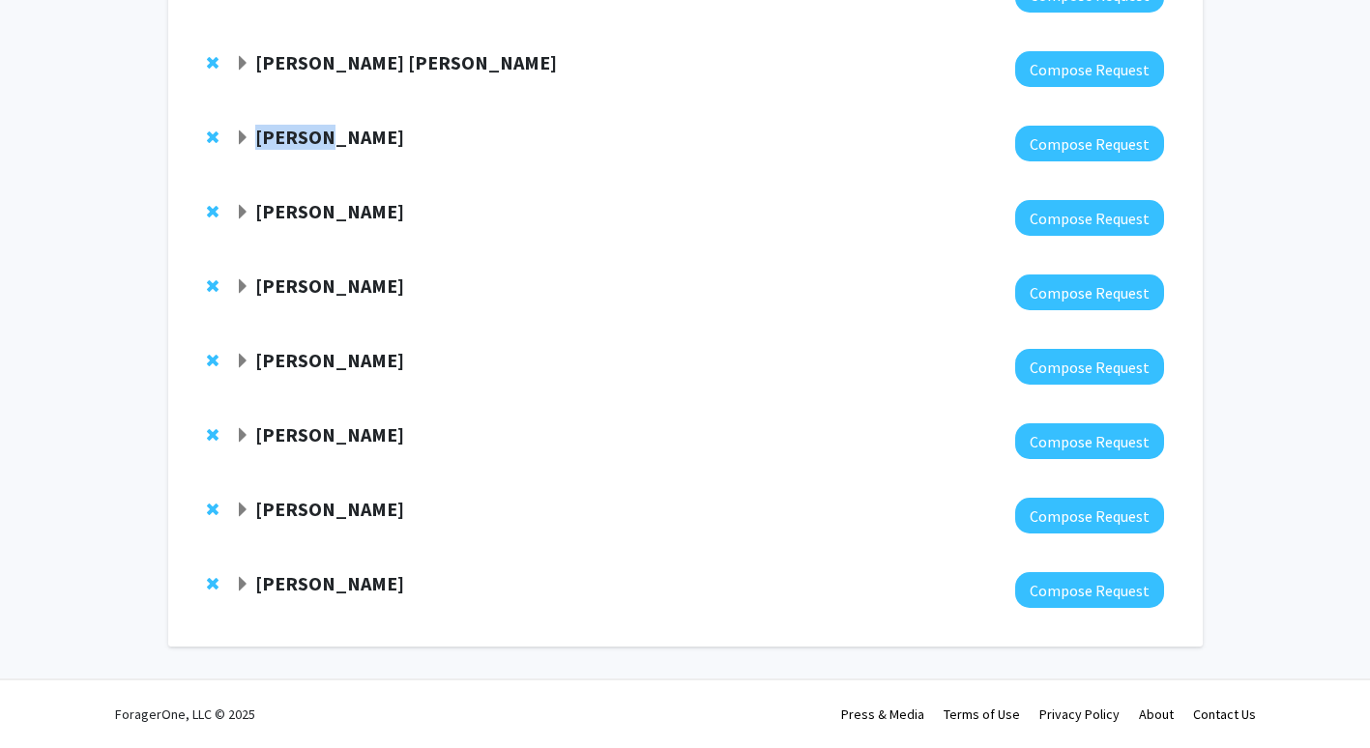
drag, startPoint x: 318, startPoint y: 145, endPoint x: 314, endPoint y: 162, distance: 17.8
click at [314, 162] on div "Christina Love Compose Request" at bounding box center [686, 143] width 996 height 74
click at [314, 149] on strong "[PERSON_NAME]" at bounding box center [329, 137] width 149 height 24
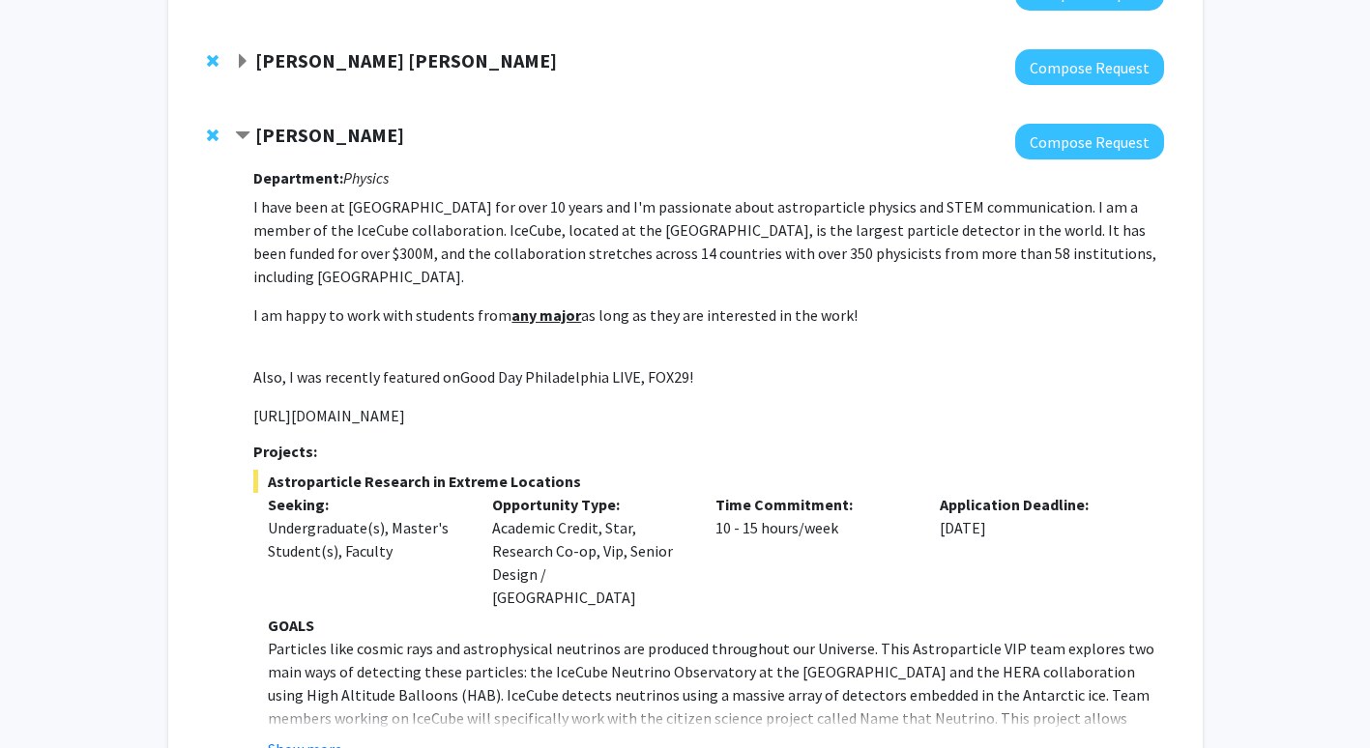
click at [394, 339] on p "I am happy to work with students from any major as long as they are interested …" at bounding box center [708, 327] width 910 height 46
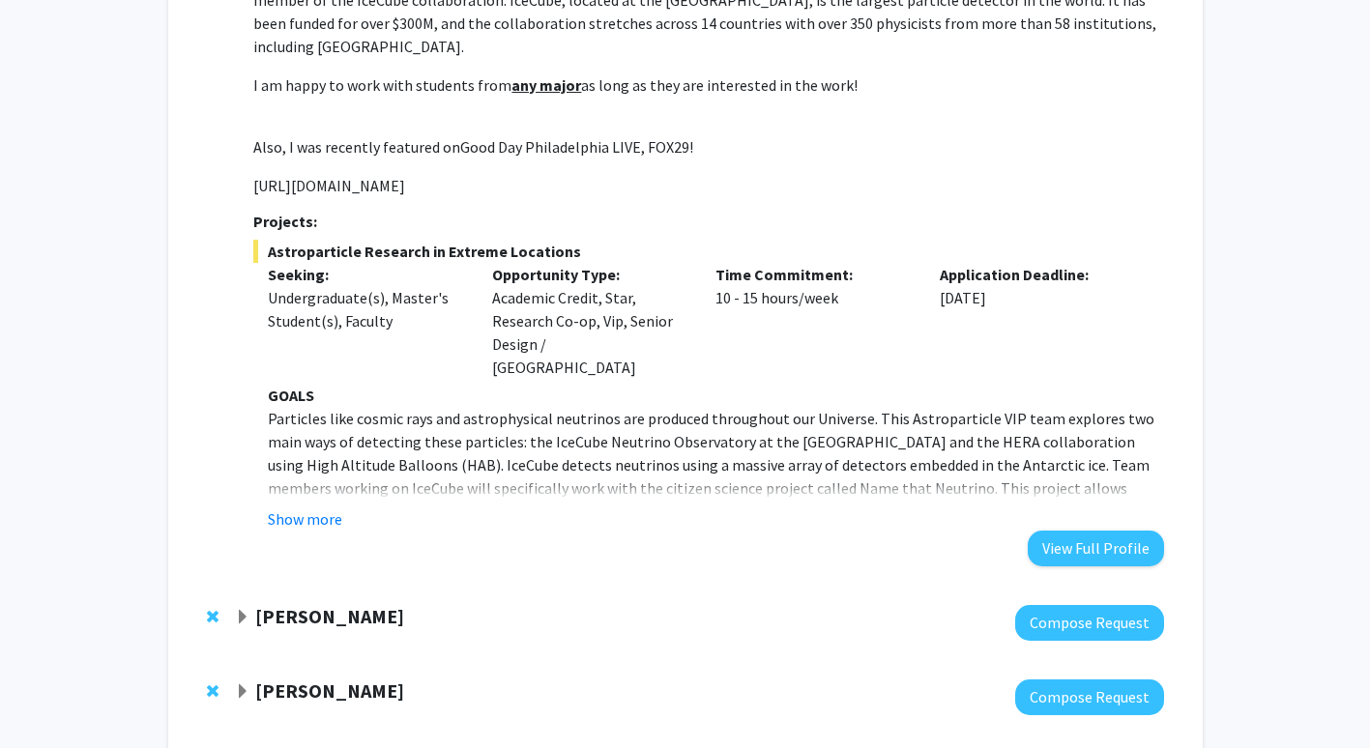
scroll to position [1354, 0]
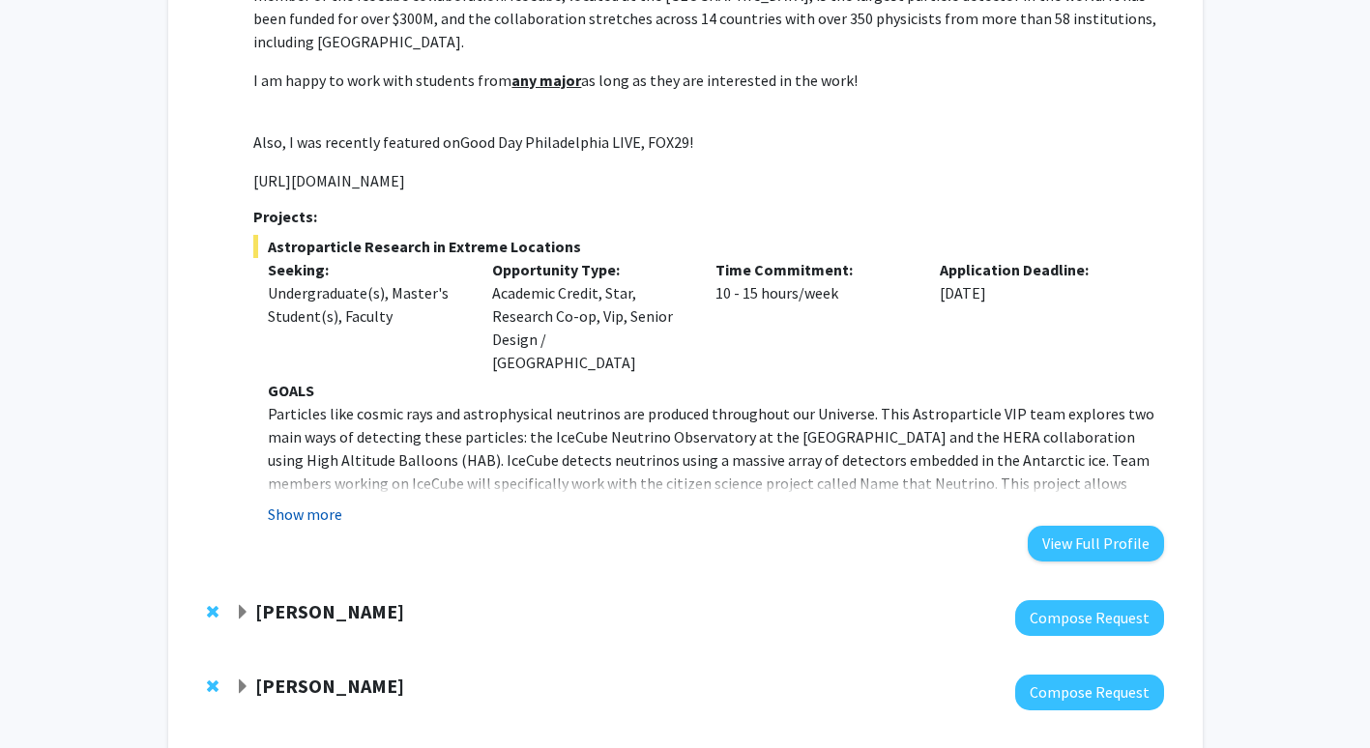
click at [317, 503] on button "Show more" at bounding box center [305, 514] width 74 height 23
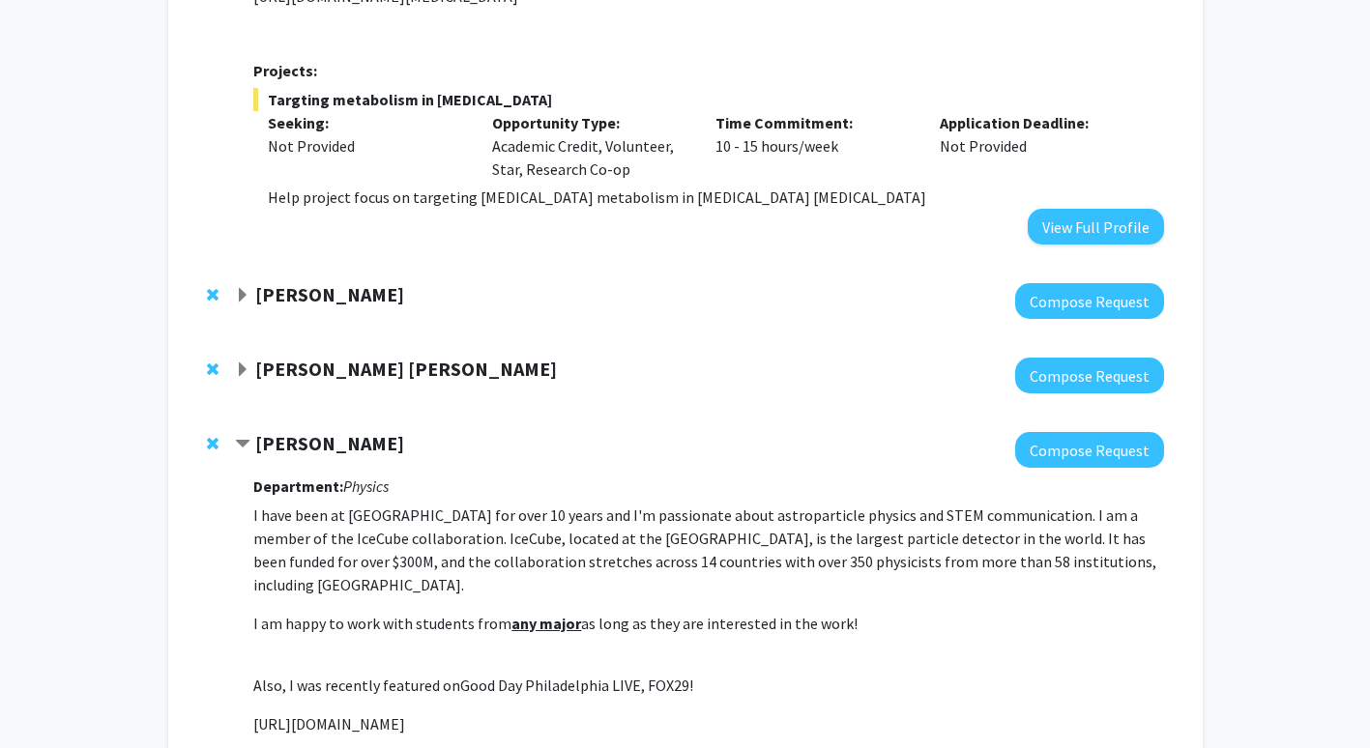
scroll to position [812, 0]
click at [326, 392] on div at bounding box center [699, 375] width 928 height 36
click at [319, 380] on strong "[PERSON_NAME] [PERSON_NAME]" at bounding box center [406, 368] width 302 height 24
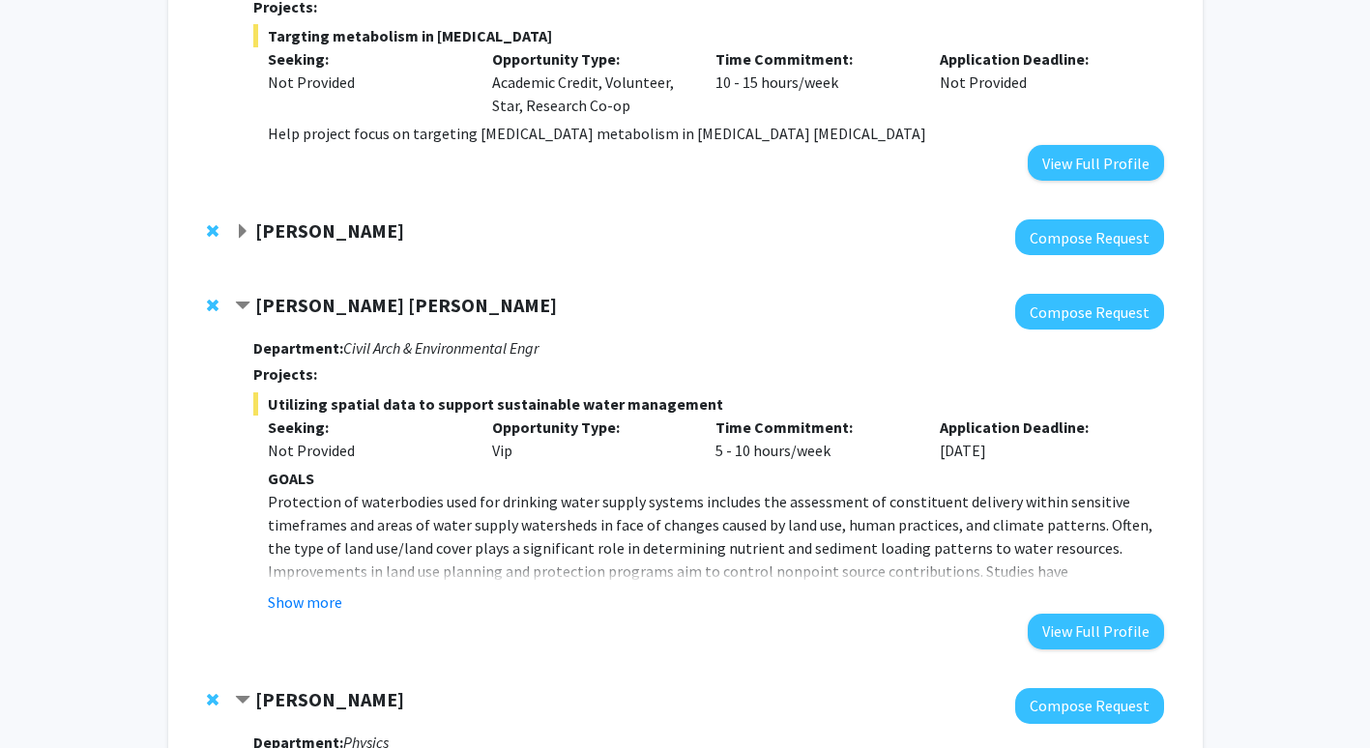
scroll to position [886, 0]
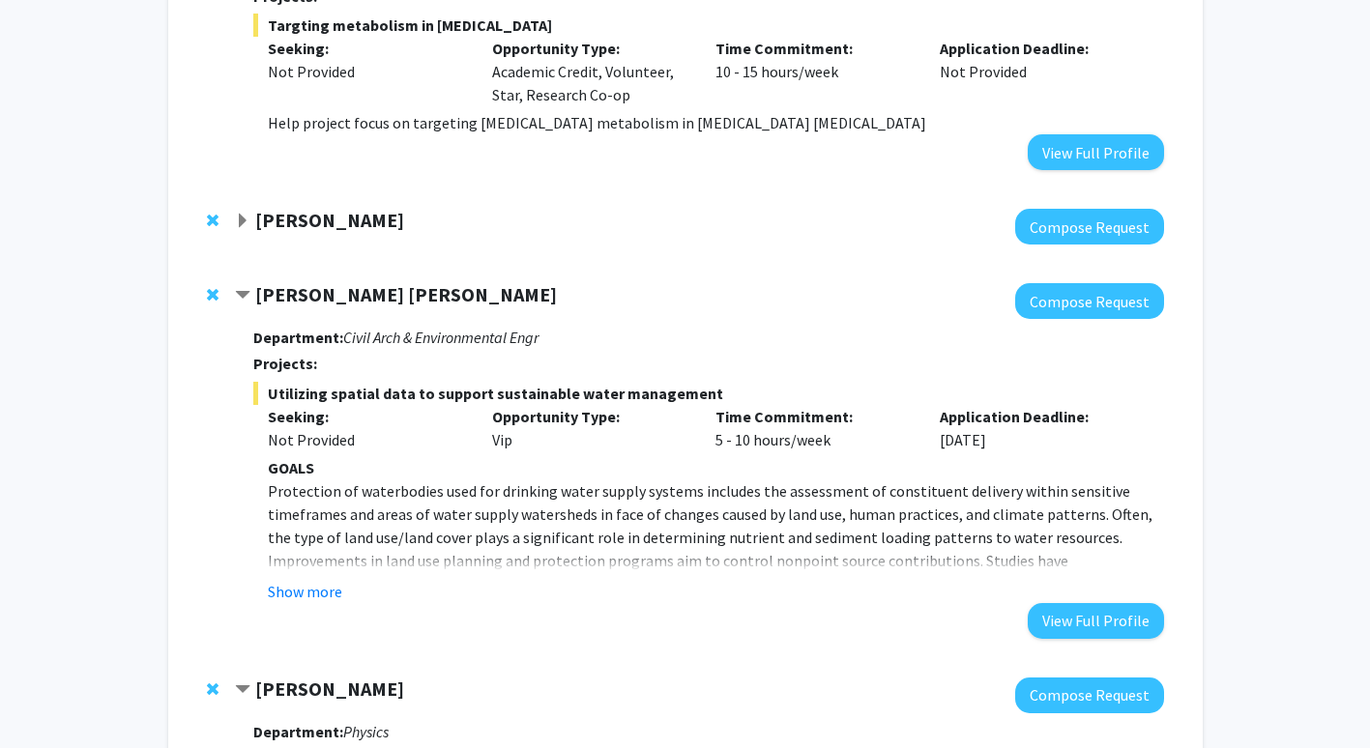
click at [320, 305] on strong "[PERSON_NAME] [PERSON_NAME]" at bounding box center [406, 294] width 302 height 24
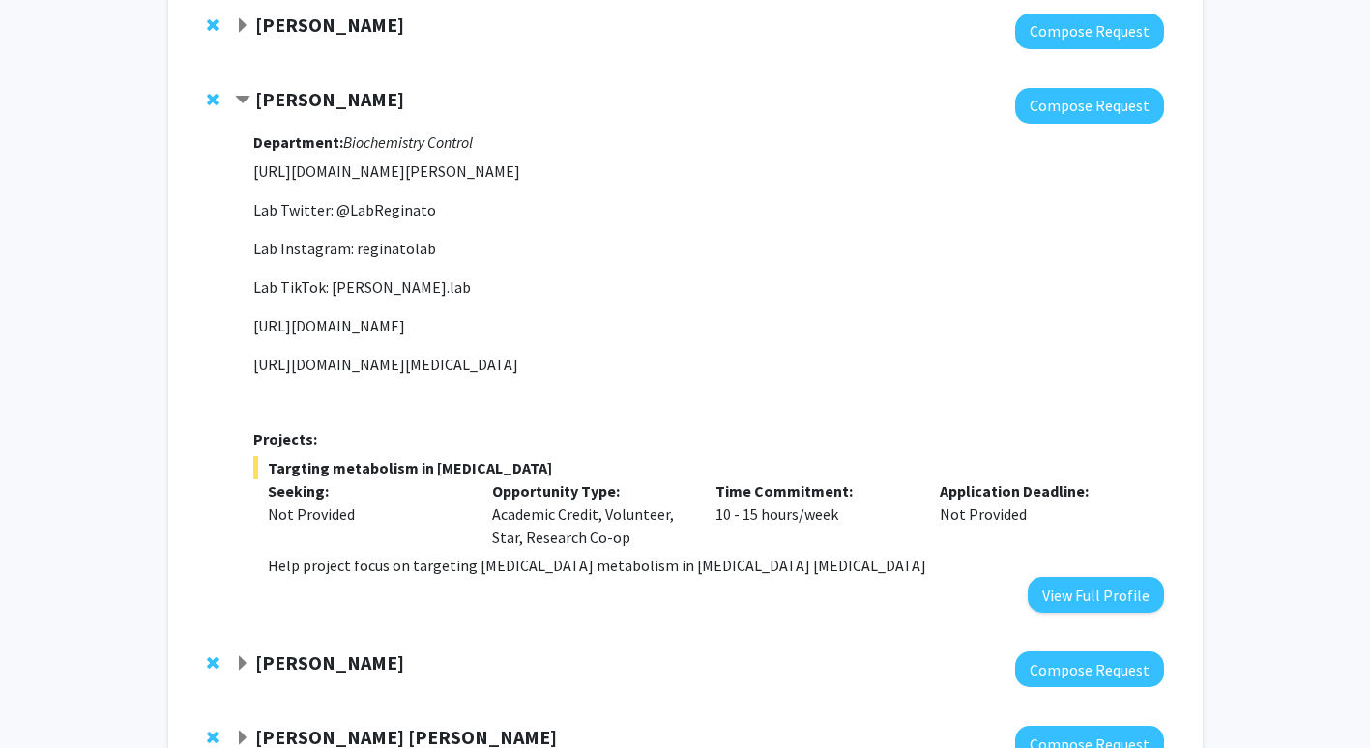
scroll to position [442, 0]
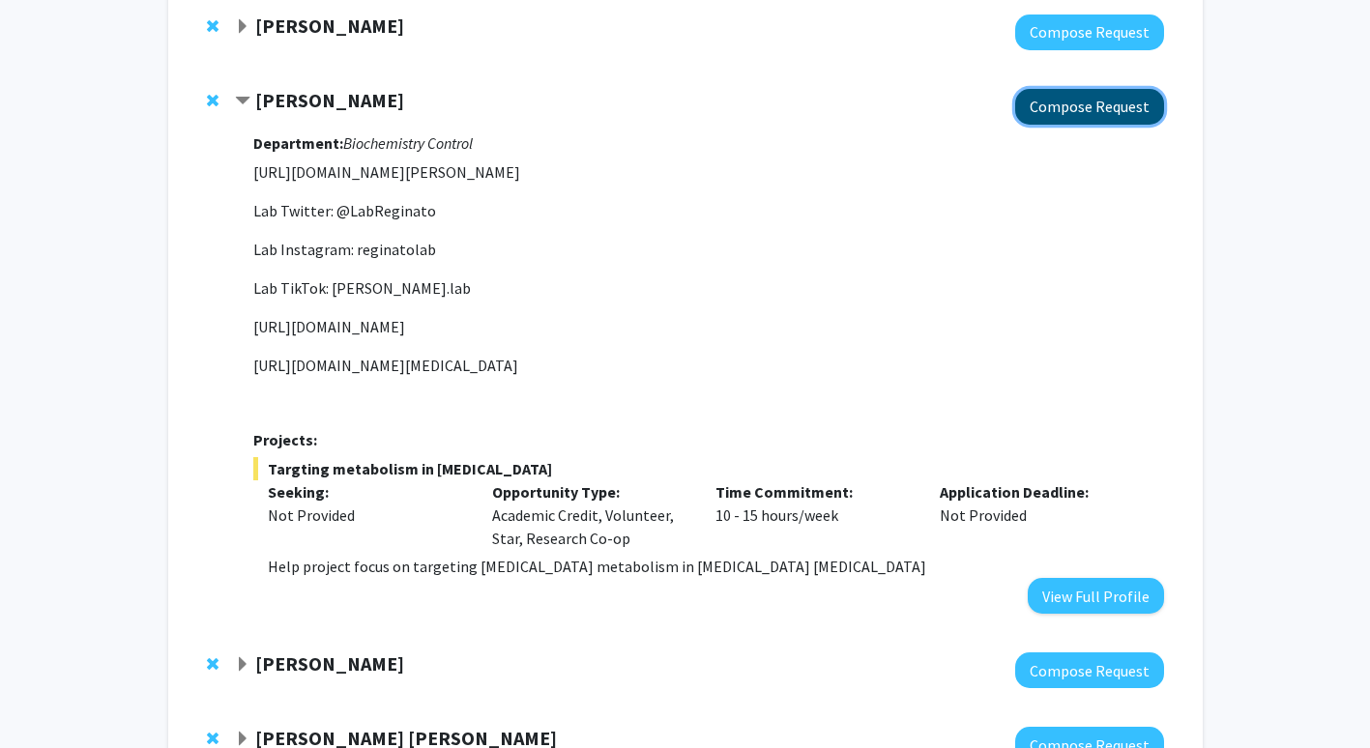
click at [1065, 103] on button "Compose Request" at bounding box center [1089, 107] width 149 height 36
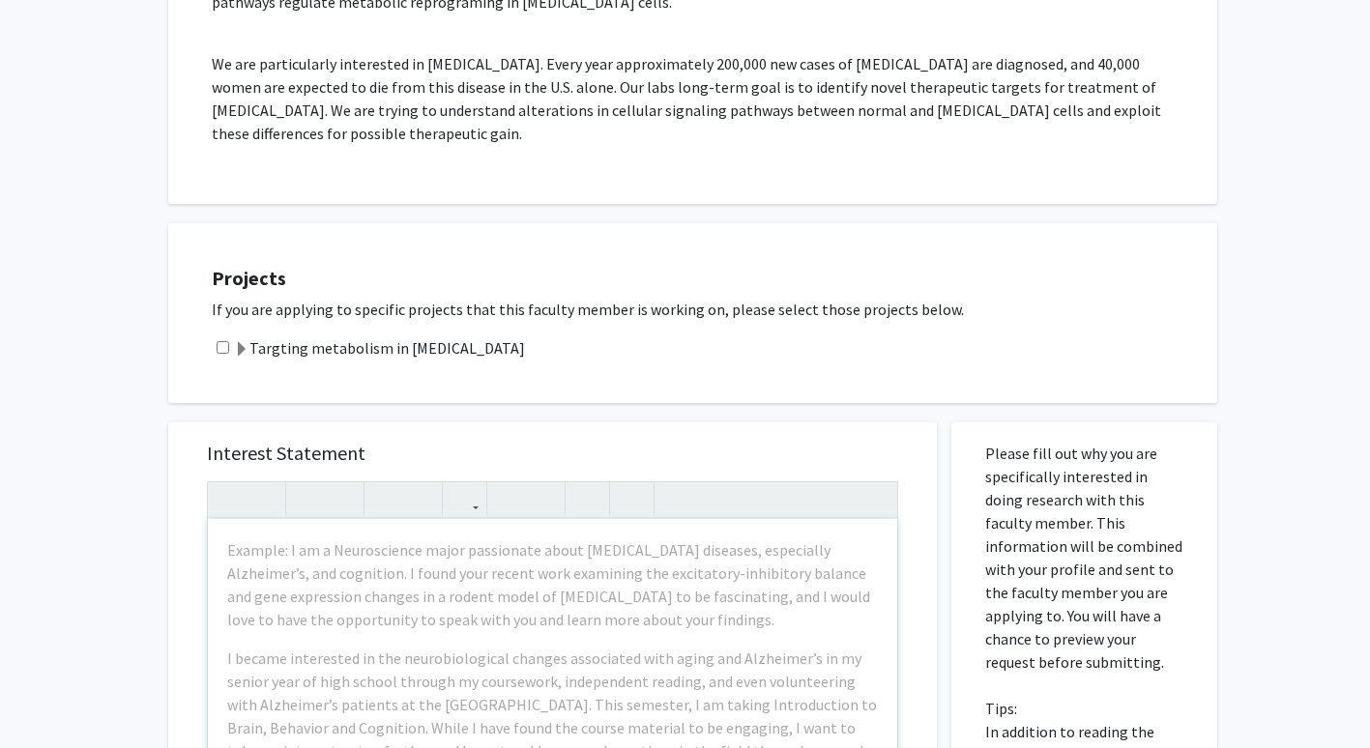
scroll to position [494, 0]
click at [591, 358] on div "Projects If you are applying to specific projects that this faculty member is w…" at bounding box center [704, 311] width 1025 height 131
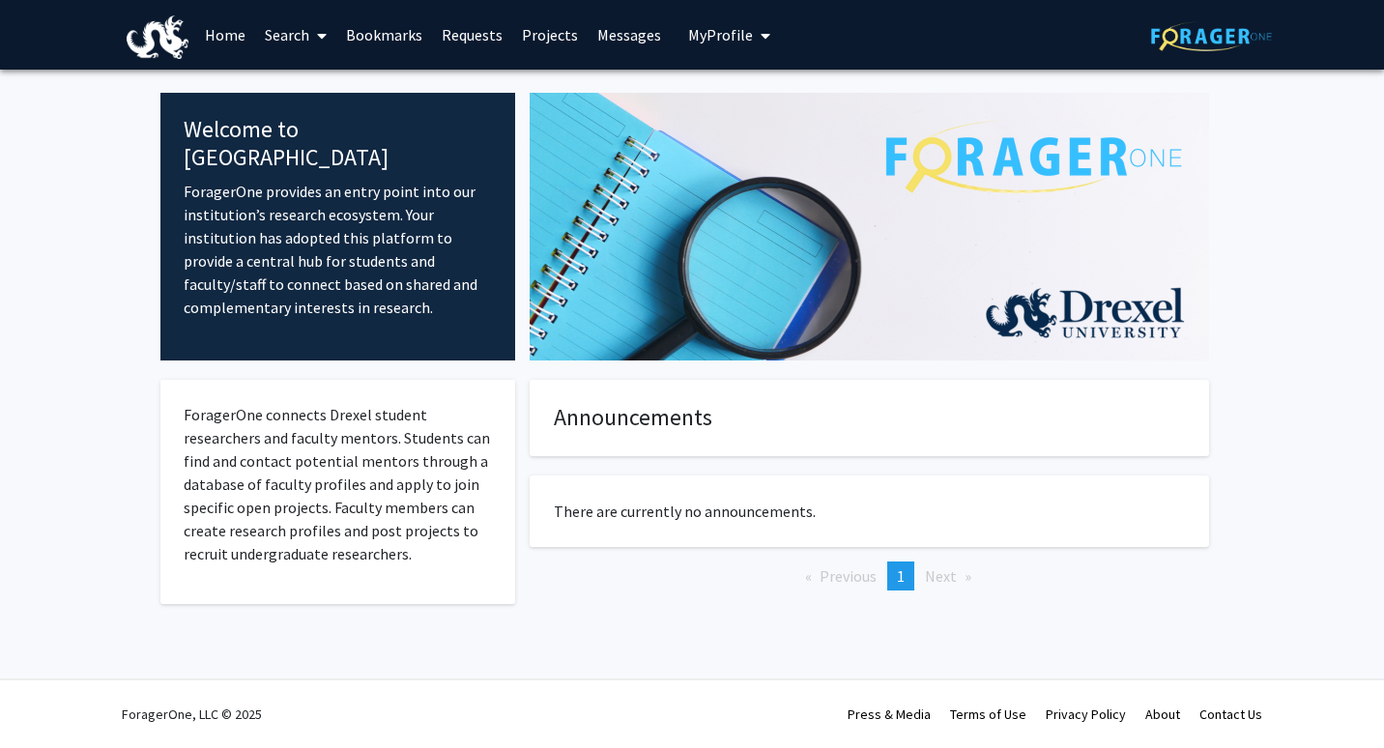
click at [305, 28] on link "Search" at bounding box center [295, 35] width 81 height 68
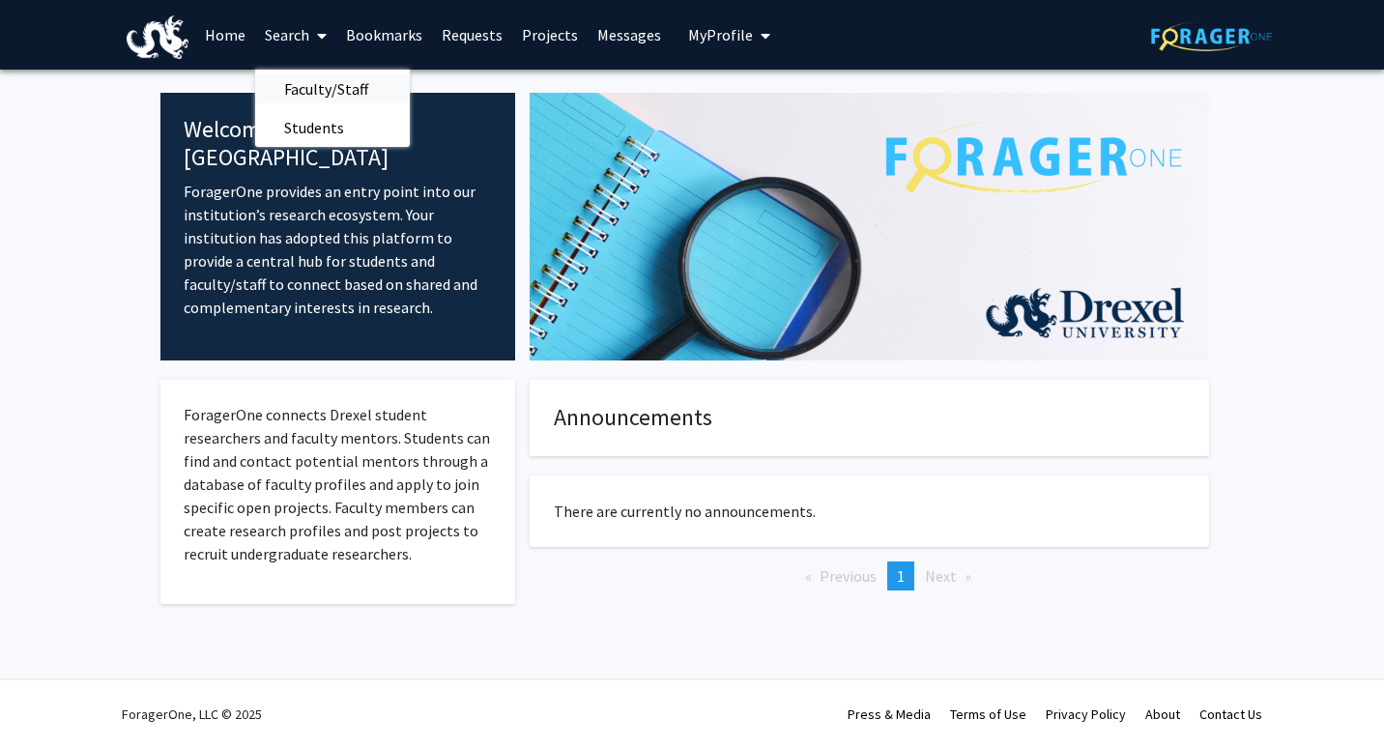
click at [316, 84] on span "Faculty/Staff" at bounding box center [326, 89] width 142 height 39
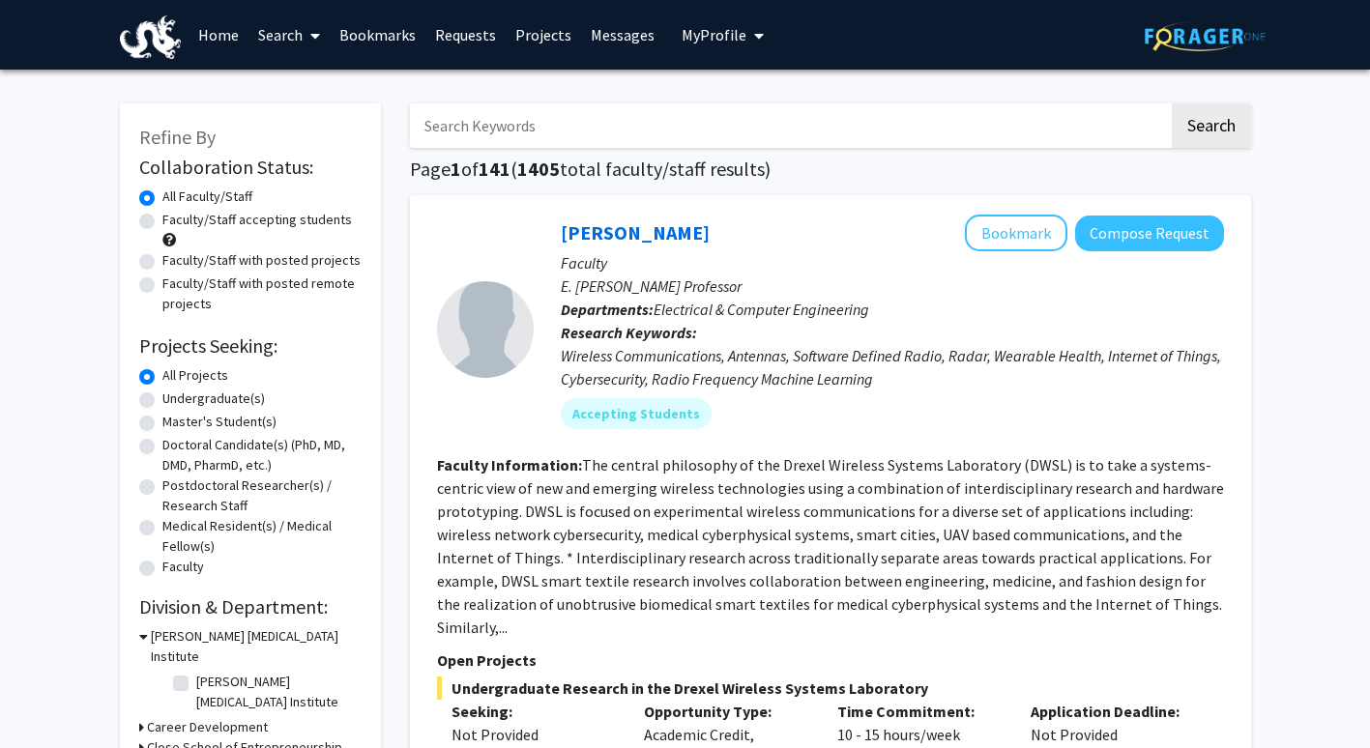
click at [508, 143] on input "Search Keywords" at bounding box center [789, 125] width 759 height 44
type input "Nuclear"
click at [1172, 103] on button "Search" at bounding box center [1211, 125] width 79 height 44
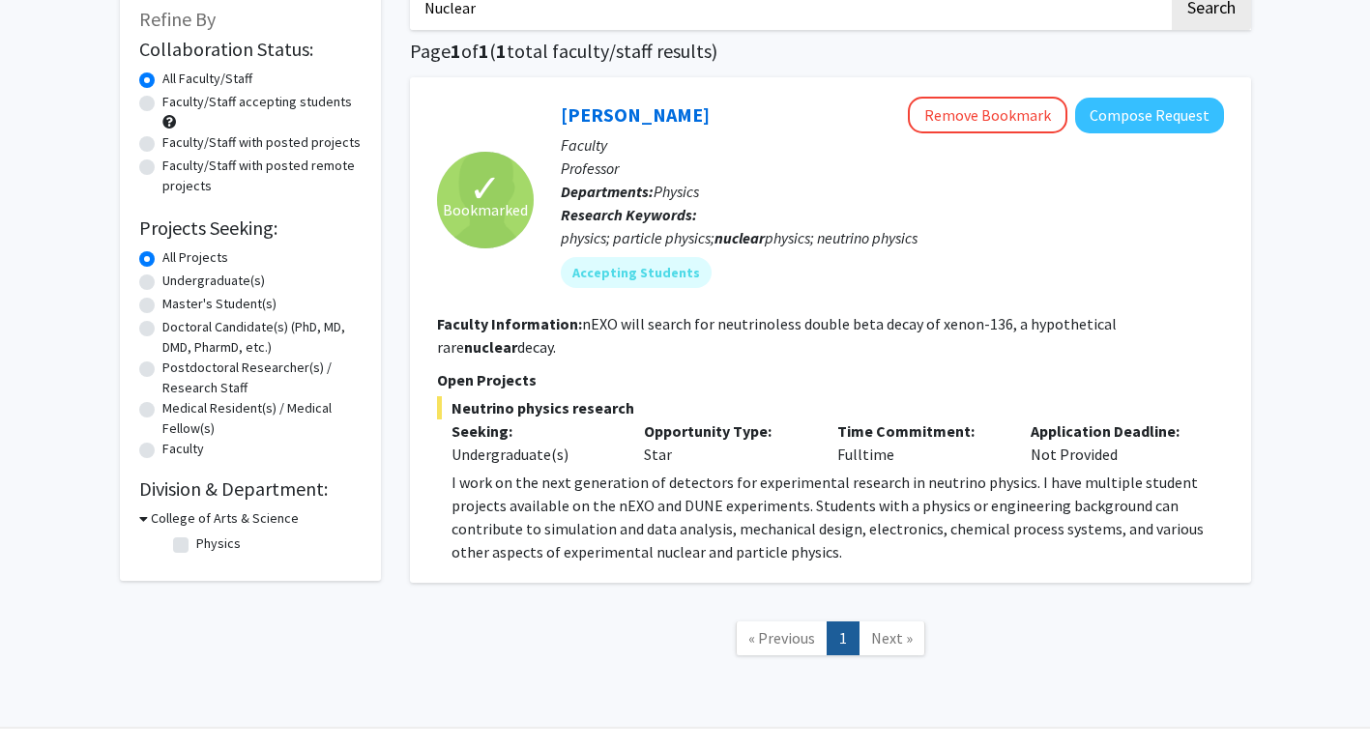
scroll to position [115, 0]
